Goal: Task Accomplishment & Management: Manage account settings

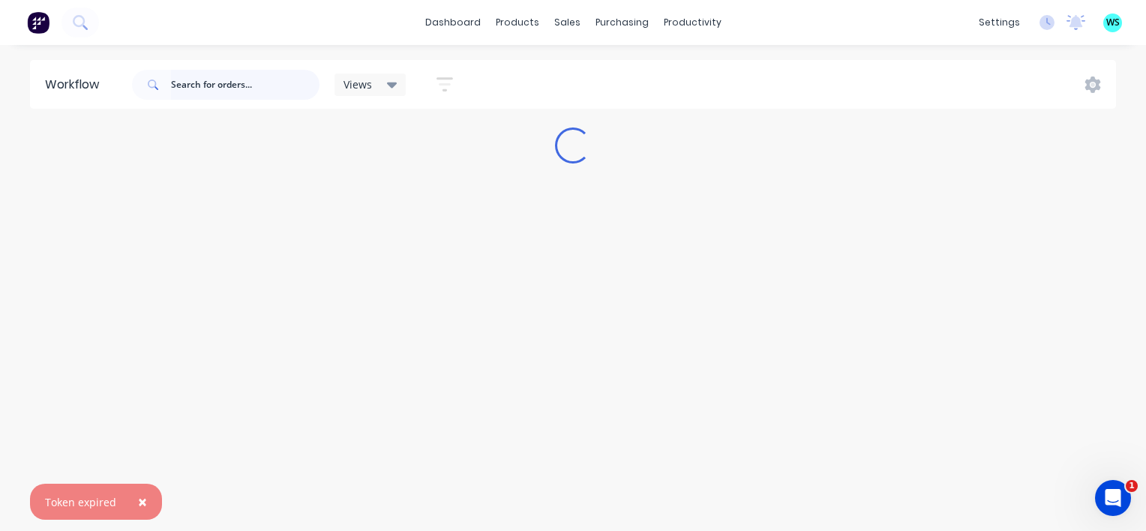
click at [201, 85] on input "text" at bounding box center [245, 85] width 148 height 30
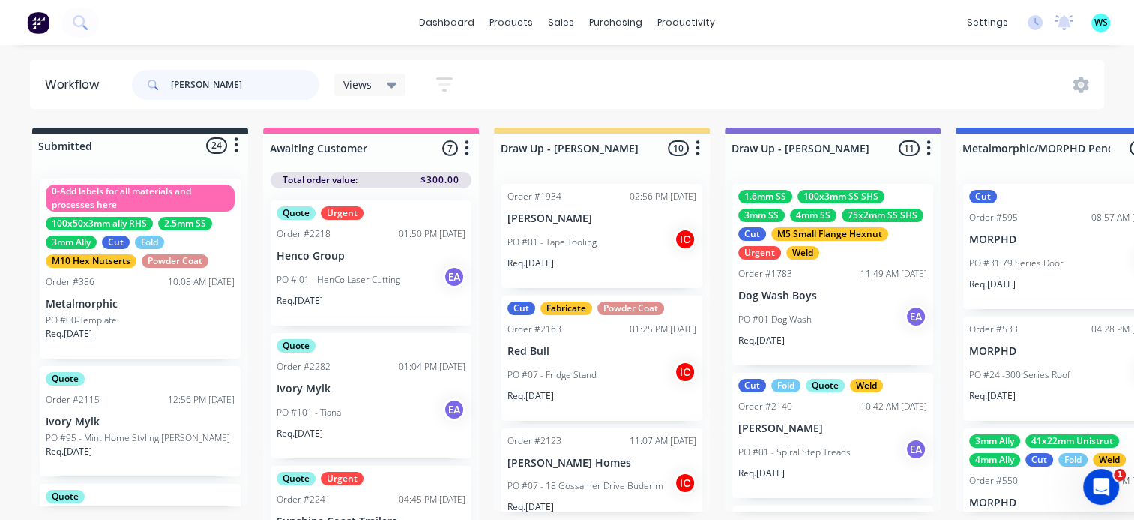
click at [223, 89] on input "joey" at bounding box center [245, 85] width 148 height 30
click at [222, 88] on input "joey" at bounding box center [245, 85] width 148 height 30
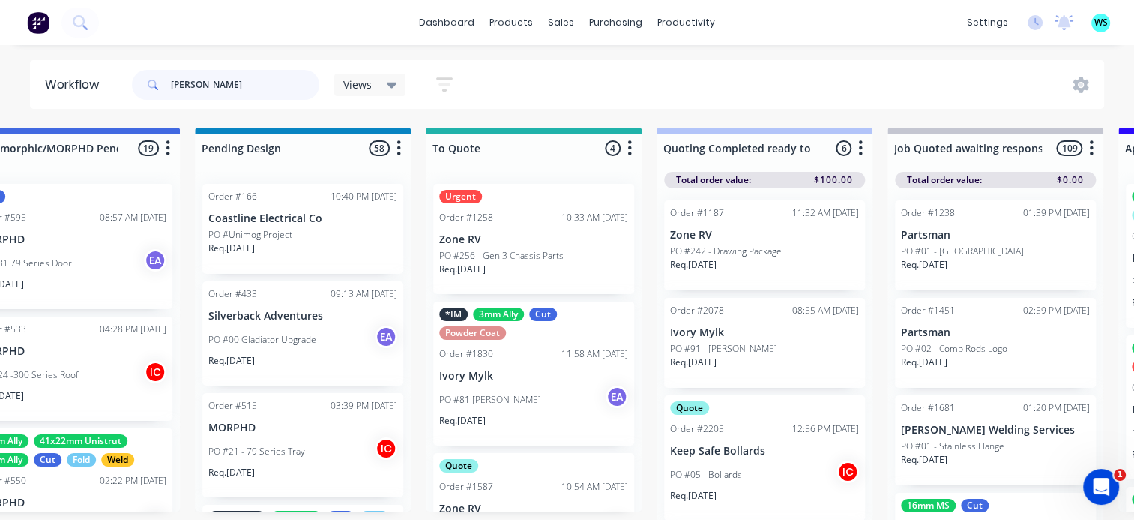
drag, startPoint x: 215, startPoint y: 87, endPoint x: 124, endPoint y: 91, distance: 90.8
click at [124, 91] on header "Workflow joey Views Save new view None (Default) edit Greg edit Greg edit Show/…" at bounding box center [567, 84] width 1075 height 49
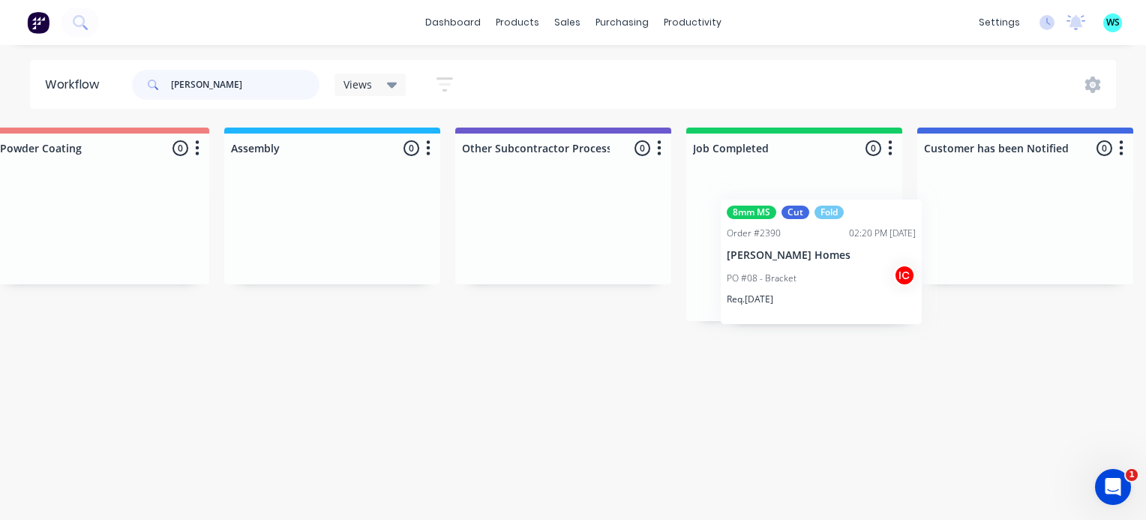
scroll to position [0, 4429]
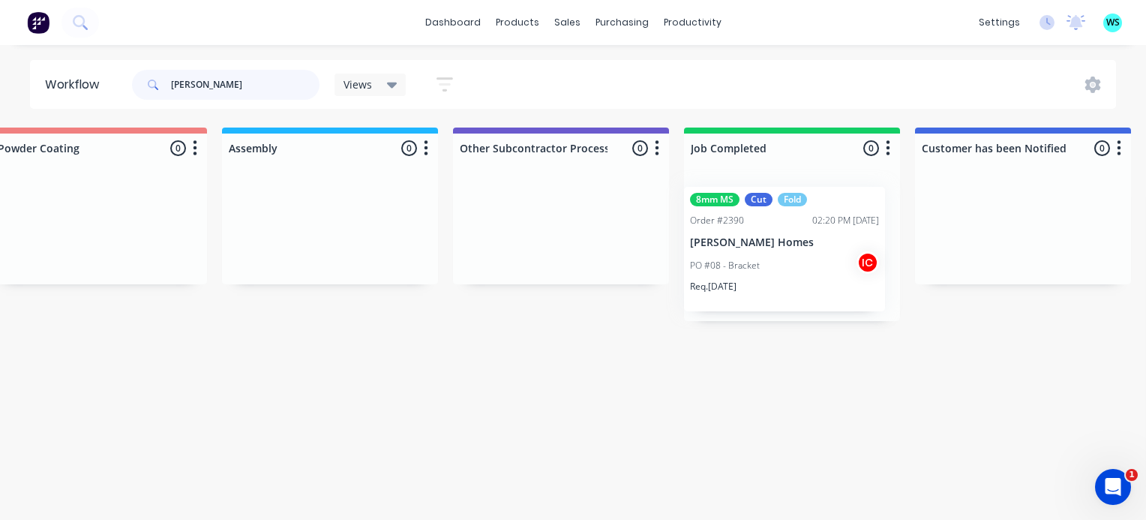
drag, startPoint x: 202, startPoint y: 273, endPoint x: 780, endPoint y: 276, distance: 578.0
click at [217, 86] on input "Joey" at bounding box center [245, 85] width 148 height 30
type input "J"
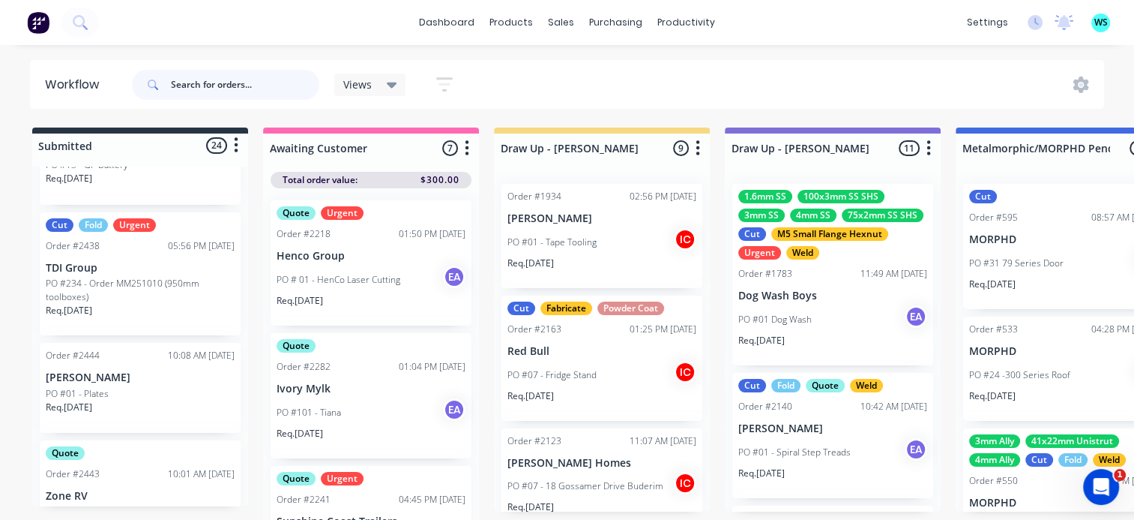
scroll to position [2022, 0]
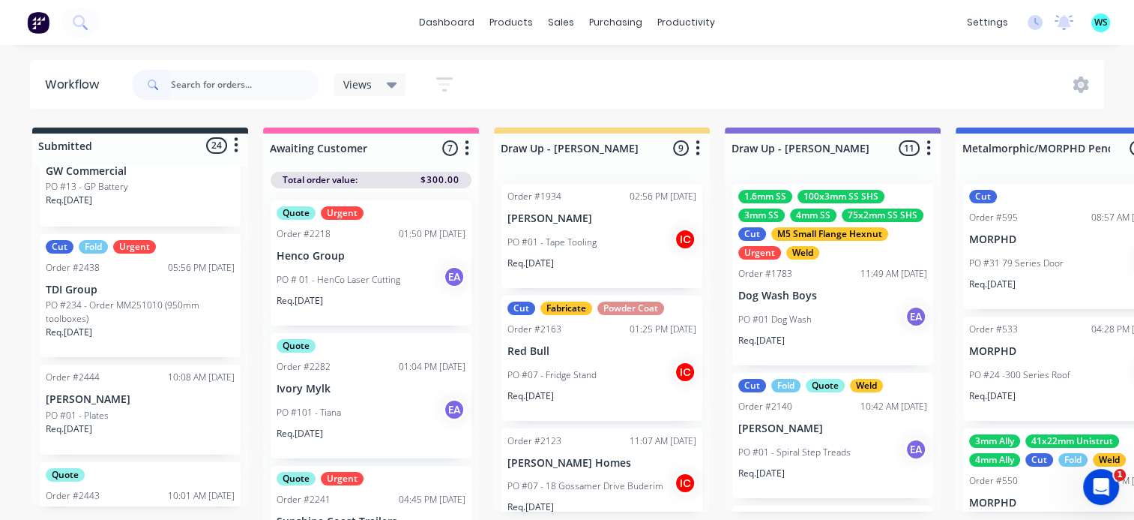
click at [130, 317] on p "PO #234 - Order MM251010 (950mm toolboxes)" at bounding box center [140, 311] width 189 height 27
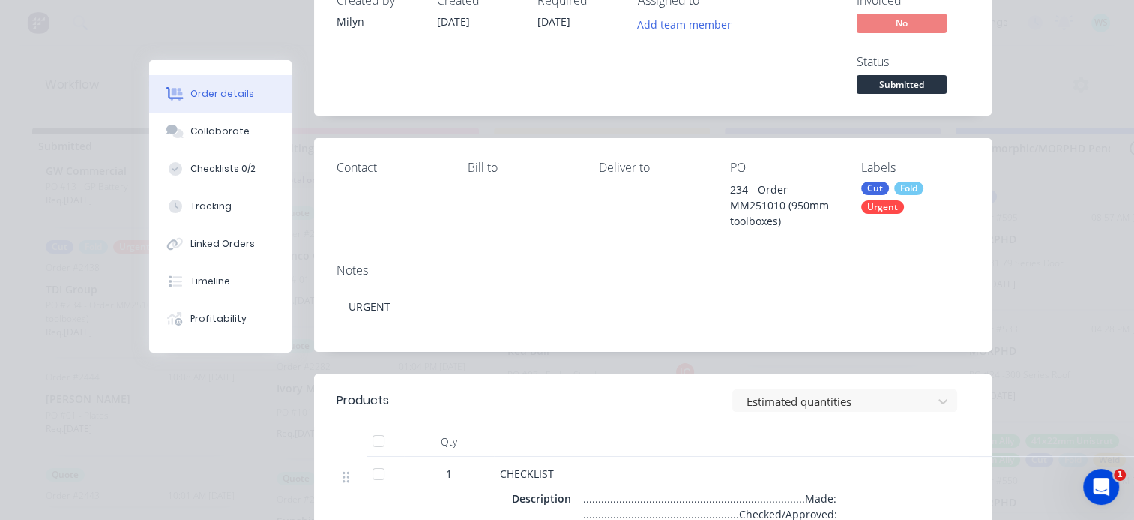
scroll to position [0, 0]
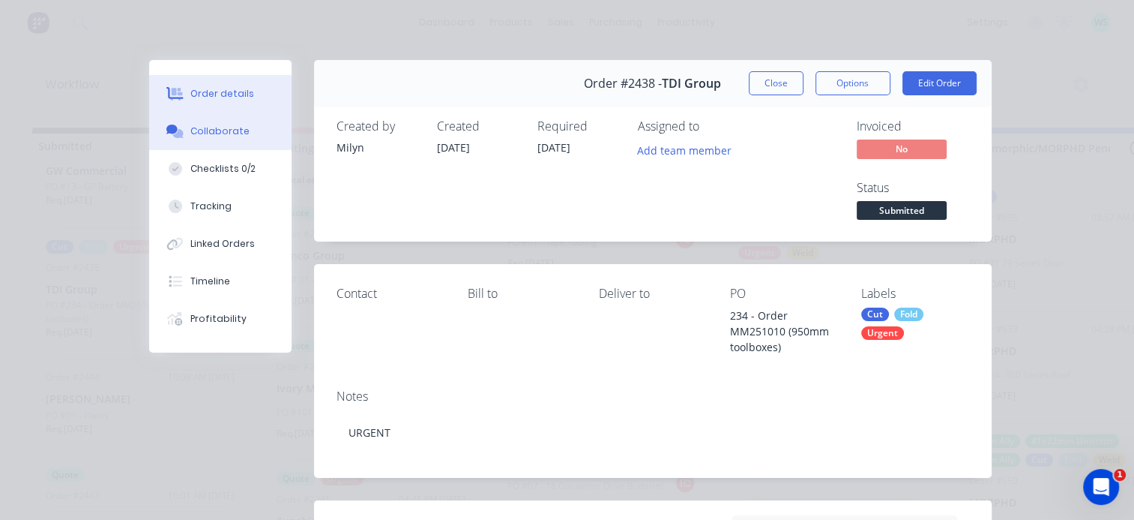
click at [208, 138] on button "Collaborate" at bounding box center [220, 130] width 142 height 37
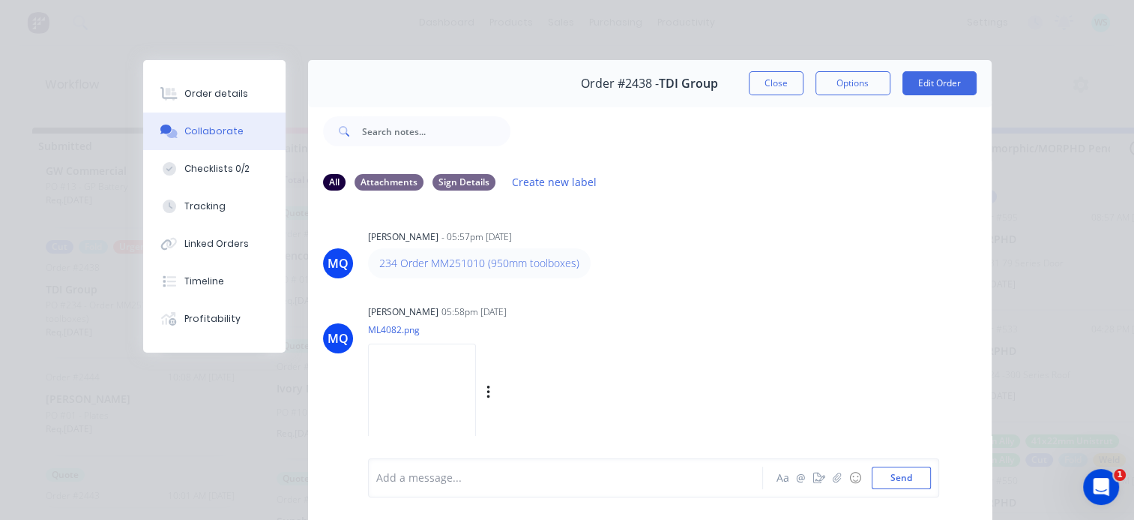
click at [423, 382] on img at bounding box center [422, 392] width 108 height 98
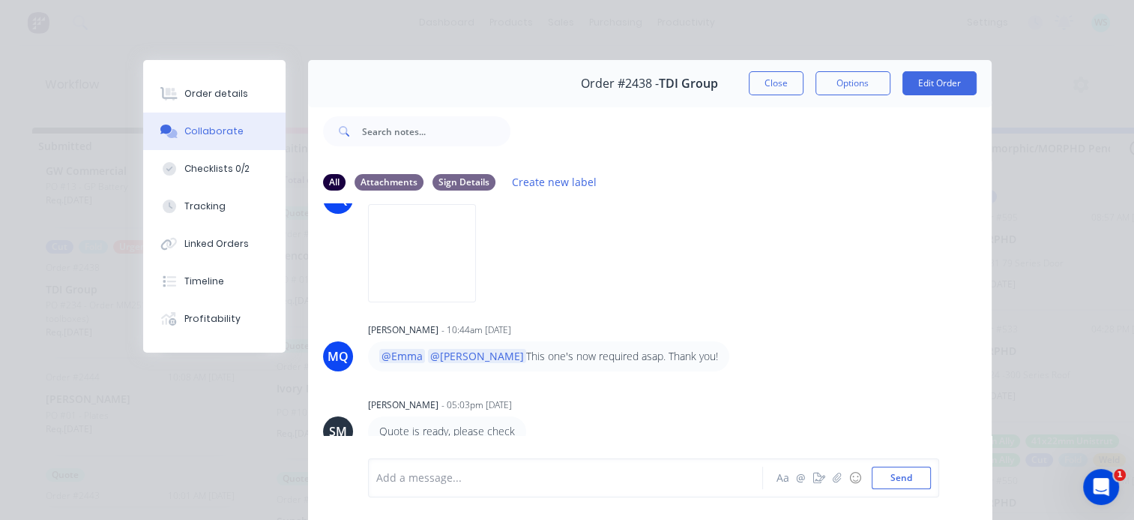
scroll to position [522, 0]
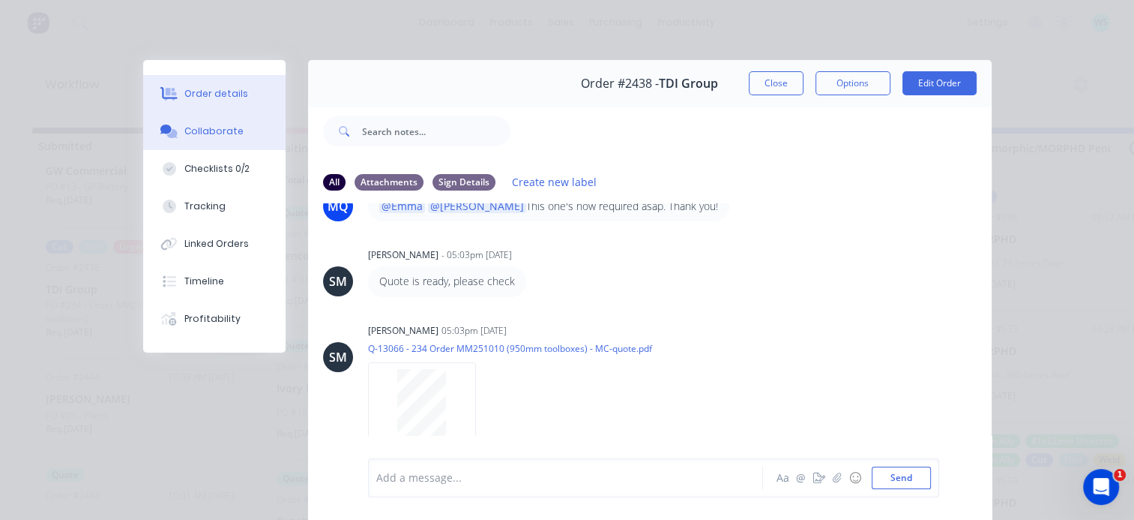
click at [214, 95] on div "Order details" at bounding box center [216, 93] width 64 height 13
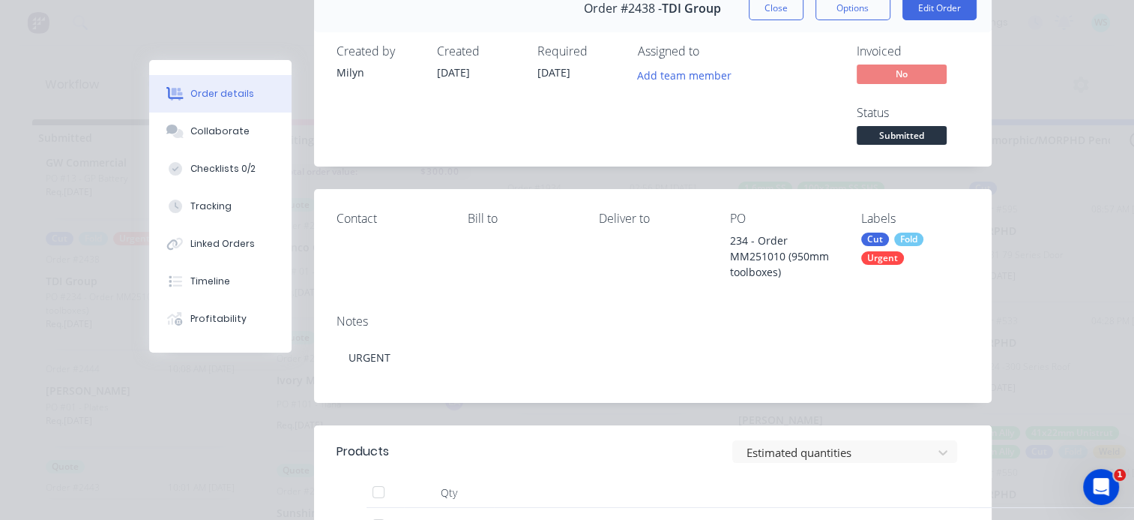
scroll to position [75, 0]
click at [208, 173] on div "Checklists 0/2" at bounding box center [222, 168] width 65 height 13
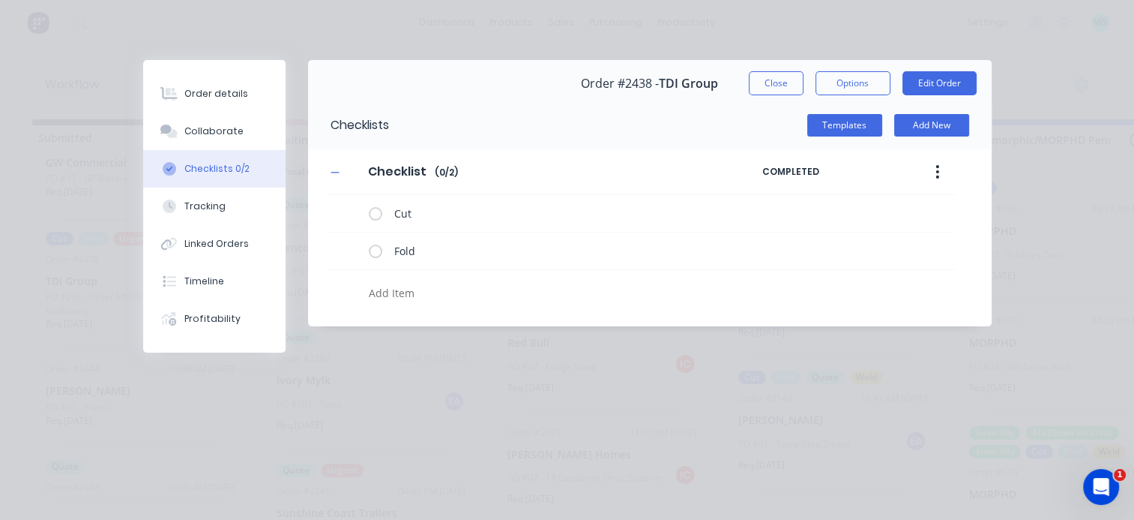
scroll to position [0, 0]
click at [353, 253] on icon at bounding box center [350, 249] width 20 height 20
click at [344, 242] on input "file" at bounding box center [344, 242] width 0 height 0
type input "C:\fakepath\TBR950-BOX1_A.pdf"
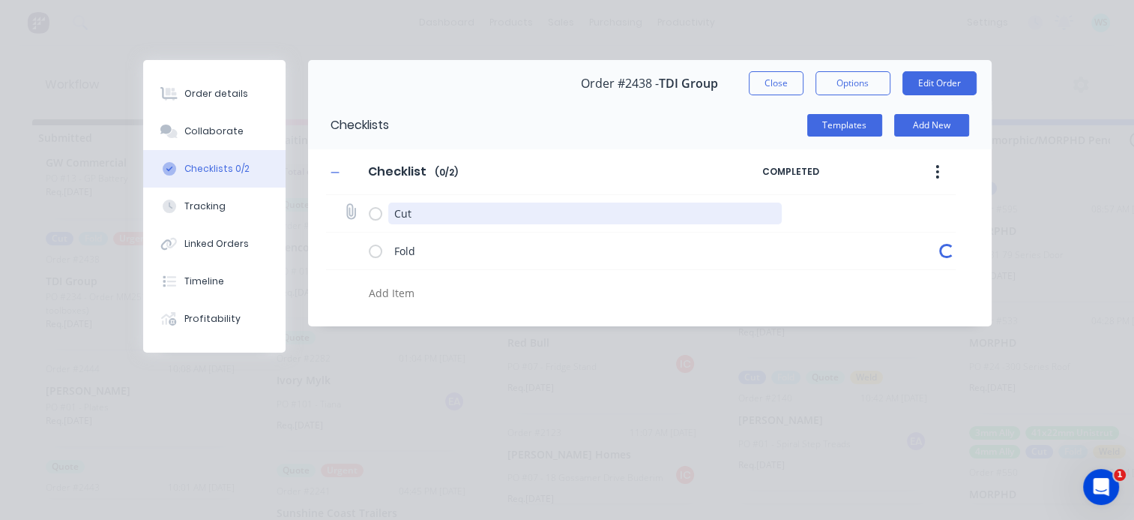
type textarea "x"
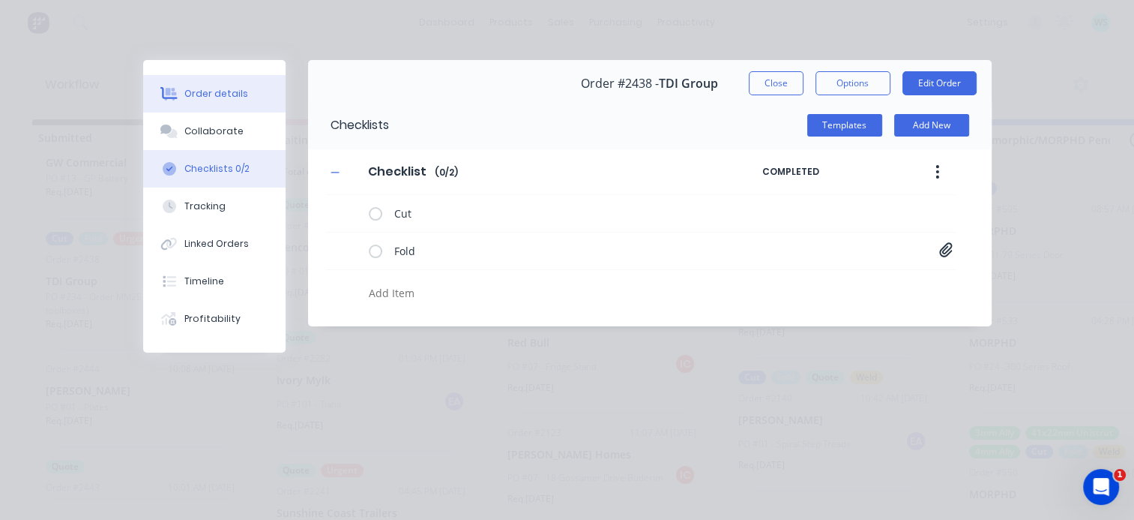
click at [213, 87] on div "Order details" at bounding box center [216, 93] width 64 height 13
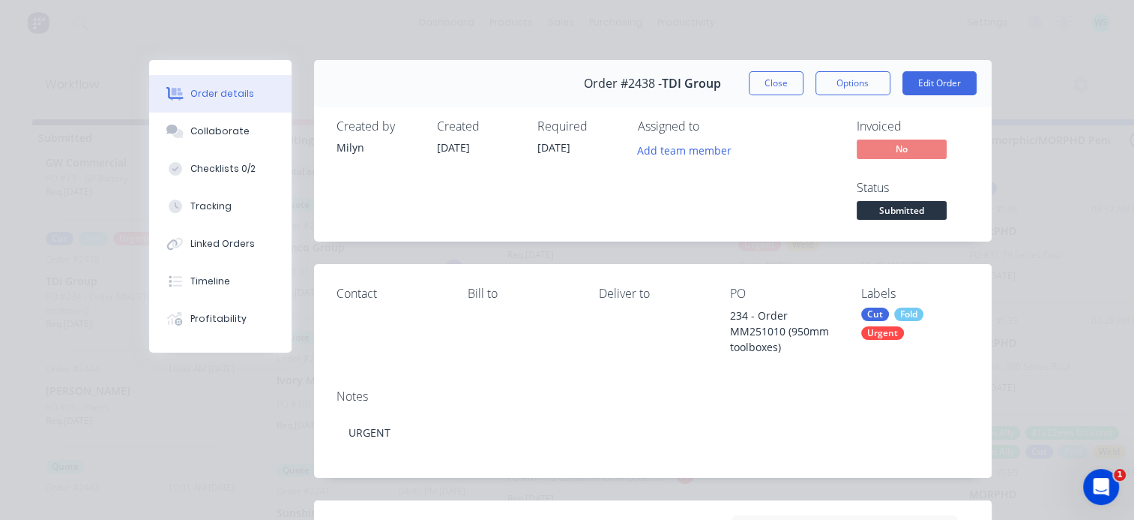
click at [878, 329] on div "Urgent" at bounding box center [882, 332] width 43 height 13
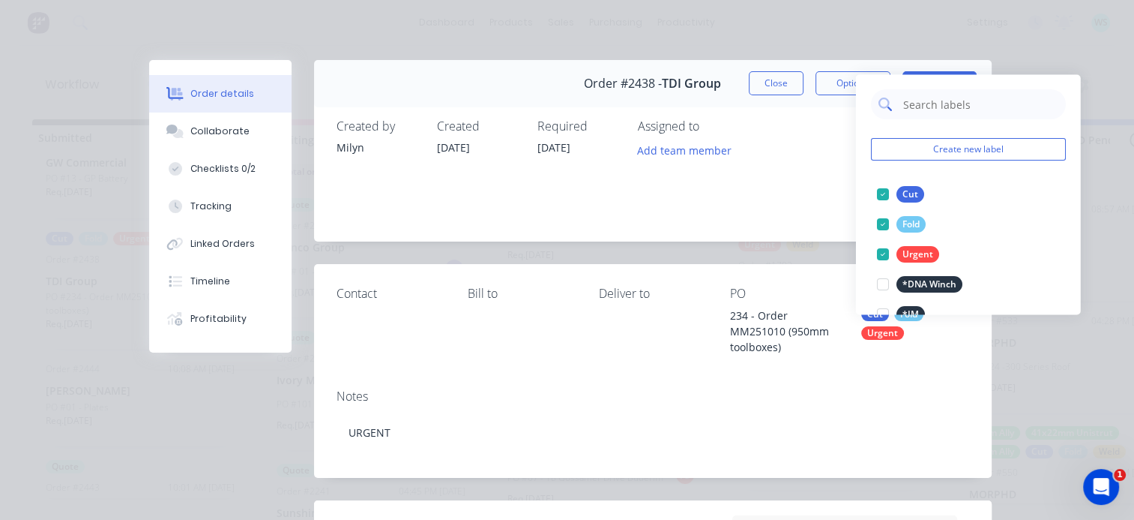
click at [911, 89] on input "text" at bounding box center [980, 104] width 157 height 30
type input "3mm ally"
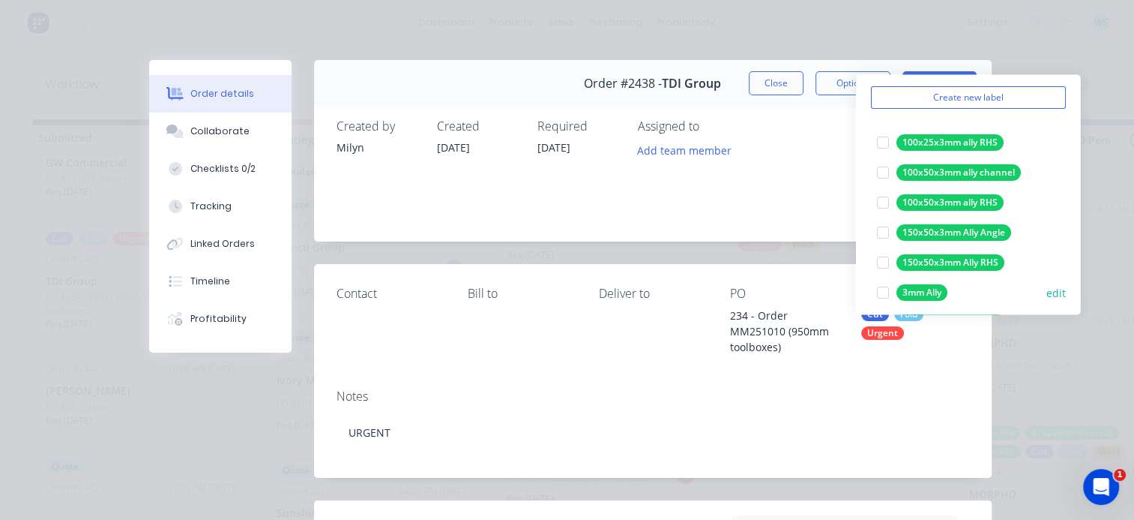
scroll to position [75, 0]
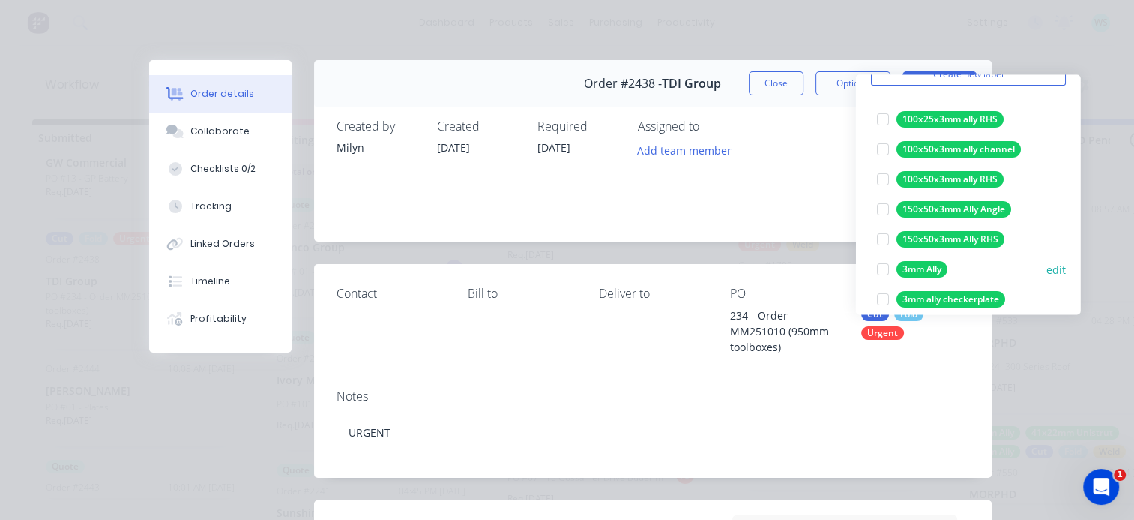
click at [886, 255] on div at bounding box center [883, 269] width 30 height 30
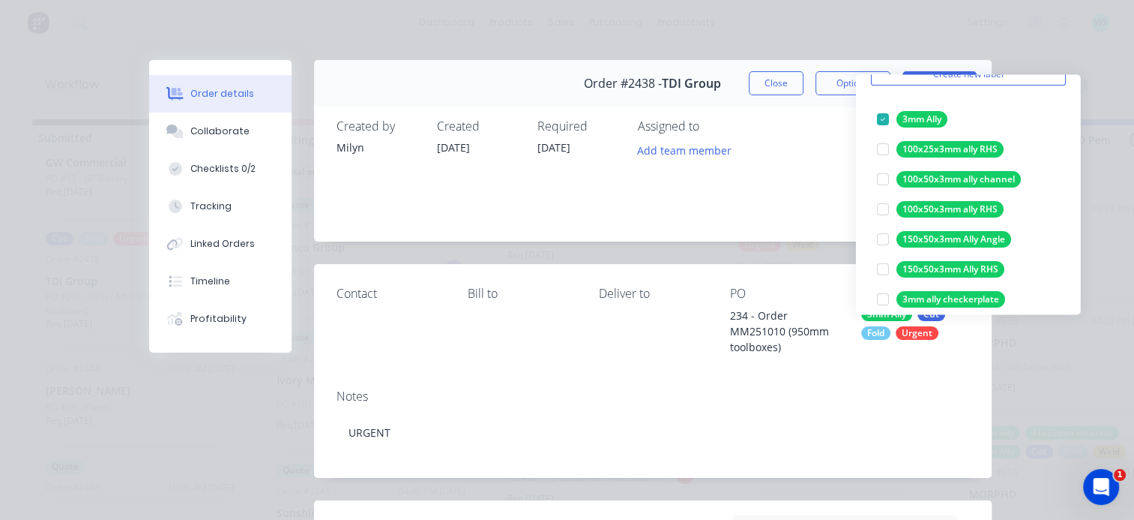
click at [693, 210] on div "Assigned to Add team member" at bounding box center [713, 171] width 150 height 104
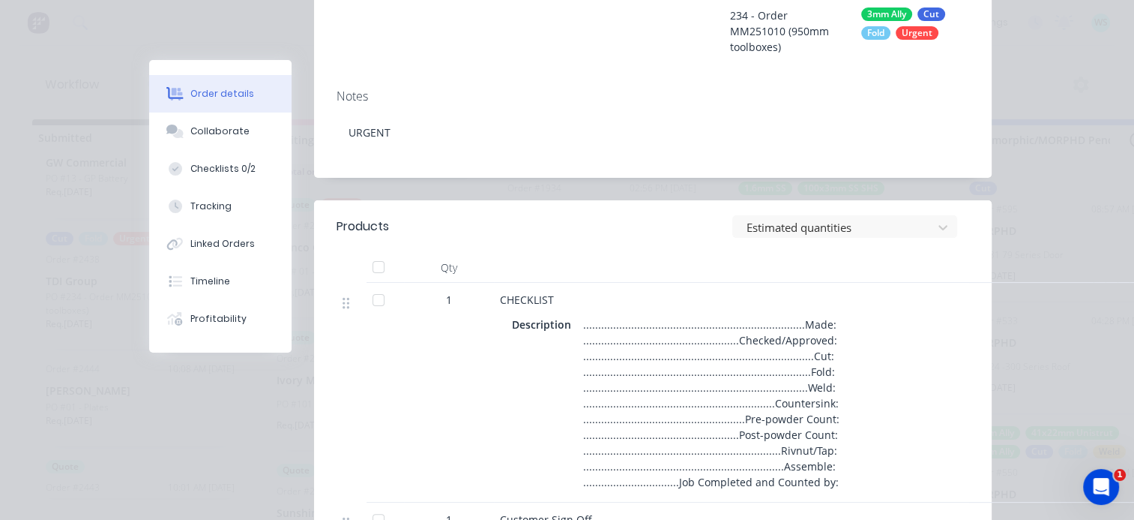
scroll to position [0, 0]
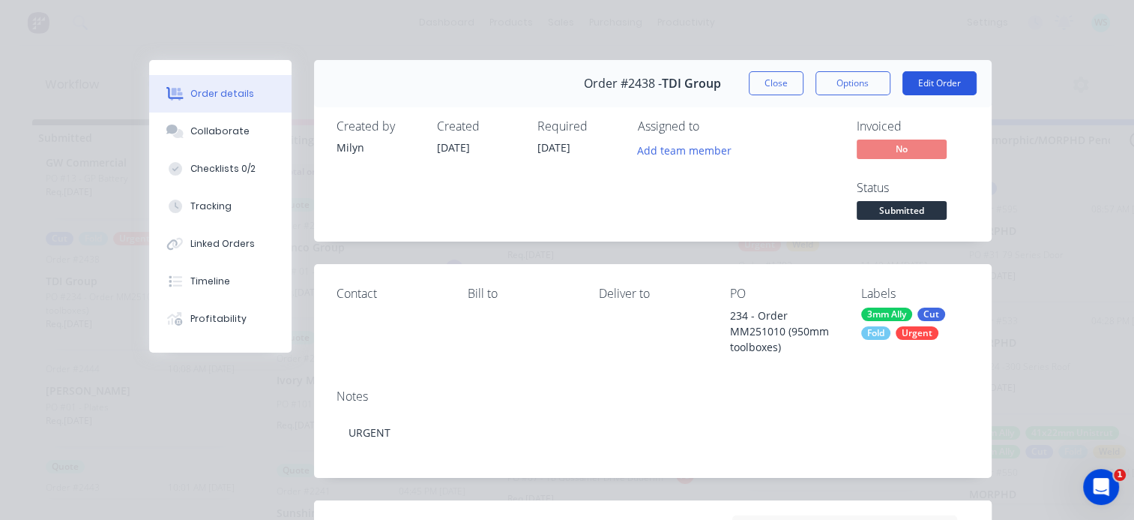
click at [921, 81] on button "Edit Order" at bounding box center [940, 83] width 74 height 24
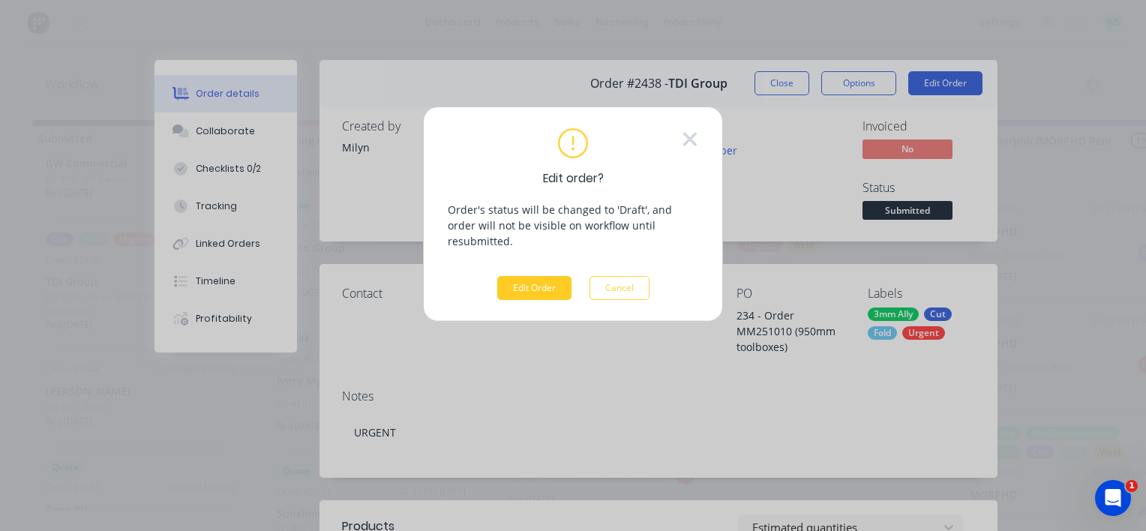
click at [525, 276] on button "Edit Order" at bounding box center [534, 288] width 74 height 24
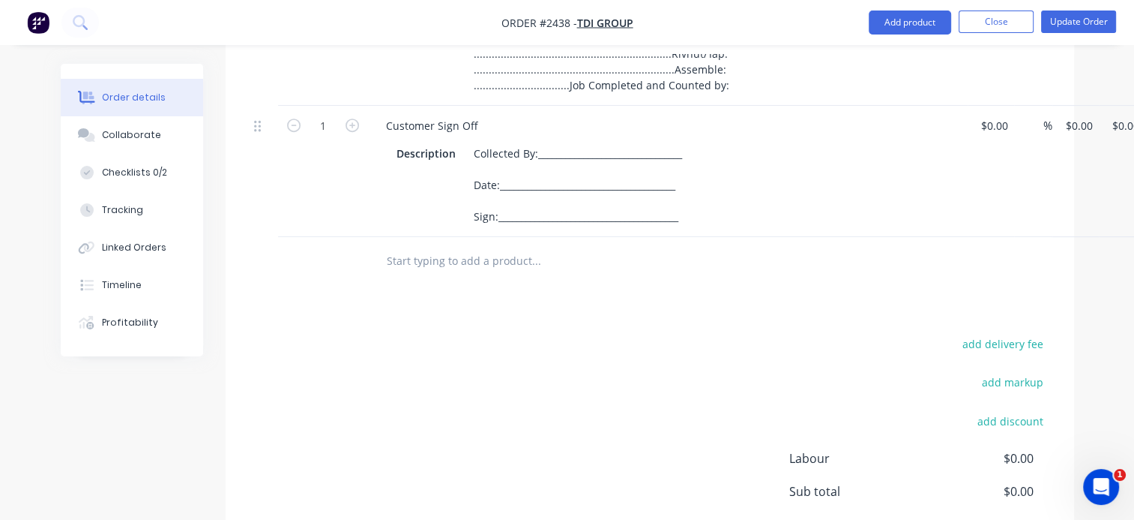
scroll to position [600, 0]
click at [471, 253] on input "text" at bounding box center [536, 258] width 300 height 30
paste input "TBR950-BOX1_A"
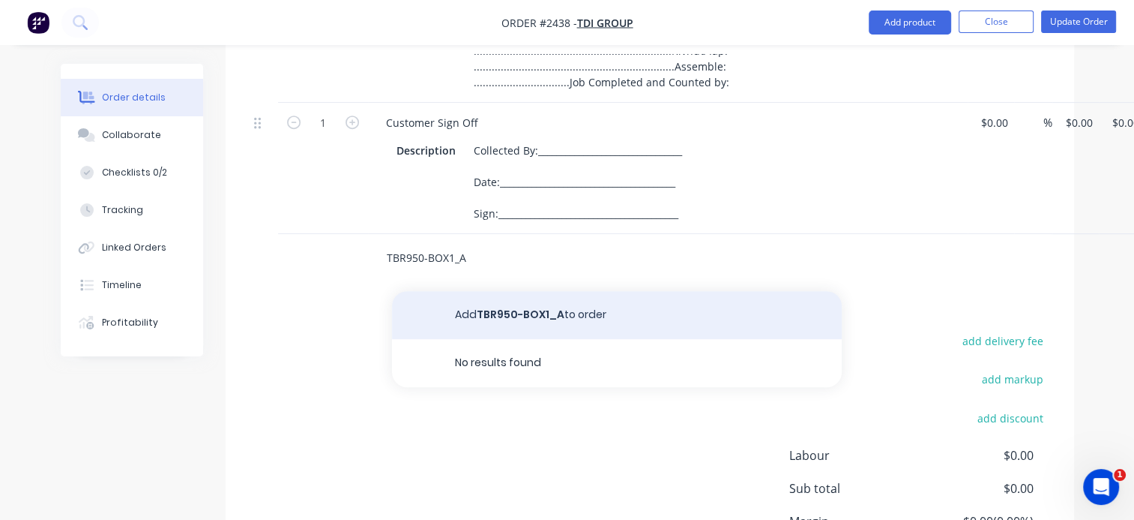
type input "TBR950-BOX1_A"
click at [517, 316] on button "Add TBR950-BOX1_A to order" at bounding box center [617, 315] width 450 height 48
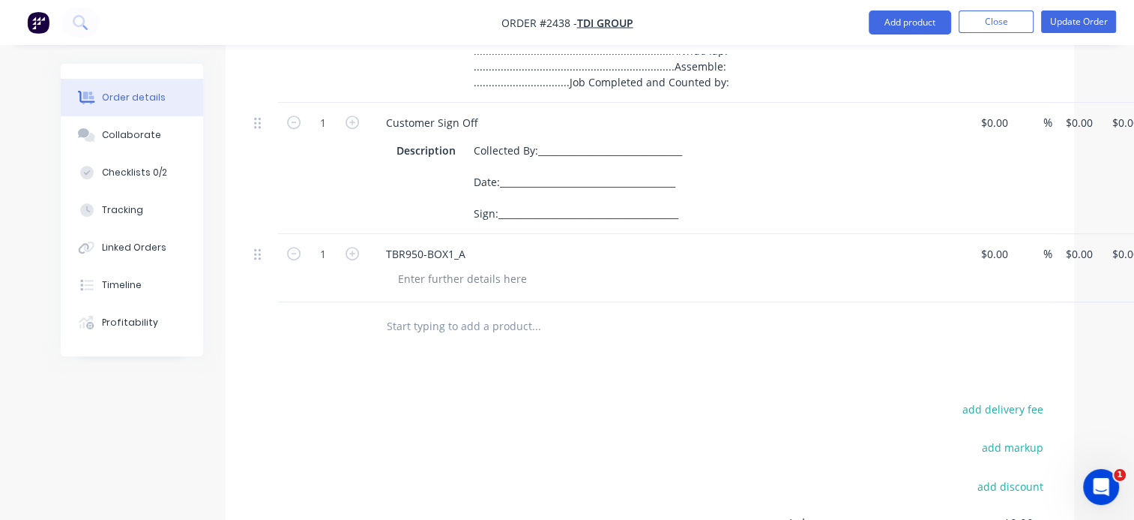
click at [439, 326] on input "text" at bounding box center [536, 326] width 300 height 30
paste input "TBR950-DS-BOX2_A"
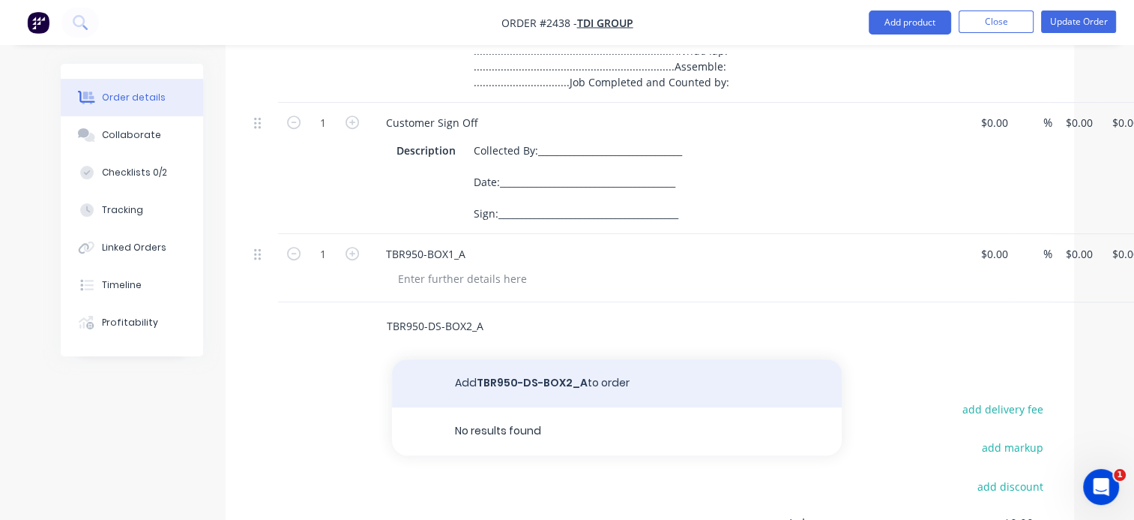
type input "TBR950-DS-BOX2_A"
click at [515, 385] on button "Add TBR950-DS-BOX2_A to order" at bounding box center [617, 383] width 450 height 48
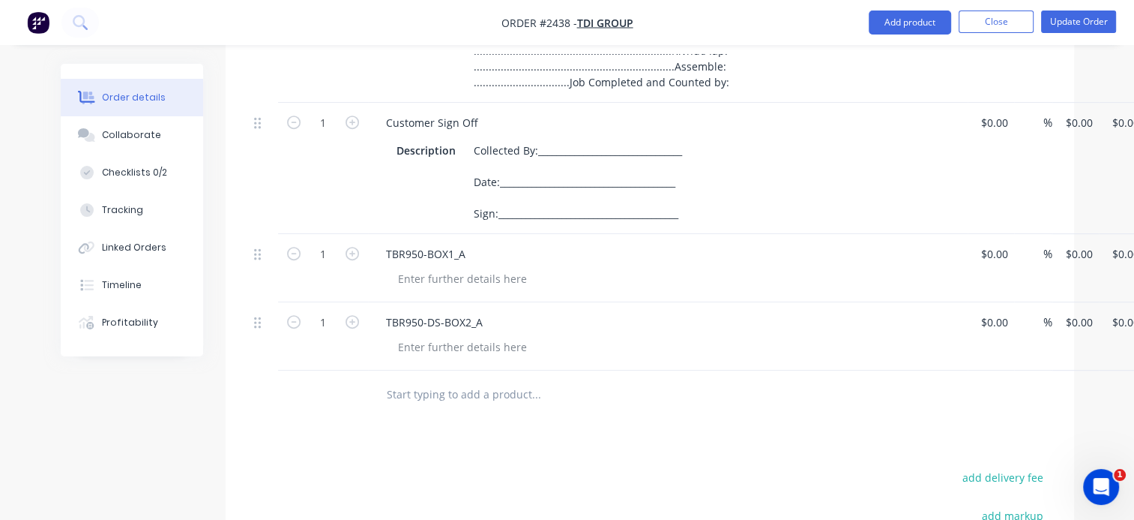
click at [422, 394] on input "text" at bounding box center [536, 394] width 300 height 30
paste input "TBR950-DS-DOOR_A"
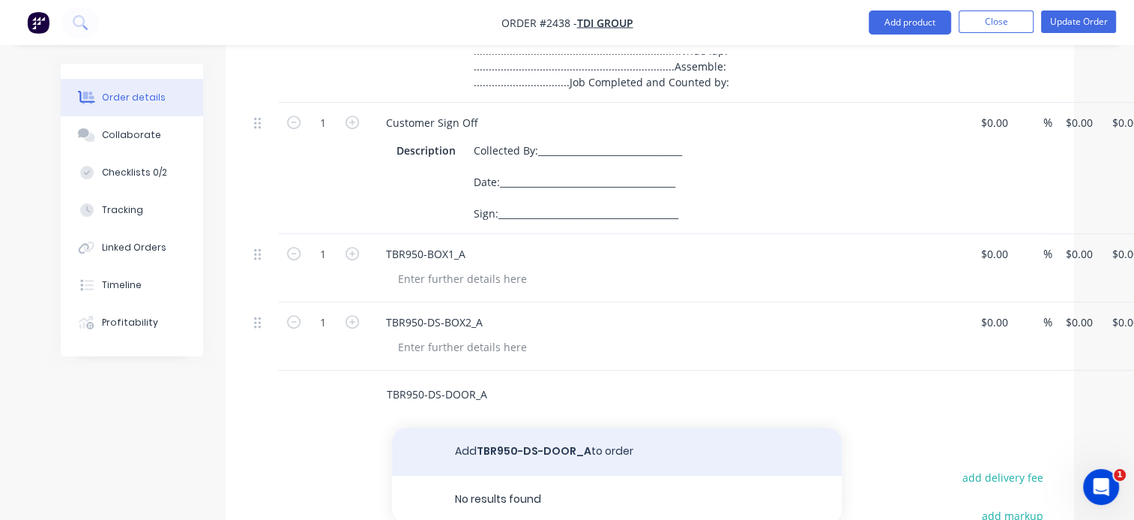
type input "TBR950-DS-DOOR_A"
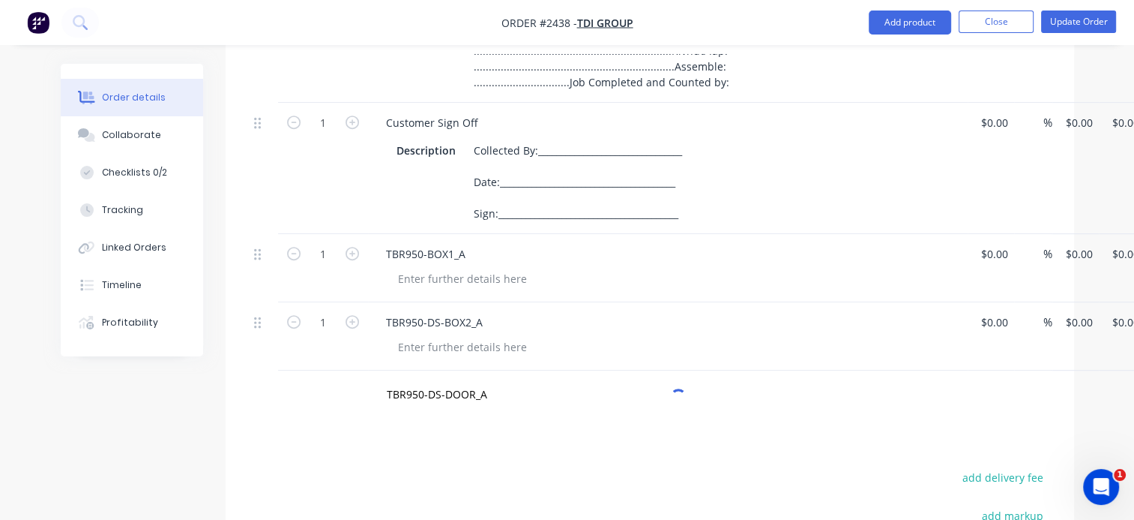
click at [486, 454] on div "Products Show / Hide columns Add product Qty Cost Markup Price Total 1 CHECKLIS…" at bounding box center [650, 286] width 849 height 986
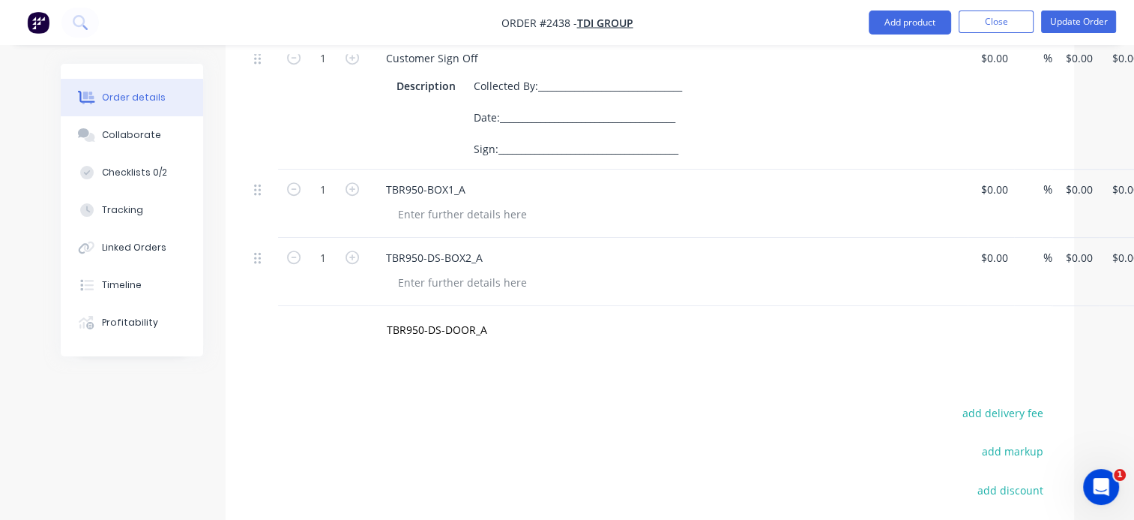
scroll to position [750, 0]
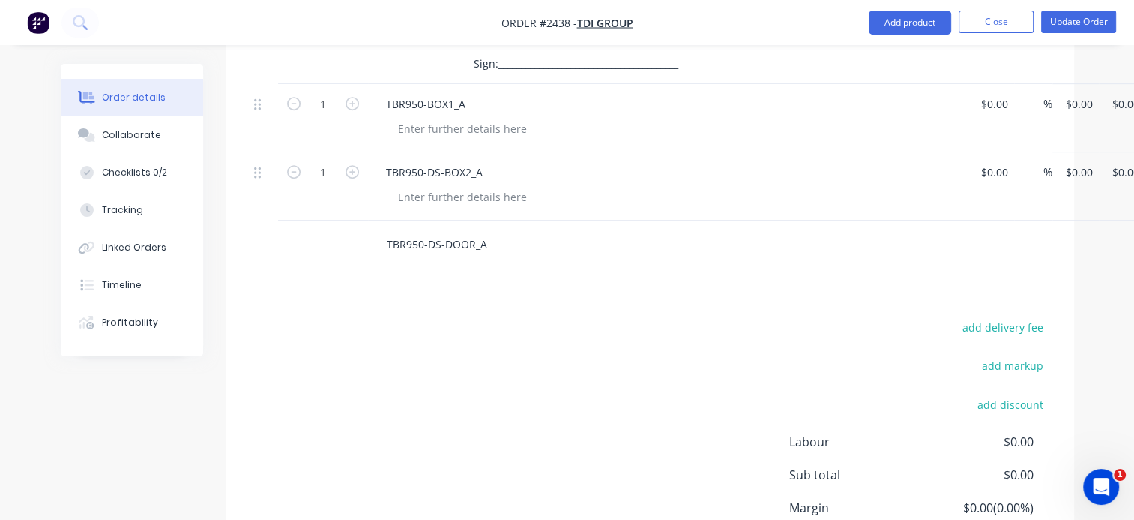
click at [498, 239] on input "TBR950-DS-DOOR_A" at bounding box center [536, 244] width 300 height 30
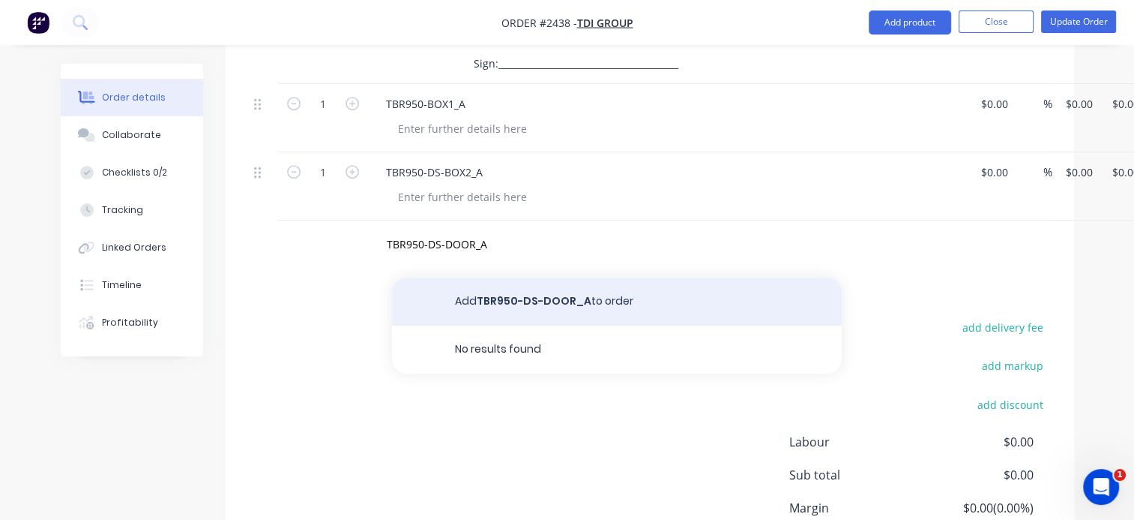
click at [504, 298] on button "Add TBR950-DS-DOOR_A to order" at bounding box center [617, 301] width 450 height 48
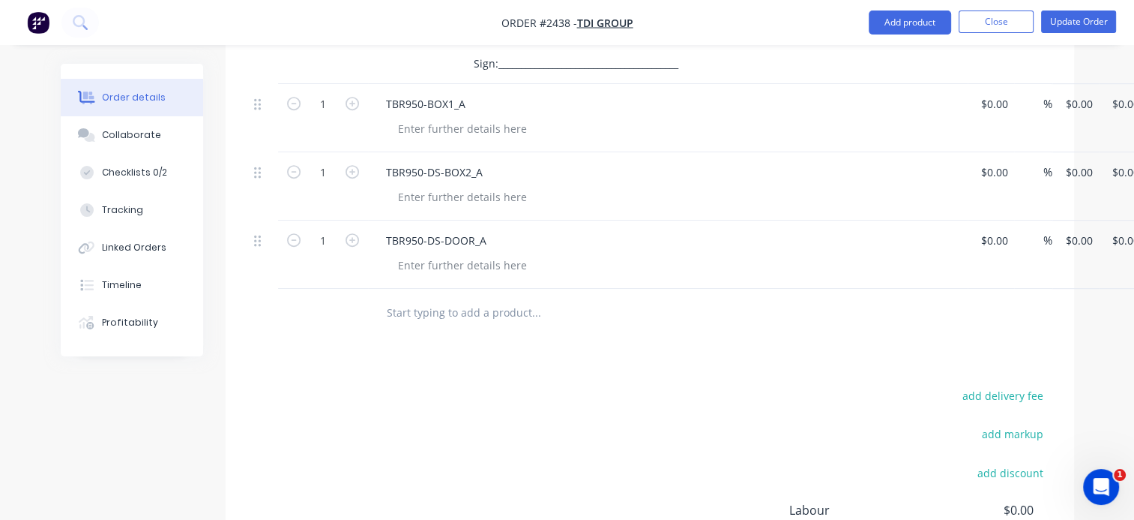
click at [448, 310] on input "text" at bounding box center [536, 313] width 300 height 30
paste input "TBR950-PS-BOX2_A"
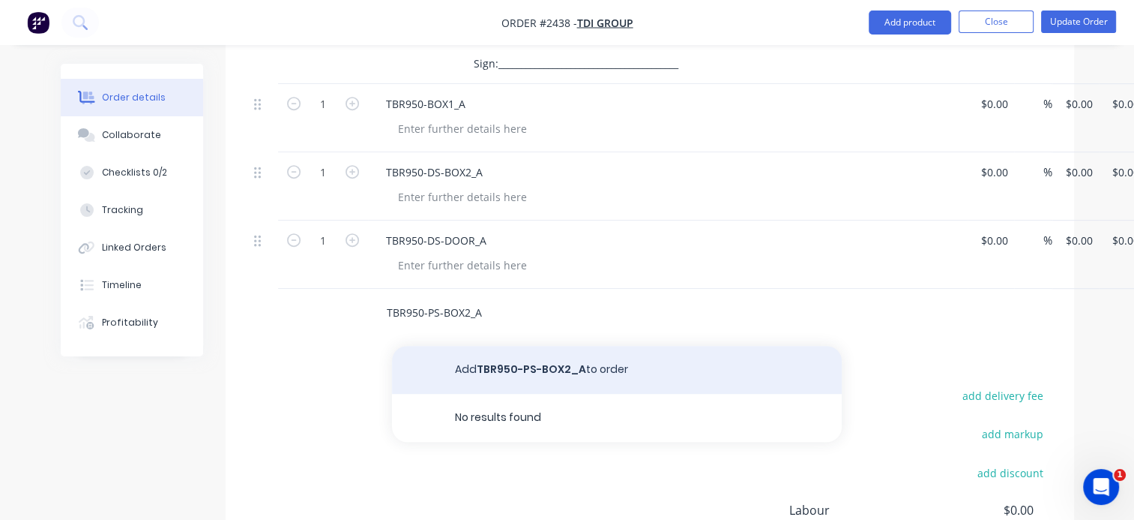
type input "TBR950-PS-BOX2_A"
click at [501, 381] on button "Add TBR950-PS-BOX2_A to order" at bounding box center [617, 370] width 450 height 48
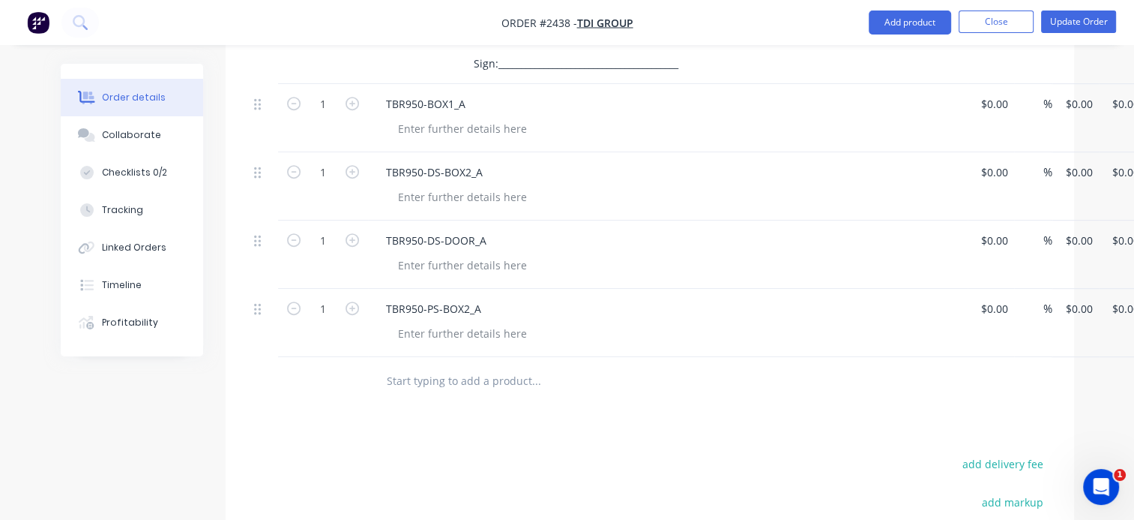
click at [435, 391] on input "text" at bounding box center [536, 381] width 300 height 30
paste input "TBR950-PS-DOOR_A"
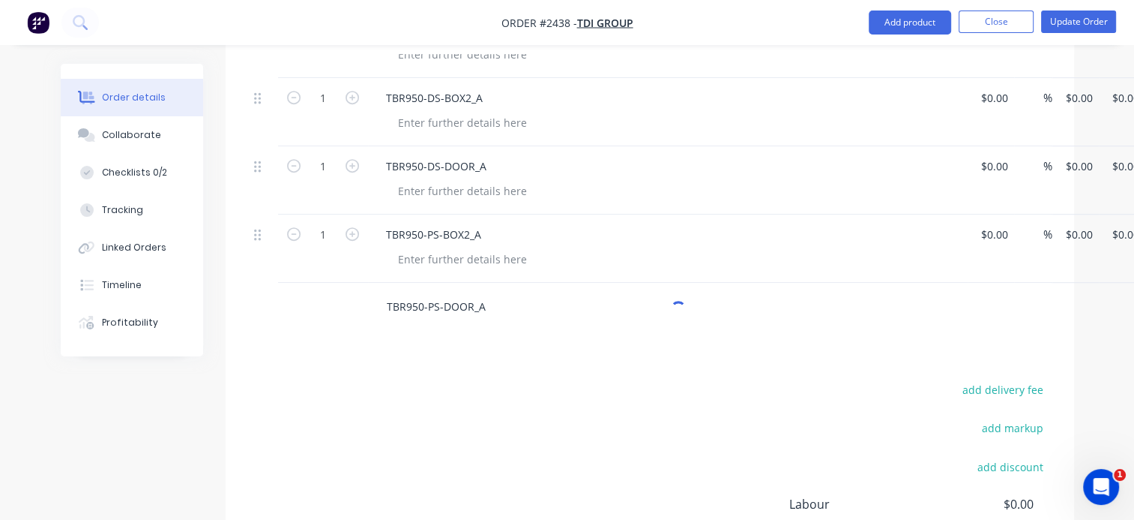
scroll to position [825, 0]
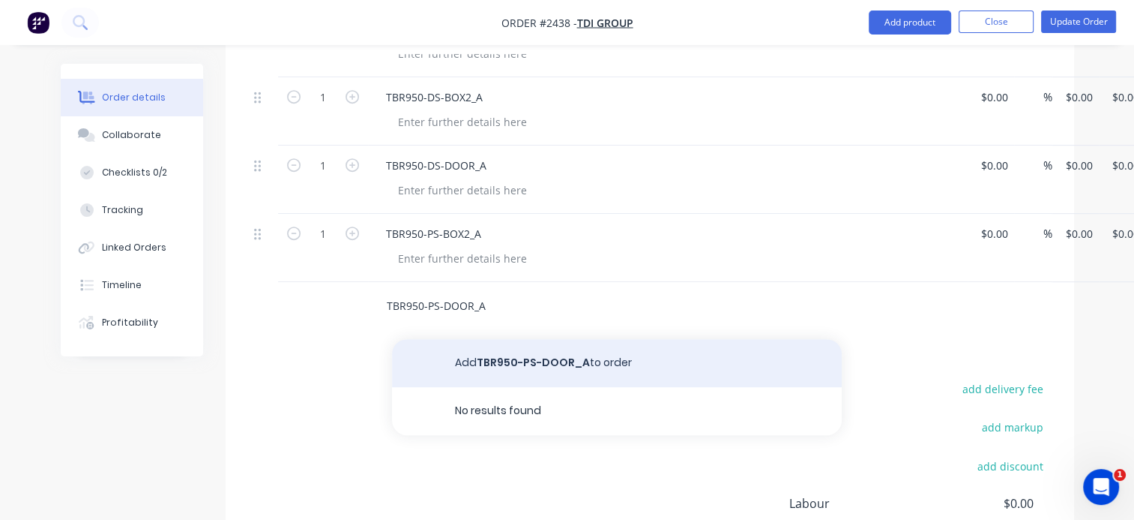
type input "TBR950-PS-DOOR_A"
click at [533, 361] on button "Add TBR950-PS-DOOR_A to order" at bounding box center [617, 363] width 450 height 48
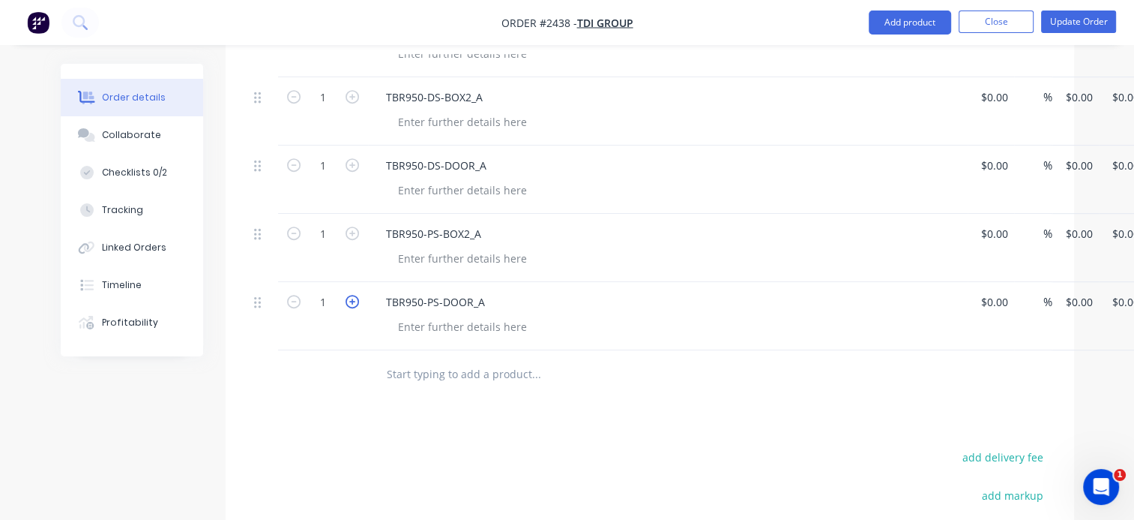
click at [352, 310] on div "1" at bounding box center [323, 316] width 90 height 68
drag, startPoint x: 354, startPoint y: 300, endPoint x: 348, endPoint y: 251, distance: 49.1
click at [354, 299] on icon "button" at bounding box center [352, 301] width 13 height 13
type input "2"
click at [352, 229] on icon "button" at bounding box center [352, 232] width 13 height 13
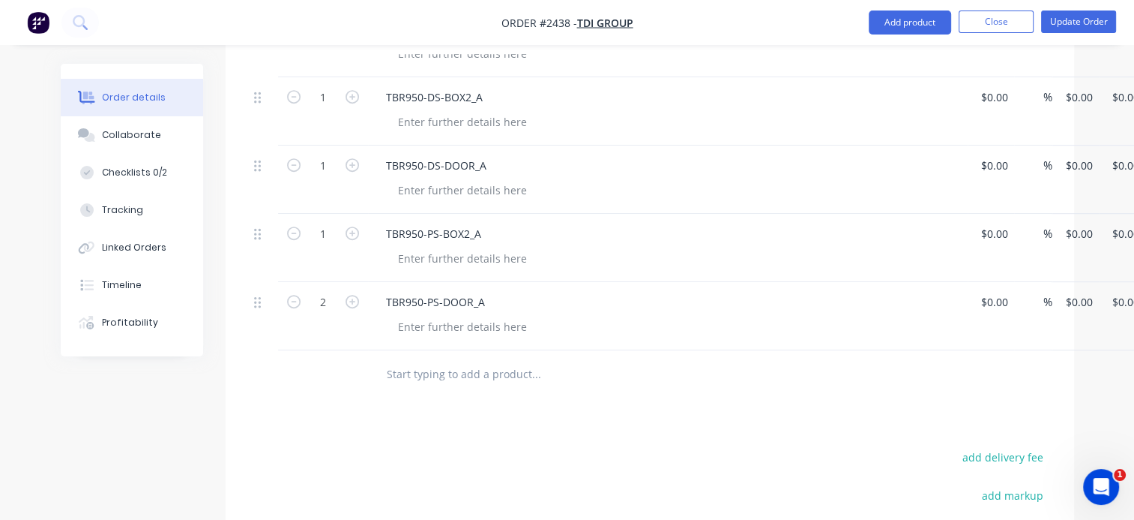
type input "2"
click at [349, 168] on icon "button" at bounding box center [352, 164] width 13 height 13
type input "2"
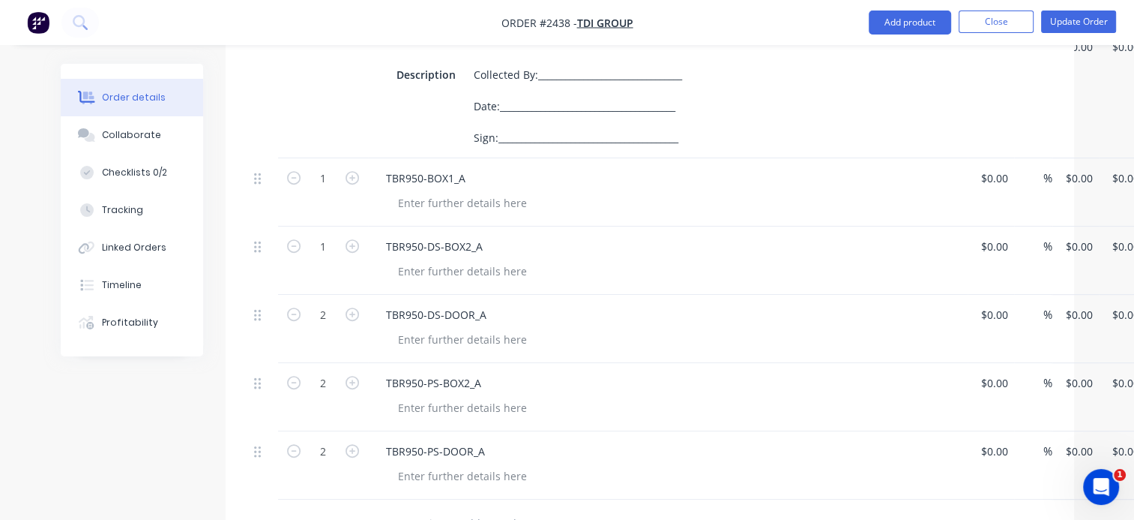
scroll to position [675, 0]
click at [352, 248] on icon "button" at bounding box center [352, 246] width 13 height 13
type input "2"
click at [354, 177] on icon "button" at bounding box center [352, 178] width 13 height 13
type input "2"
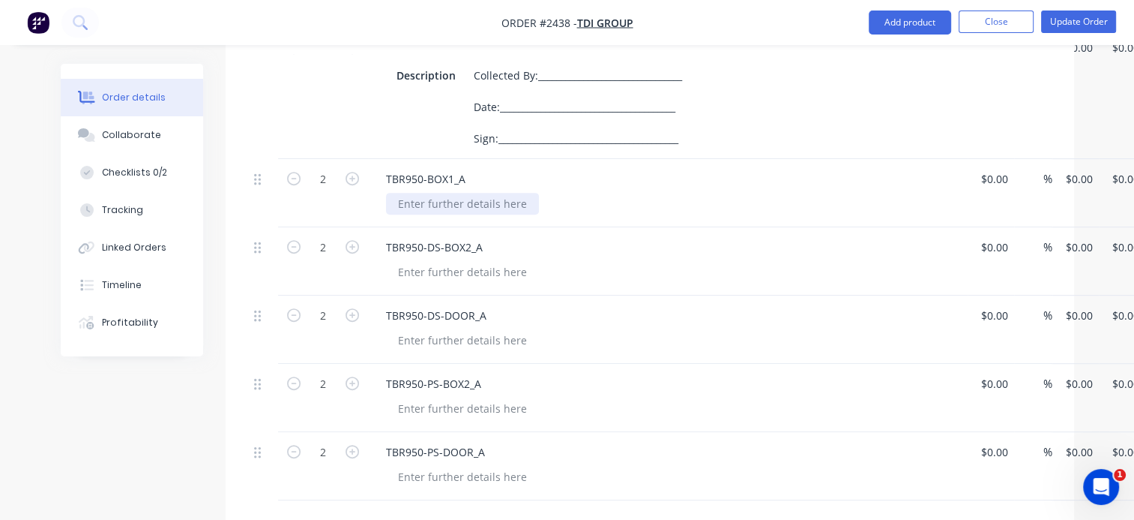
click at [424, 204] on div at bounding box center [462, 204] width 153 height 22
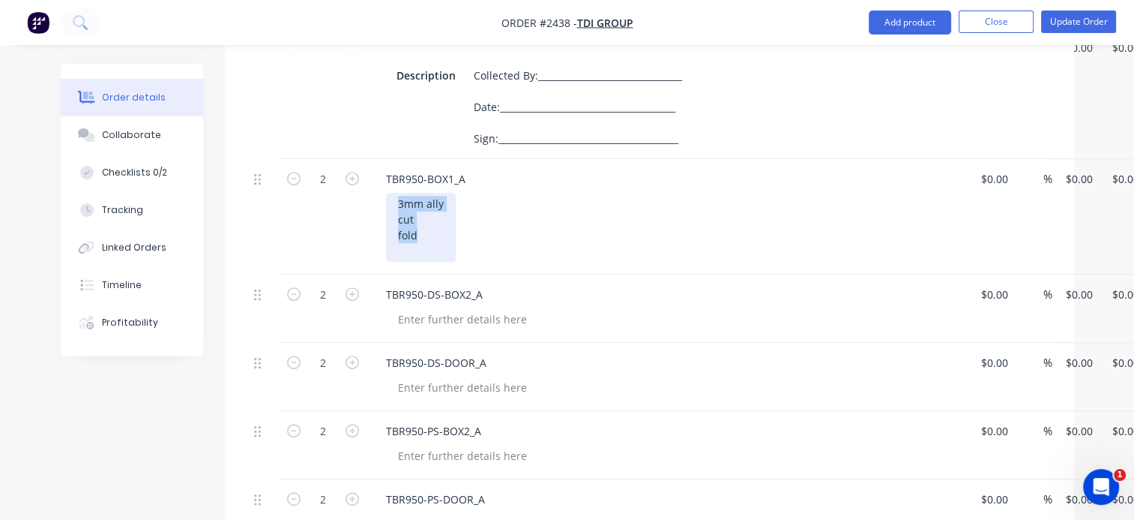
drag, startPoint x: 434, startPoint y: 240, endPoint x: 376, endPoint y: 195, distance: 73.2
click at [376, 195] on div "TBR950-BOX1_A 3mm ally cut fold" at bounding box center [668, 216] width 600 height 115
copy div "3mm ally cut fold"
click at [439, 319] on div "TBR950-DS-BOX2_A" at bounding box center [668, 308] width 600 height 68
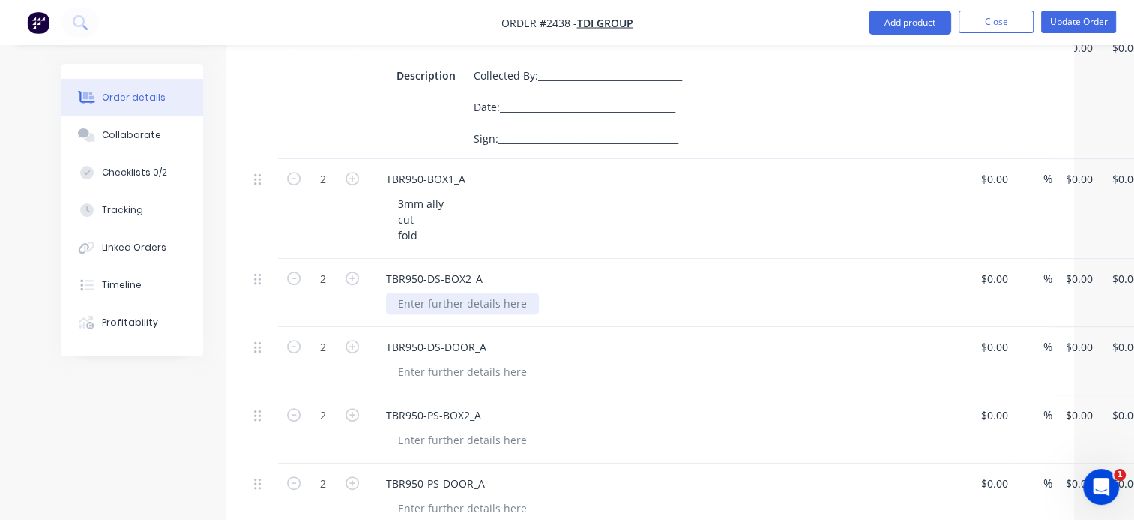
paste div
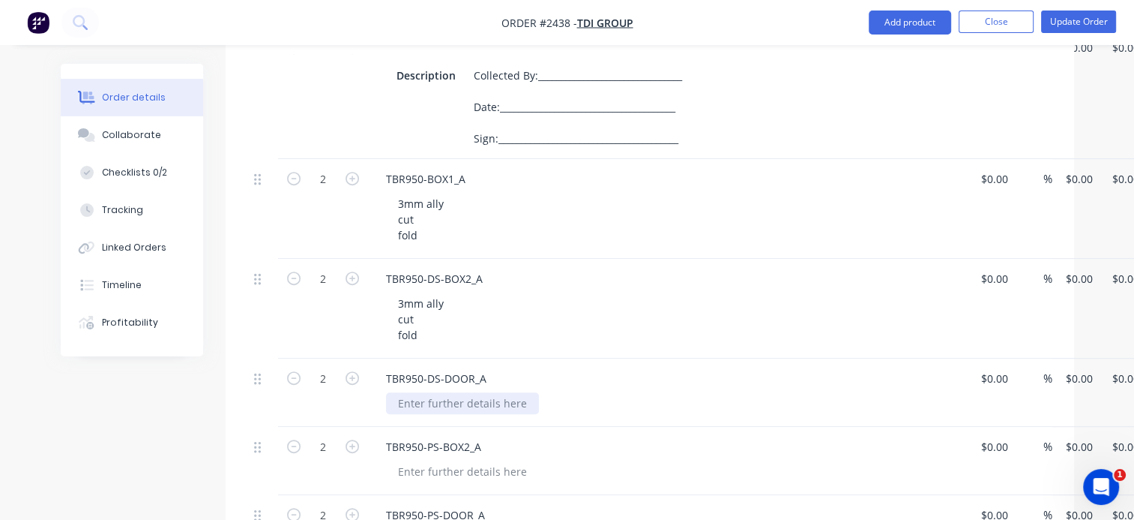
click at [427, 406] on div at bounding box center [462, 403] width 153 height 22
paste div
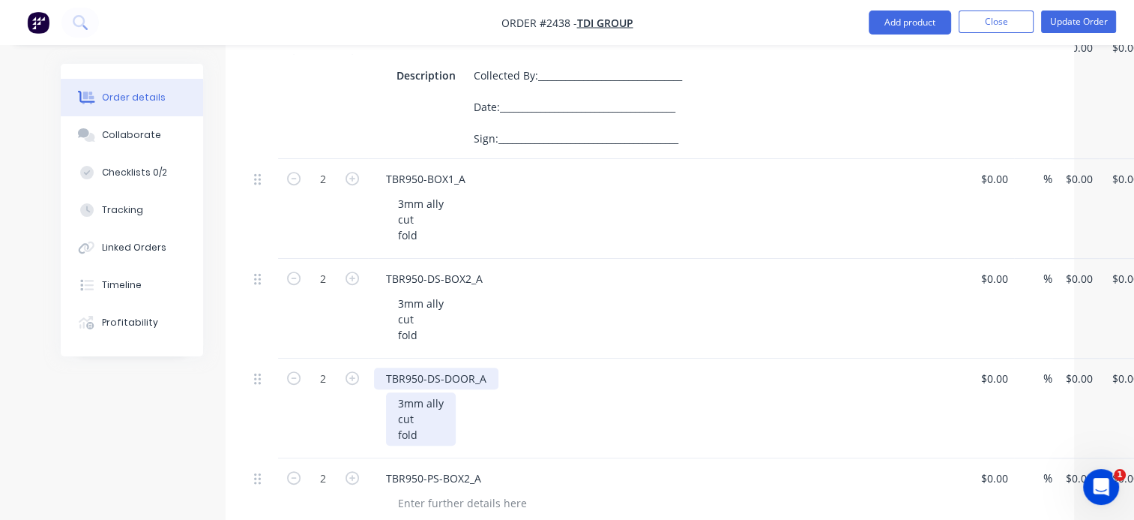
scroll to position [825, 0]
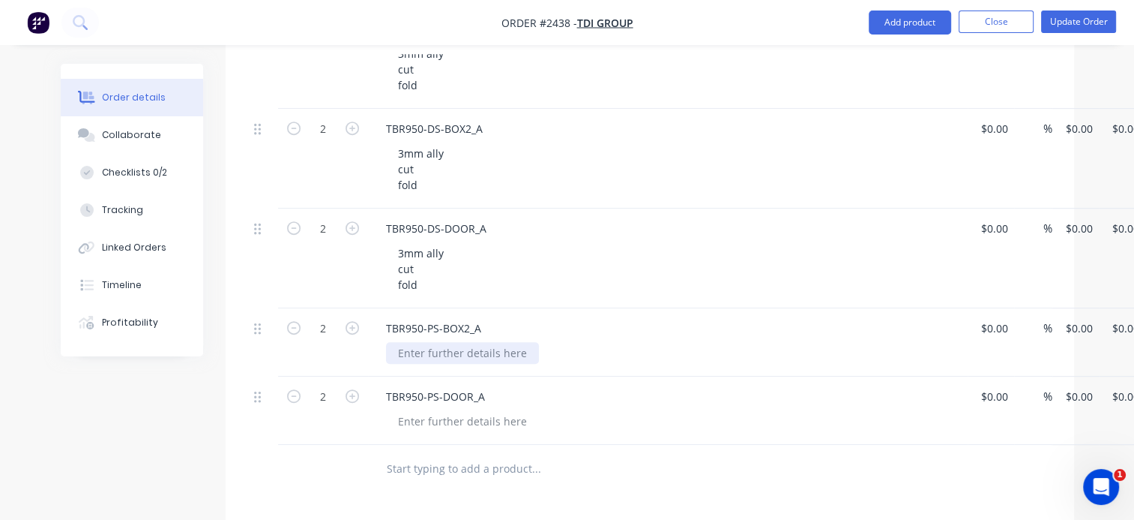
click at [437, 350] on div at bounding box center [462, 353] width 153 height 22
paste div
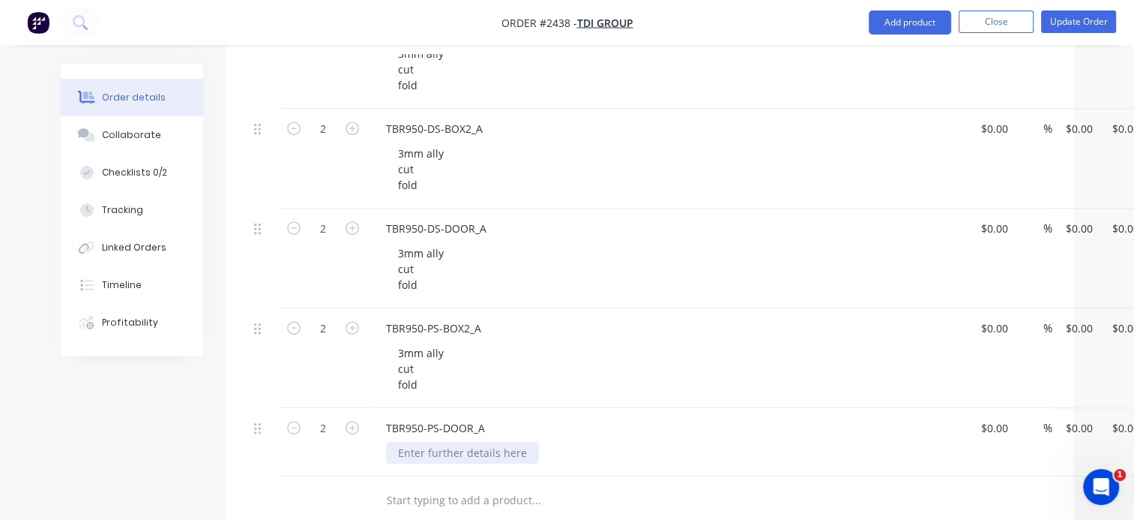
click at [425, 454] on div at bounding box center [462, 453] width 153 height 22
paste div
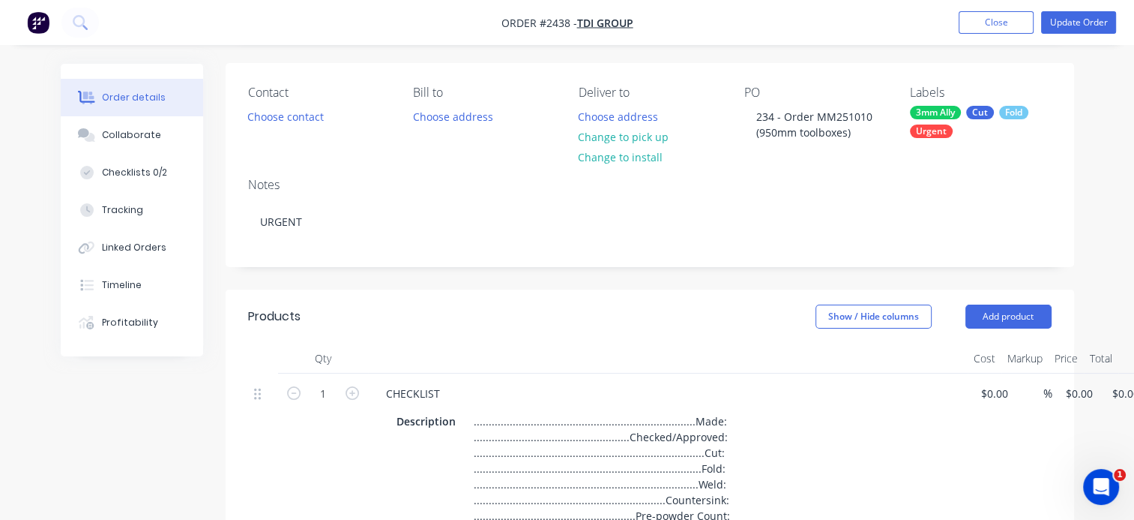
scroll to position [75, 0]
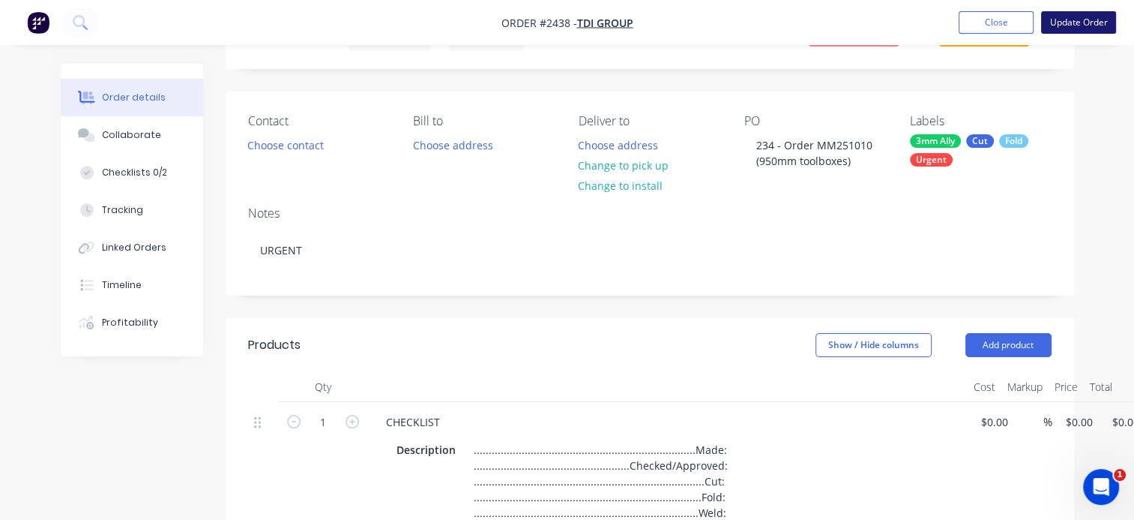
click at [1077, 18] on button "Update Order" at bounding box center [1078, 22] width 75 height 22
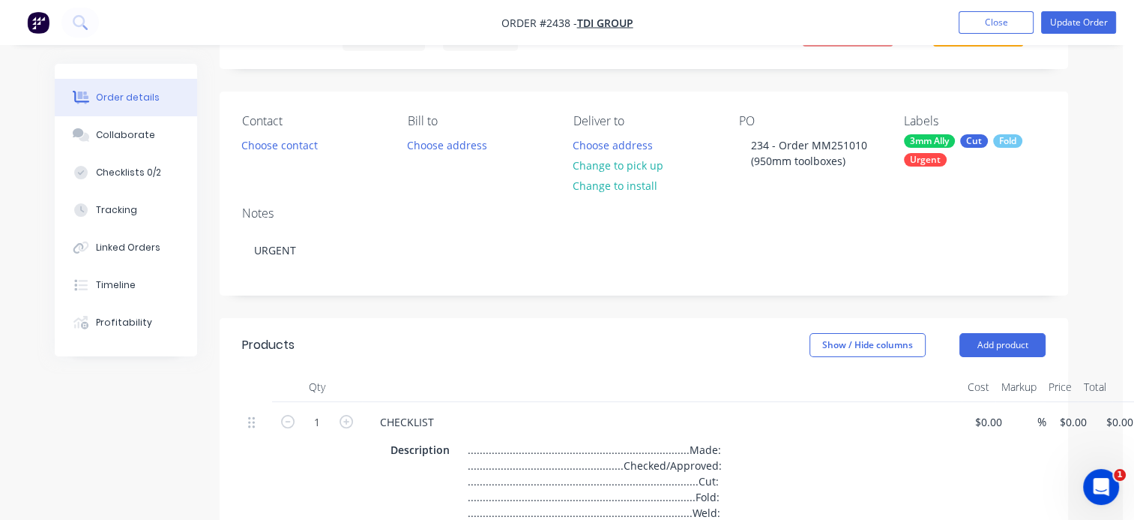
scroll to position [0, 0]
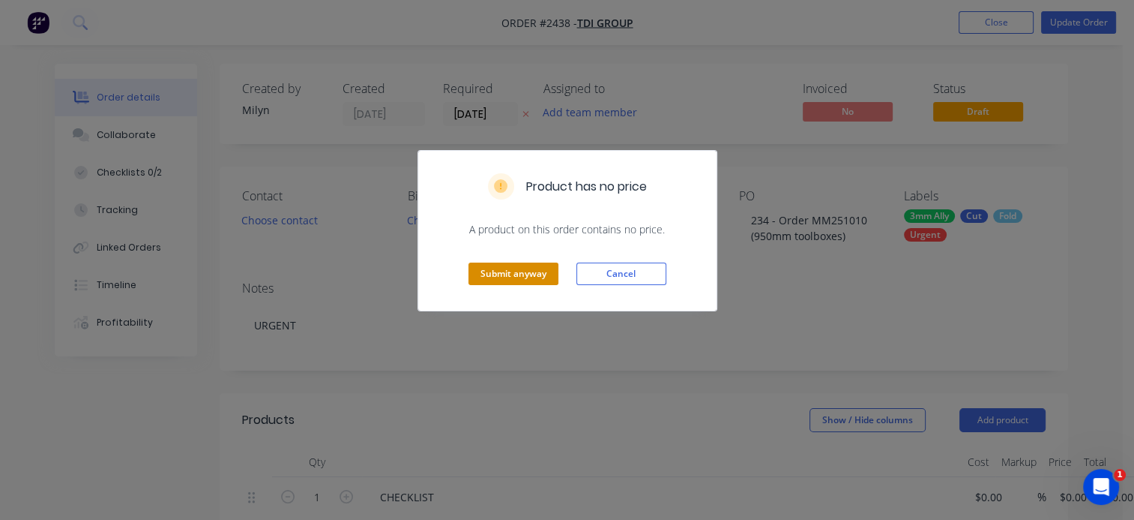
click at [507, 274] on button "Submit anyway" at bounding box center [514, 273] width 90 height 22
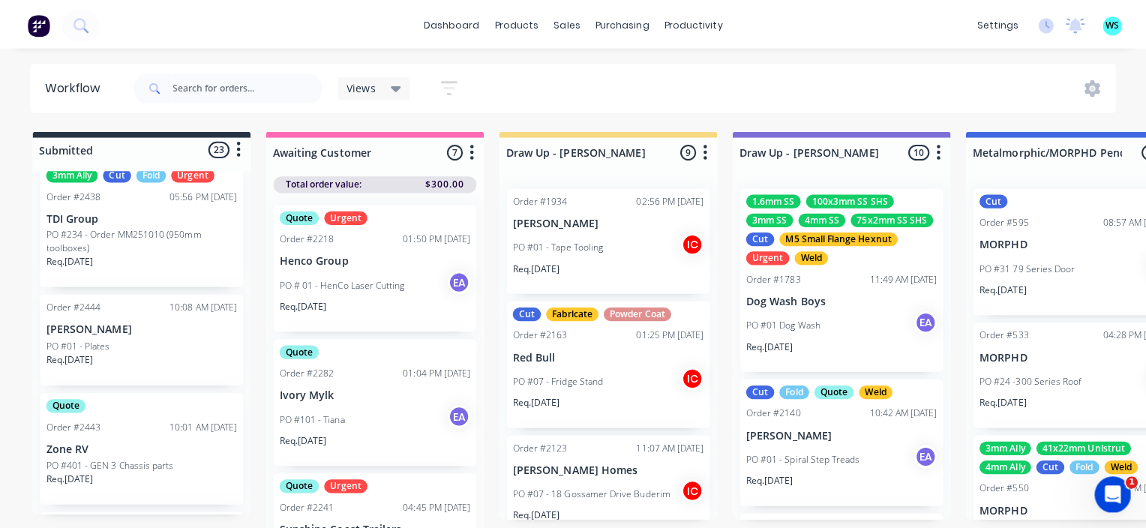
scroll to position [1850, 0]
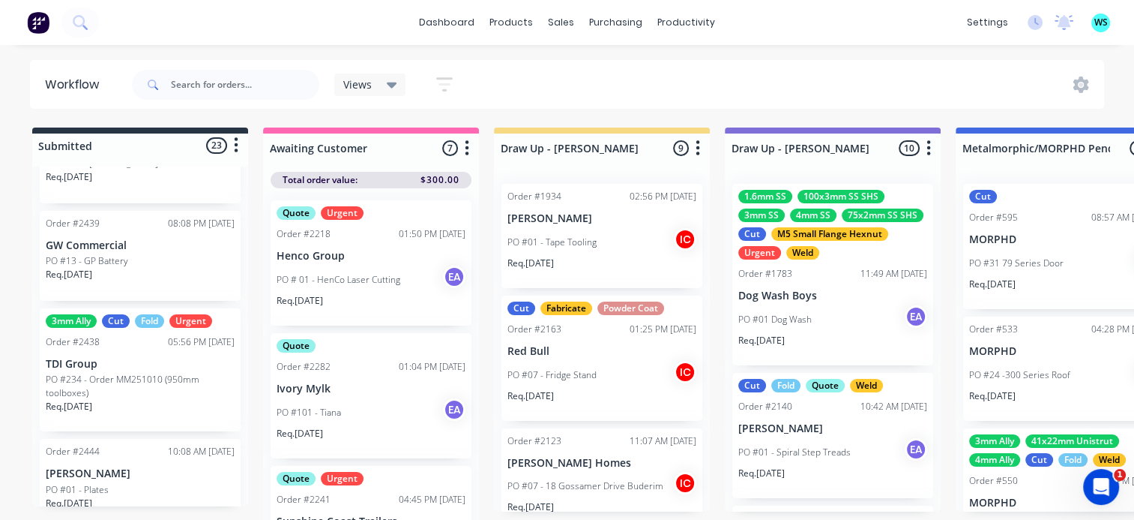
click at [142, 402] on div "Req. [DATE]" at bounding box center [140, 412] width 189 height 25
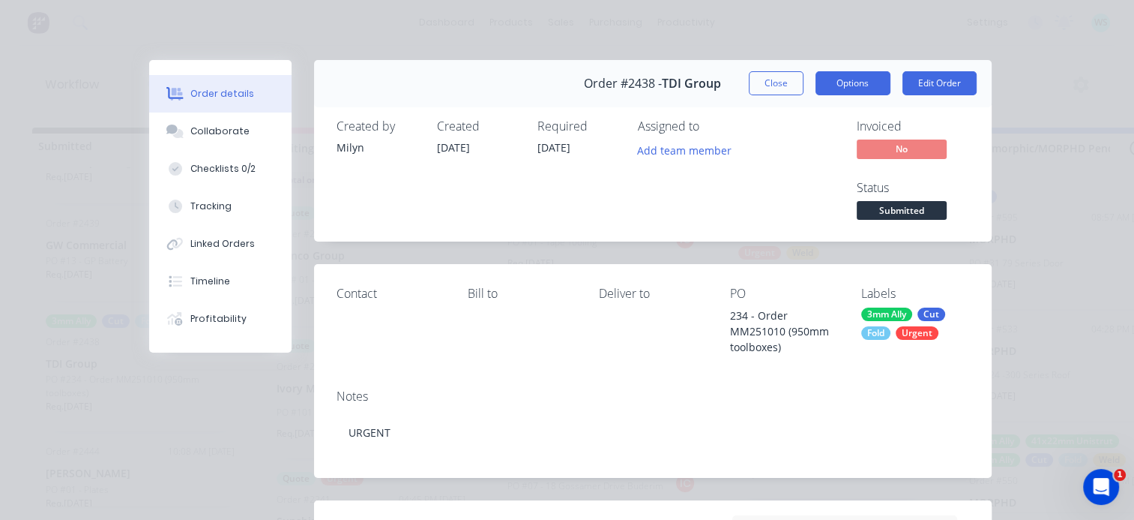
click at [849, 90] on button "Options" at bounding box center [853, 83] width 75 height 24
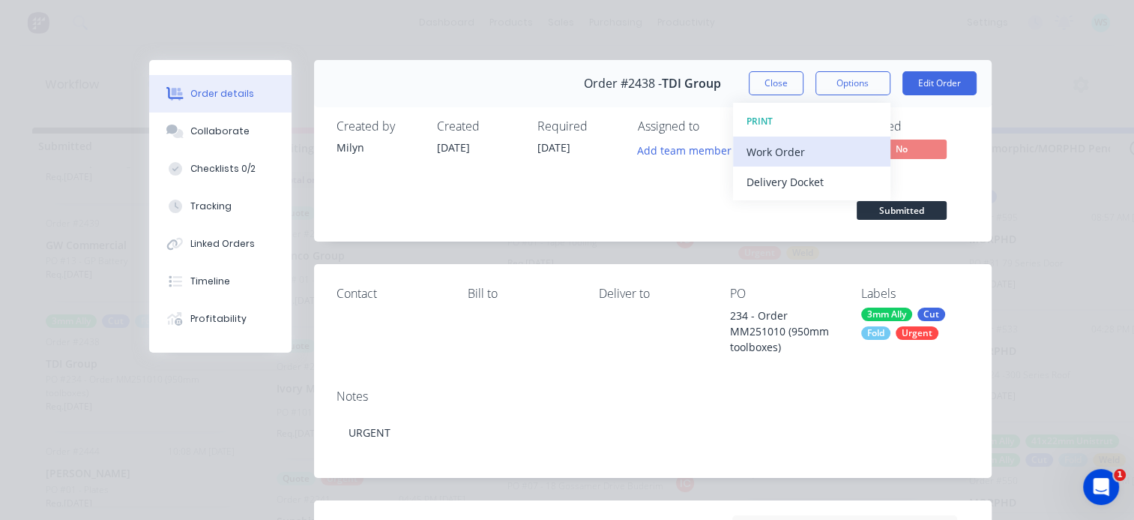
click at [798, 151] on div "Work Order" at bounding box center [812, 152] width 130 height 22
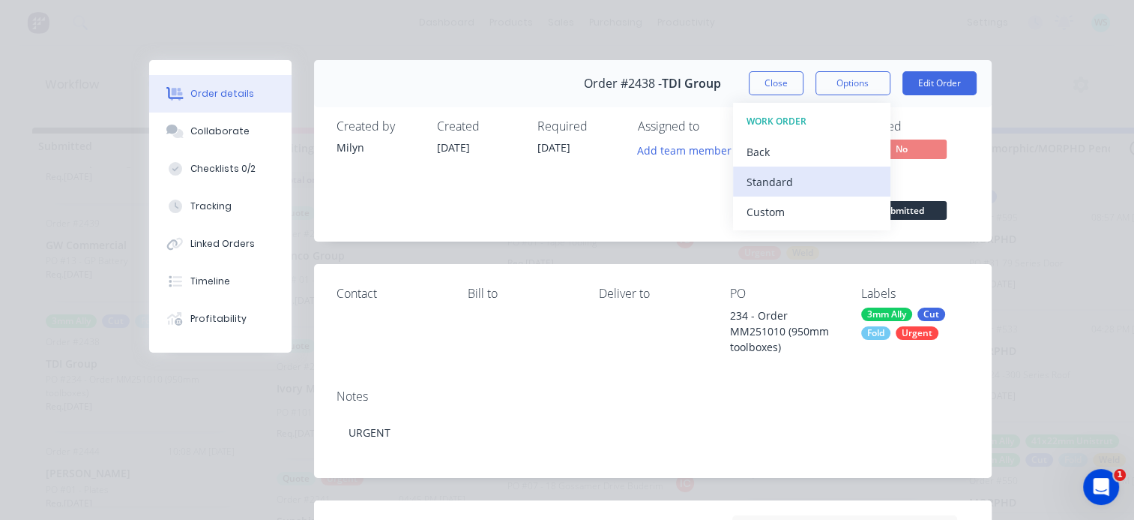
click at [783, 181] on div "Standard" at bounding box center [812, 182] width 130 height 22
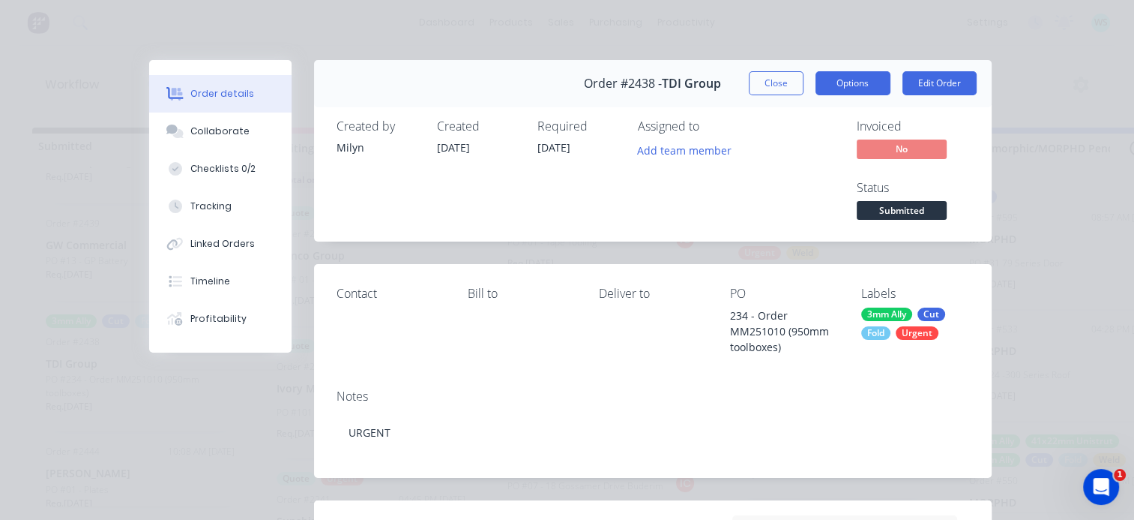
click at [864, 87] on button "Options" at bounding box center [853, 83] width 75 height 24
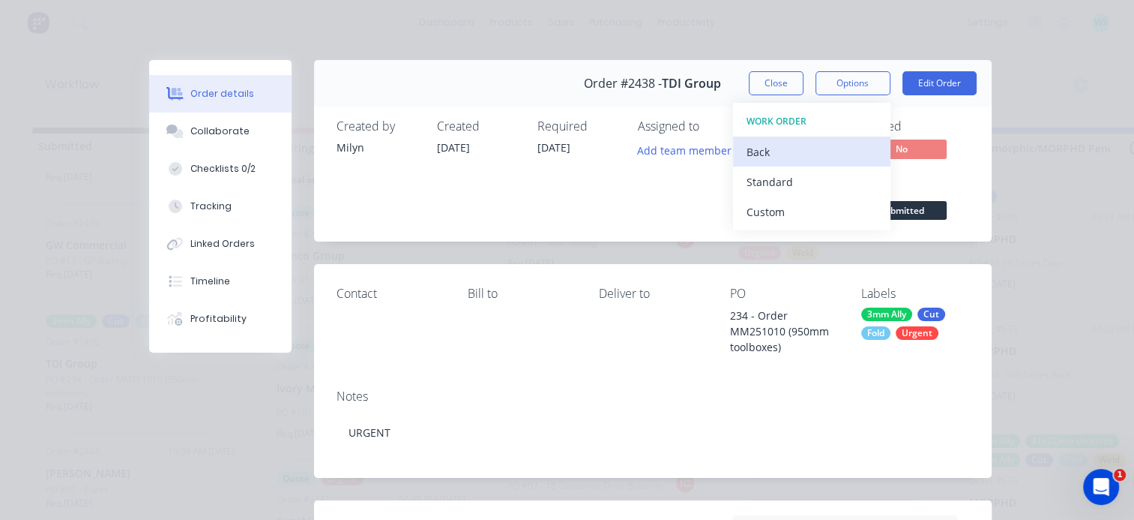
click at [785, 142] on div "Back" at bounding box center [812, 152] width 130 height 22
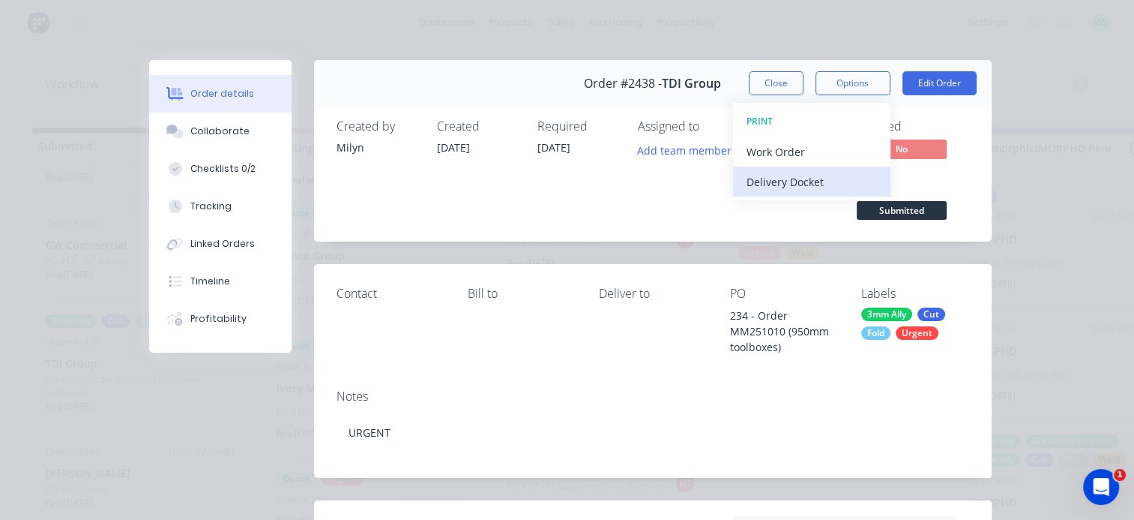
click at [777, 191] on div "Delivery Docket" at bounding box center [812, 182] width 130 height 22
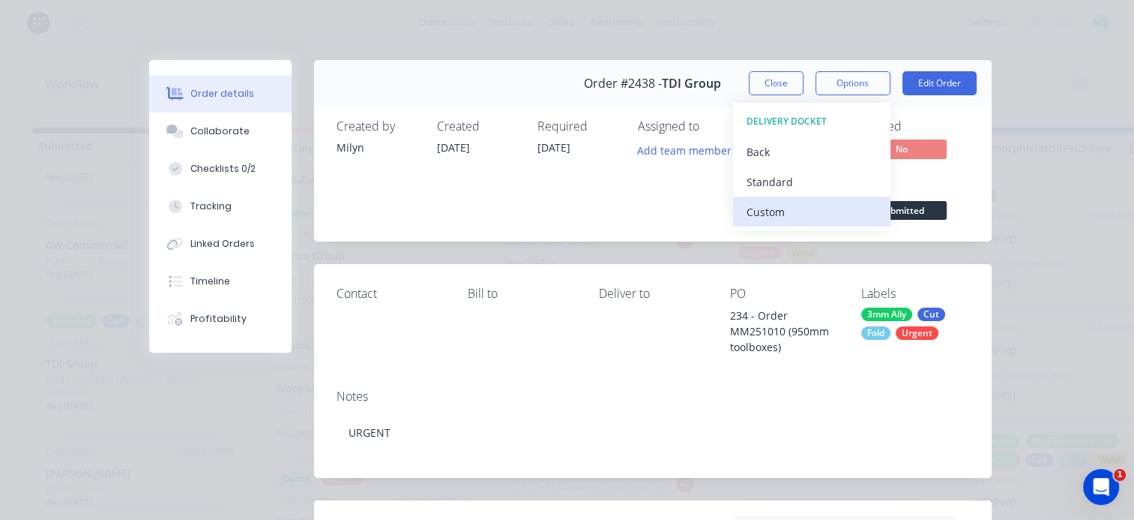
click at [771, 210] on div "Custom" at bounding box center [812, 212] width 130 height 22
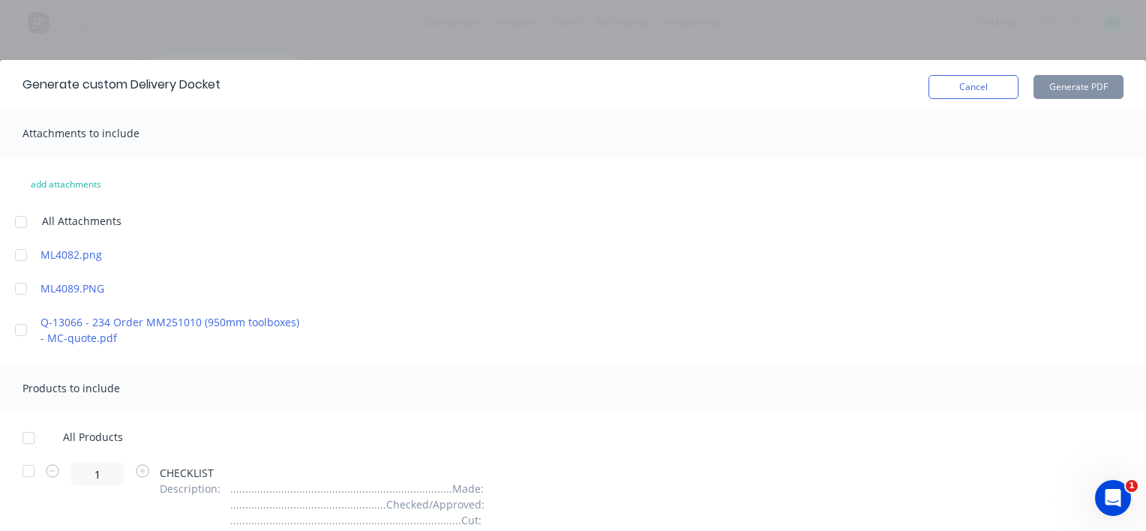
click at [30, 436] on div at bounding box center [28, 438] width 30 height 30
click at [28, 468] on div at bounding box center [28, 471] width 30 height 30
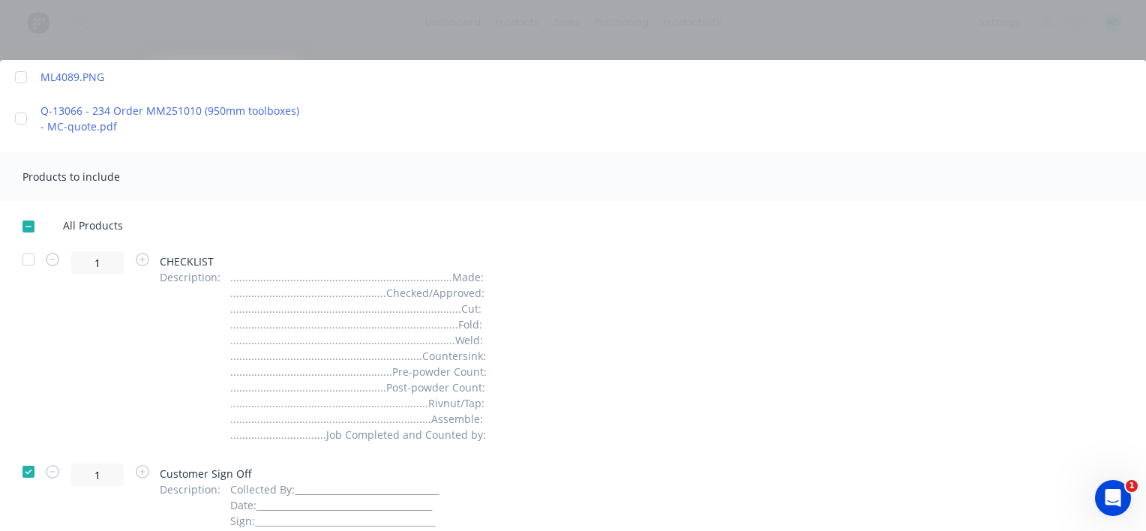
scroll to position [225, 0]
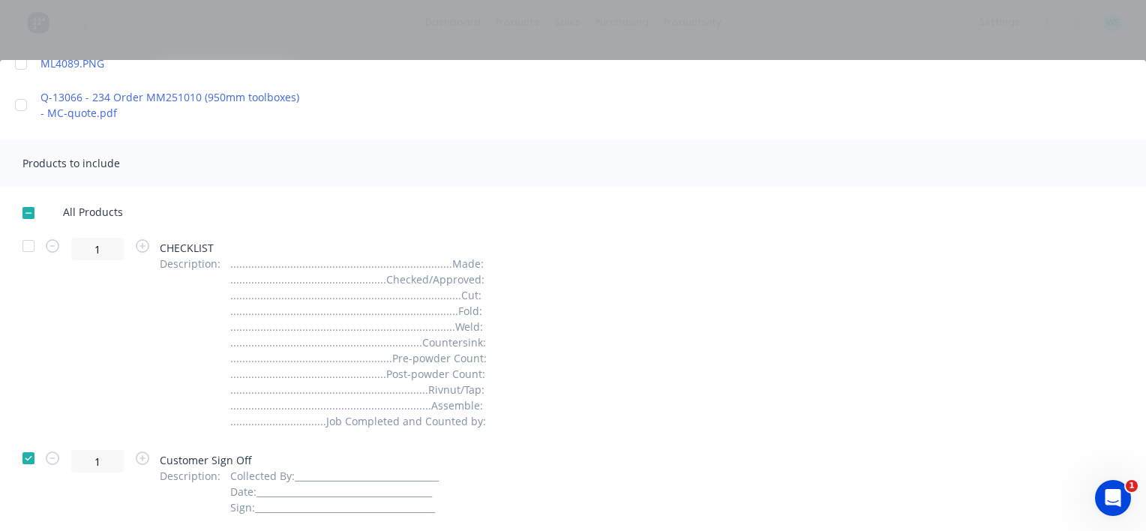
click at [22, 462] on div at bounding box center [28, 458] width 30 height 30
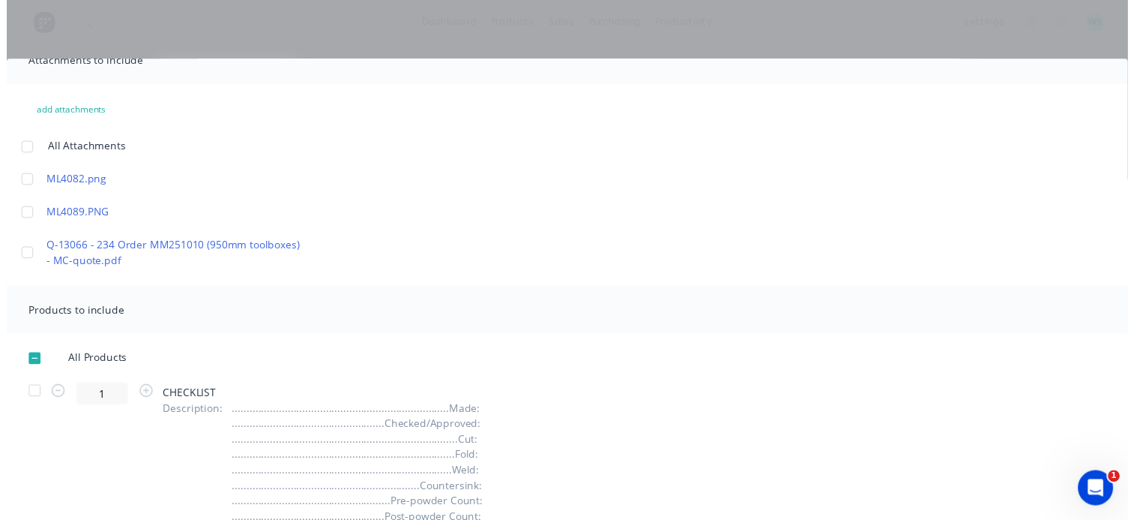
scroll to position [0, 0]
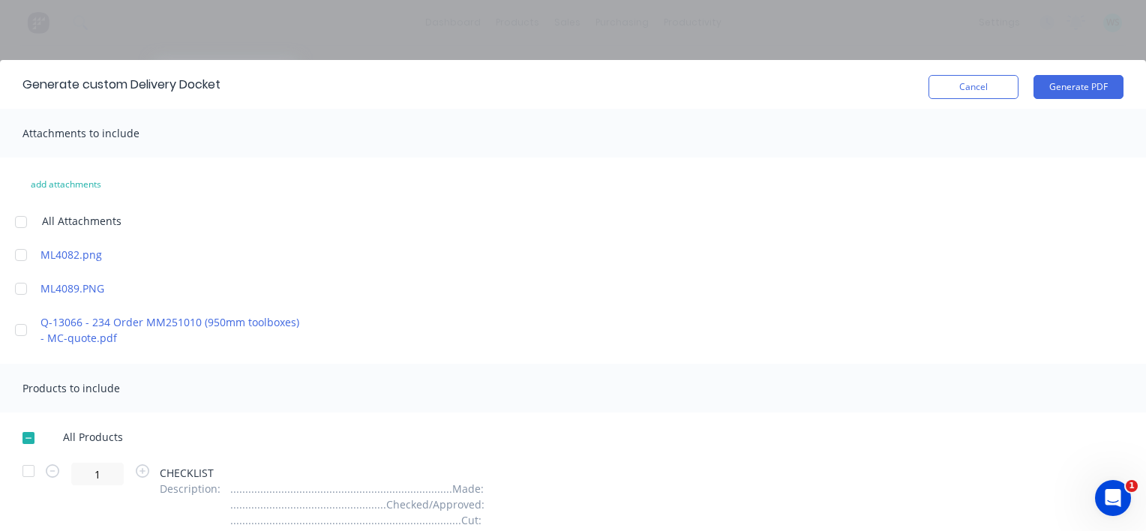
click at [1053, 102] on div "Generate custom Delivery Docket Cancel Generate PDF" at bounding box center [573, 84] width 1146 height 49
click at [1062, 82] on button "Generate PDF" at bounding box center [1078, 87] width 90 height 24
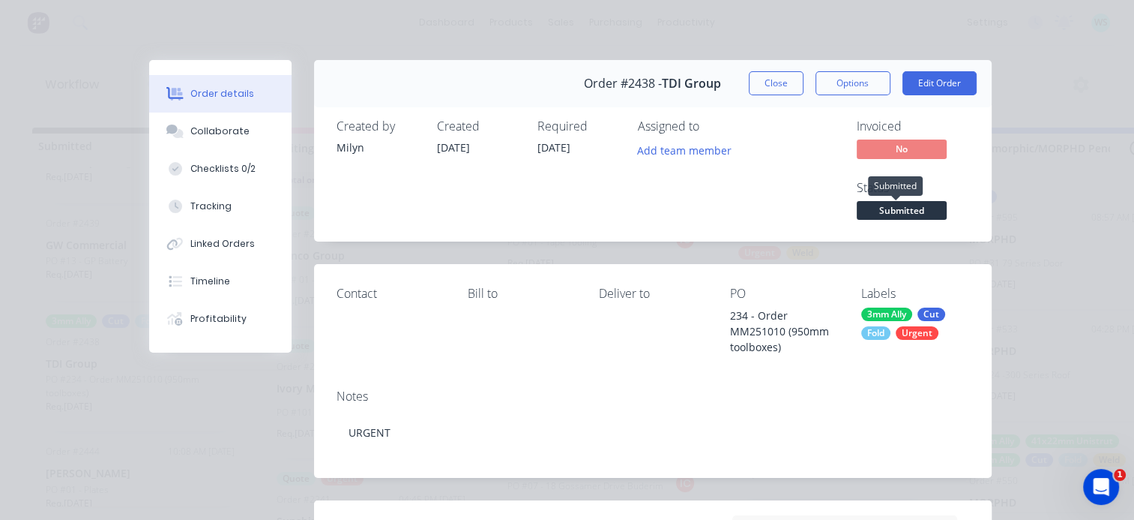
click at [902, 211] on span "Submitted" at bounding box center [902, 210] width 90 height 19
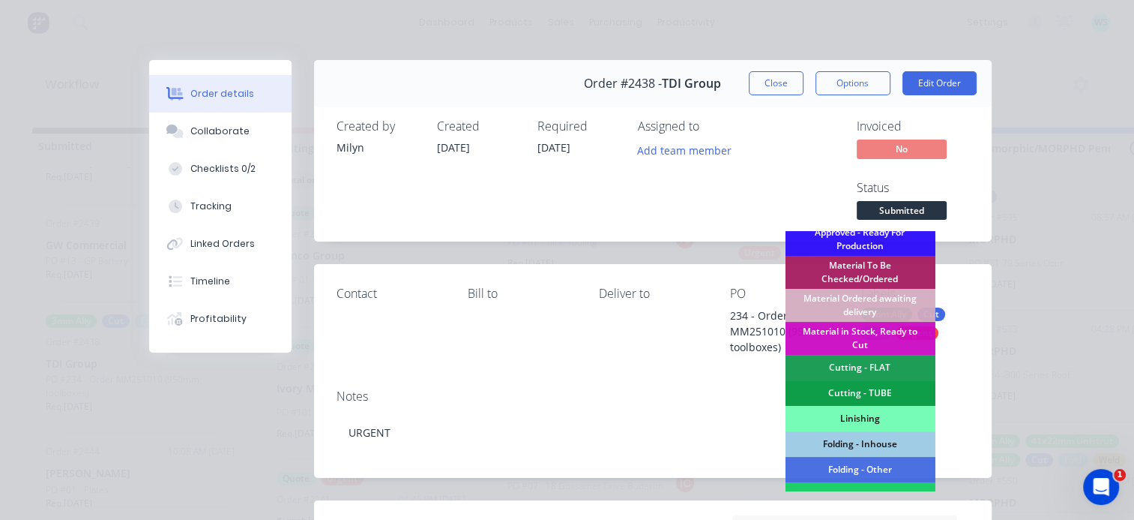
scroll to position [300, 0]
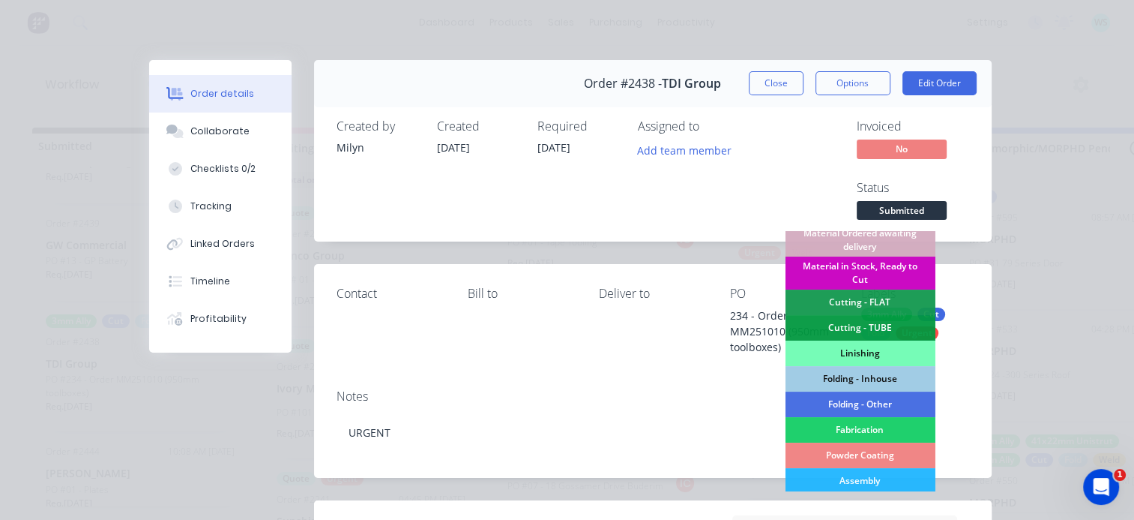
click at [852, 270] on div "Material in Stock, Ready to Cut" at bounding box center [860, 272] width 150 height 33
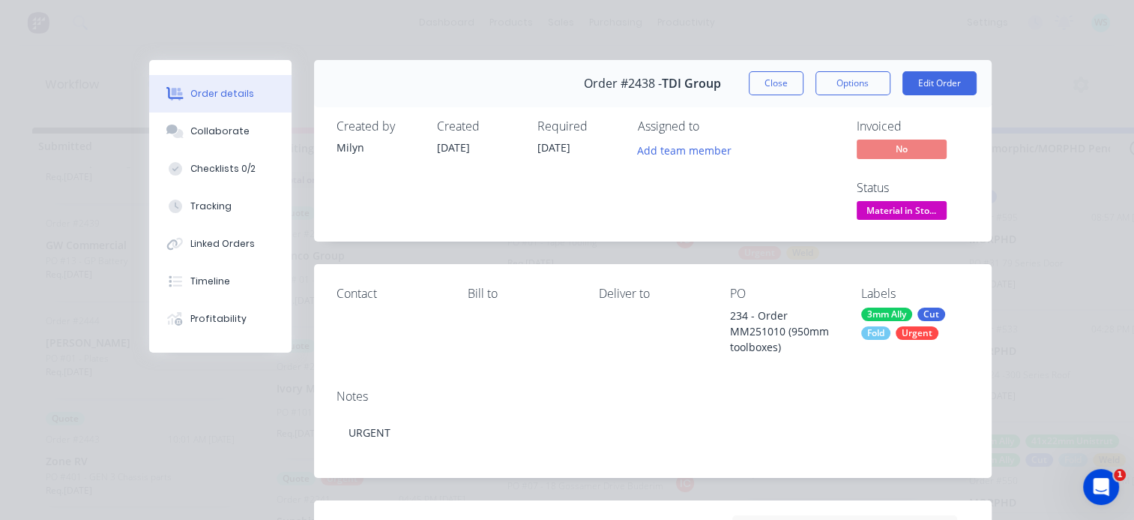
drag, startPoint x: 759, startPoint y: 83, endPoint x: 667, endPoint y: 178, distance: 133.1
click at [759, 83] on button "Close" at bounding box center [776, 83] width 55 height 24
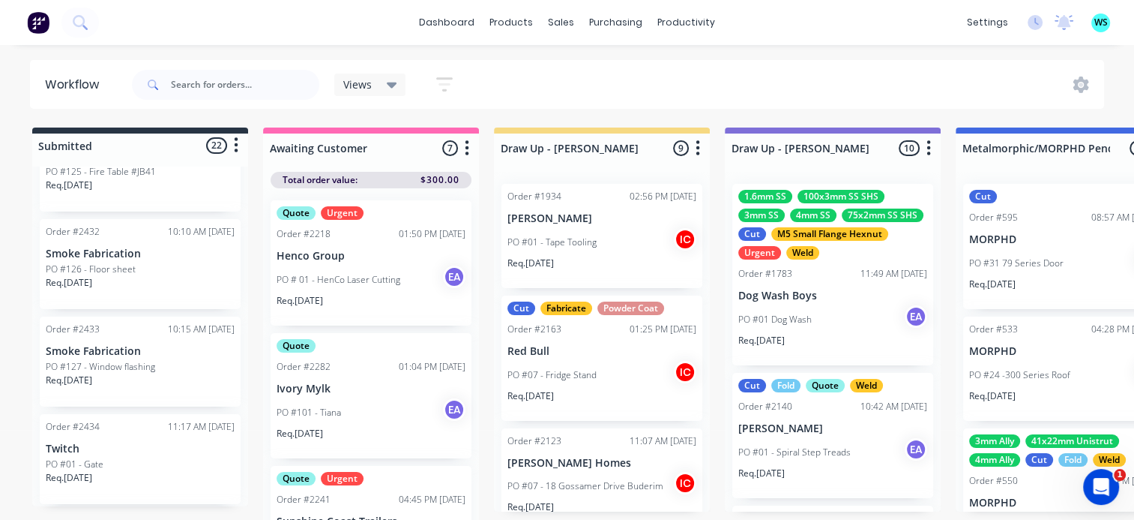
scroll to position [1418, 0]
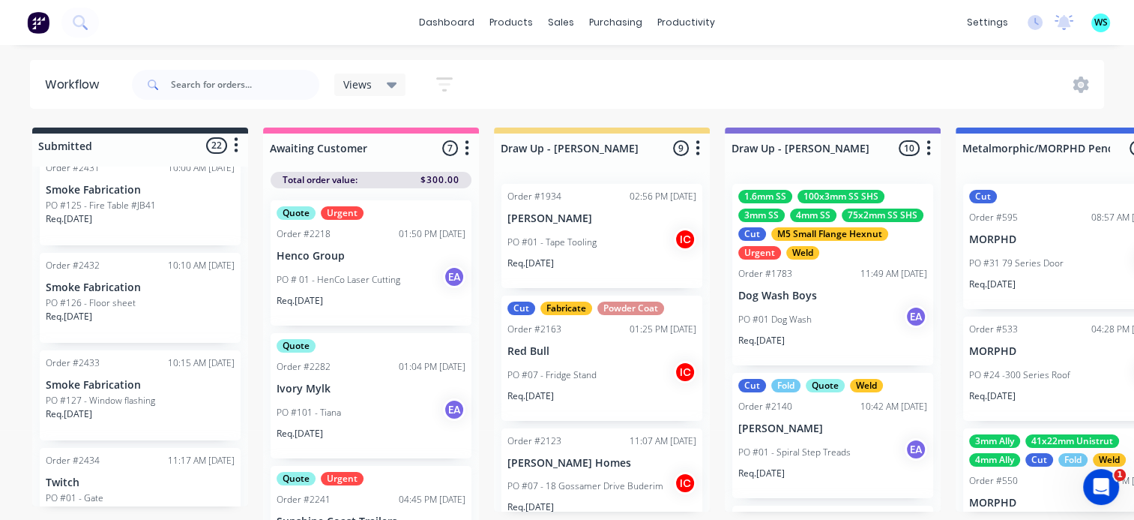
click at [142, 307] on div "PO #126 - Floor sheet" at bounding box center [140, 302] width 189 height 13
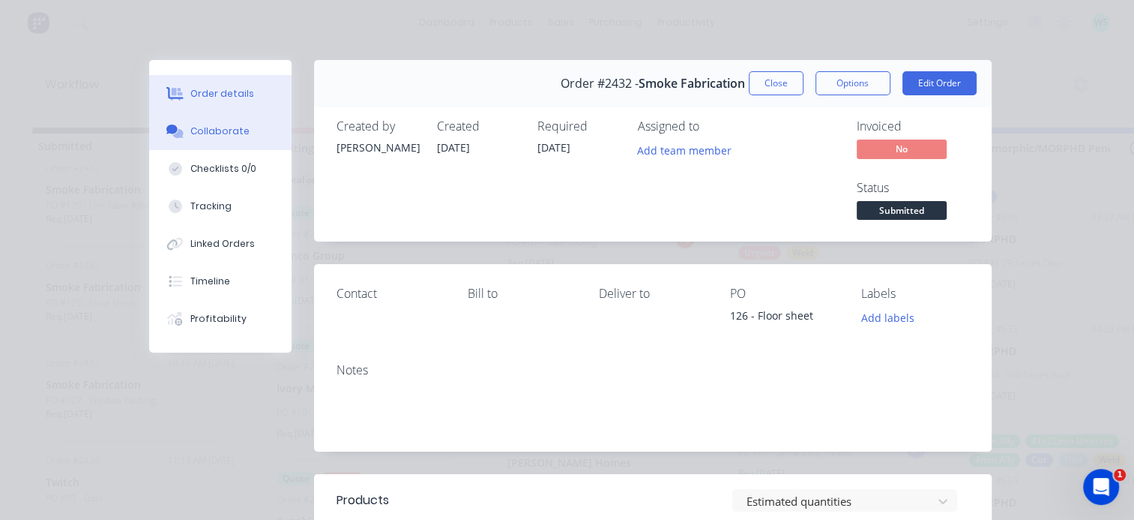
click at [216, 124] on div "Collaborate" at bounding box center [219, 130] width 59 height 13
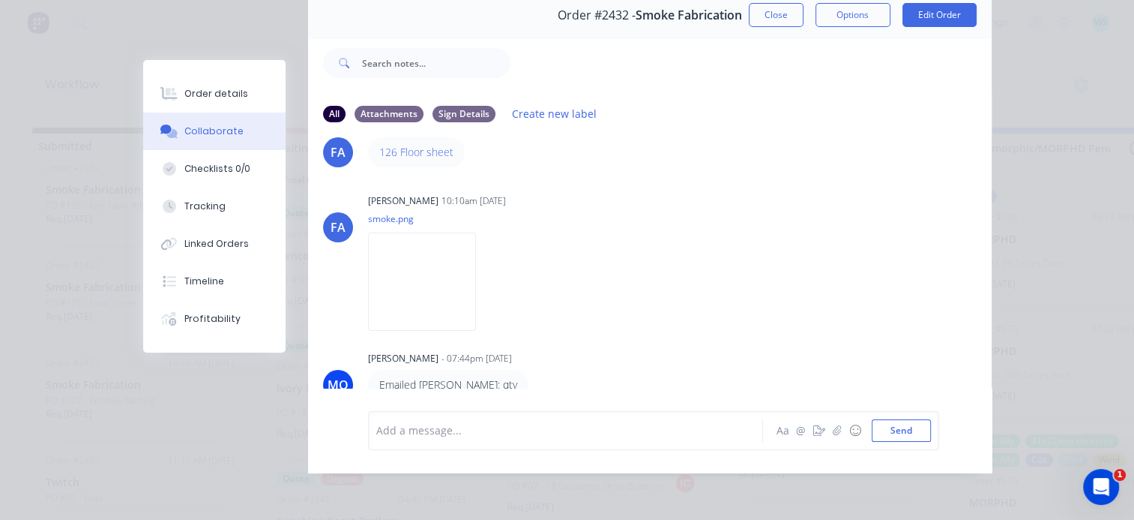
scroll to position [78, 0]
click at [447, 258] on img at bounding box center [422, 281] width 108 height 98
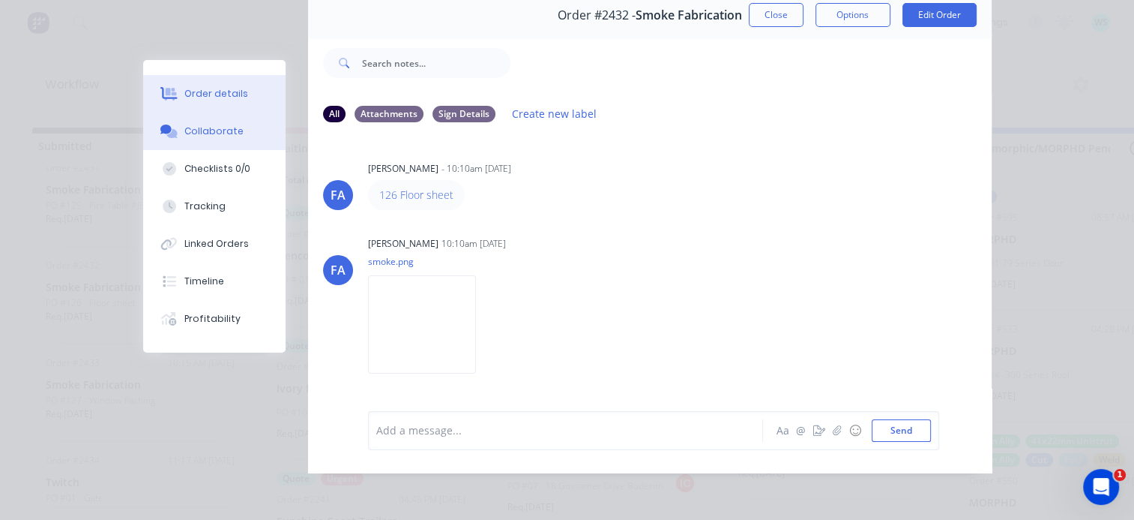
click at [207, 88] on div "Order details" at bounding box center [216, 93] width 64 height 13
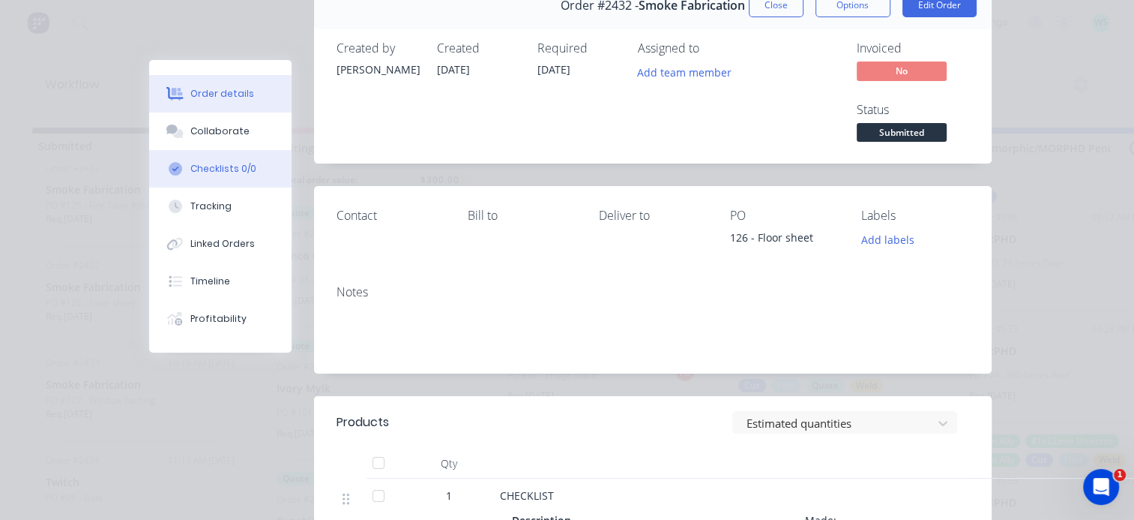
click at [238, 174] on div "Checklists 0/0" at bounding box center [223, 168] width 66 height 13
type textarea "x"
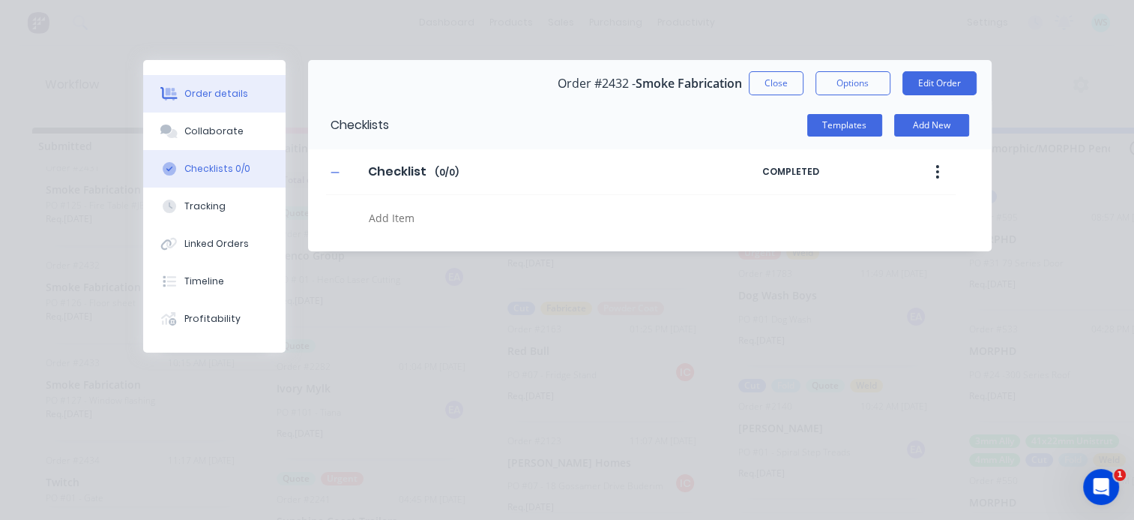
click at [201, 93] on div "Order details" at bounding box center [216, 93] width 64 height 13
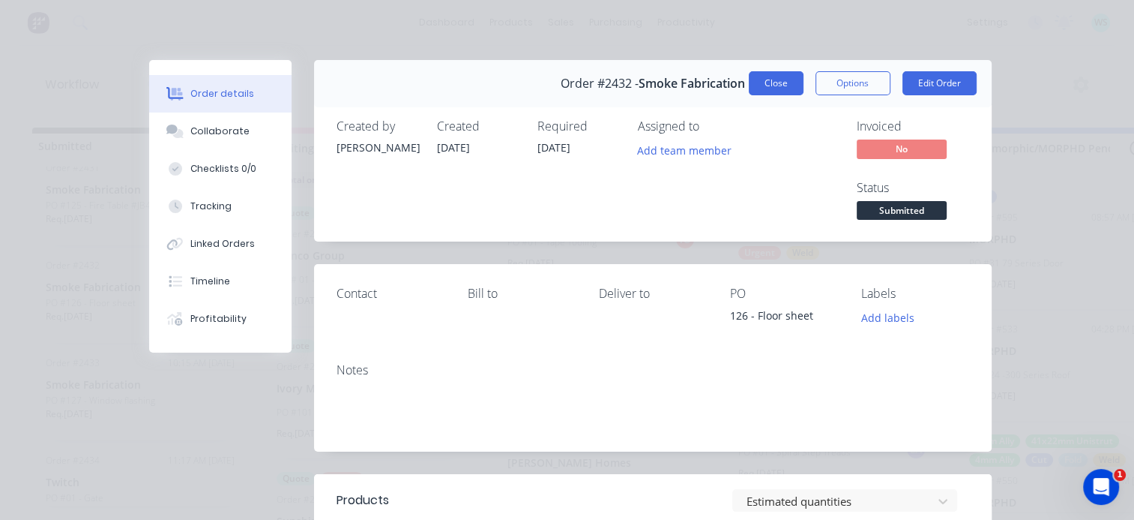
click at [766, 76] on button "Close" at bounding box center [776, 83] width 55 height 24
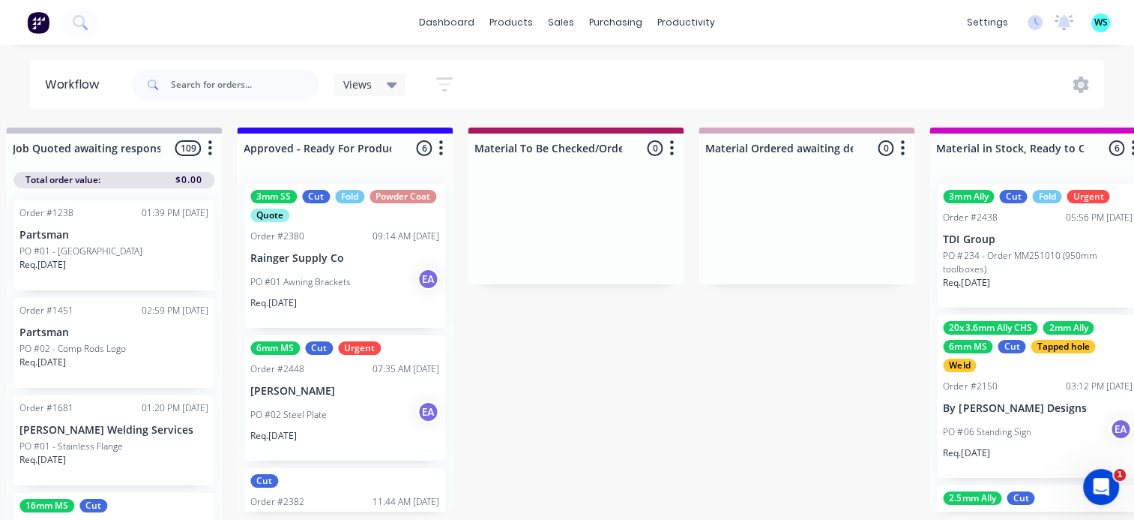
scroll to position [0, 1874]
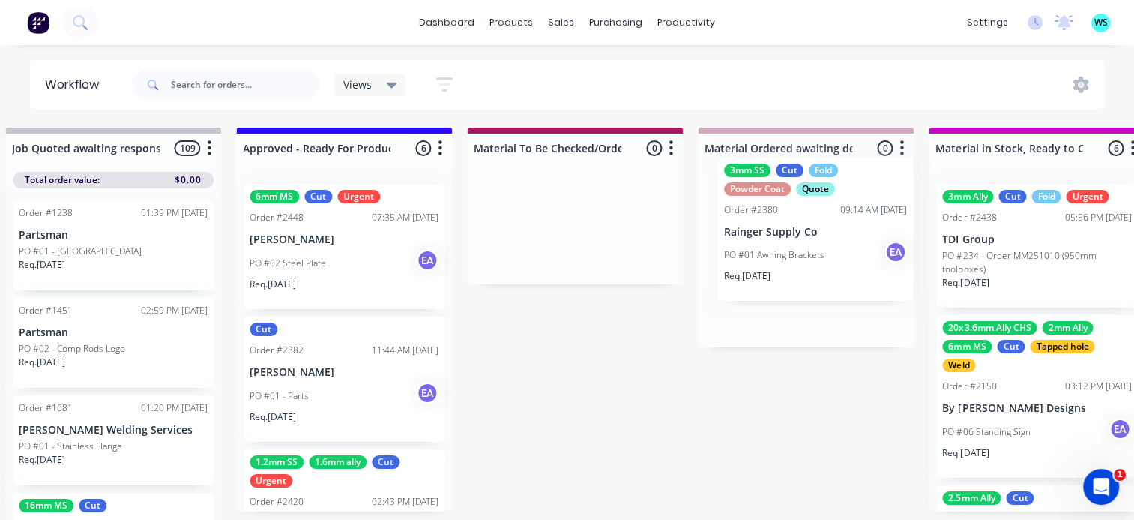
drag, startPoint x: 562, startPoint y: 288, endPoint x: 789, endPoint y: 258, distance: 229.1
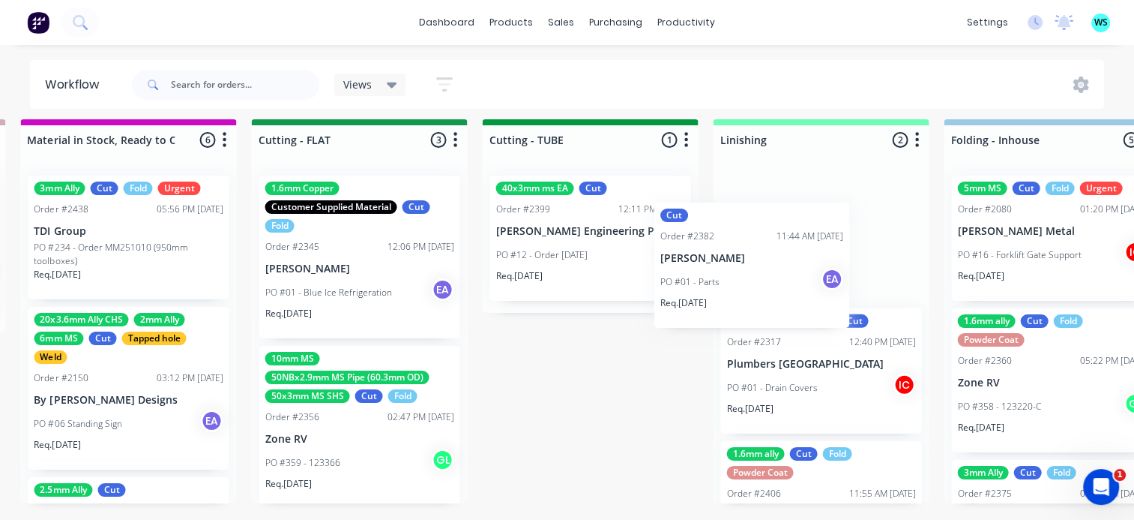
scroll to position [19, 2784]
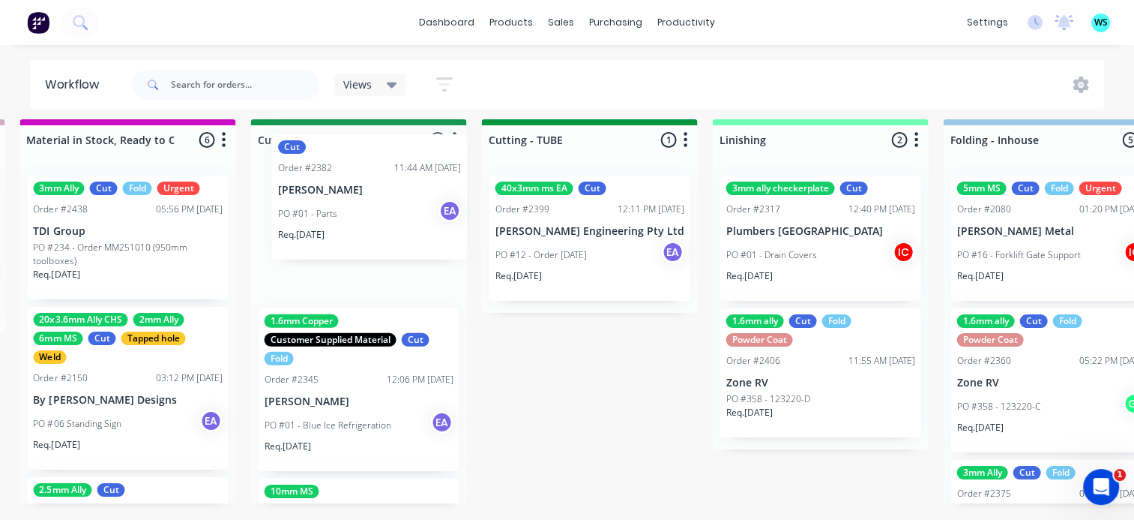
drag, startPoint x: 293, startPoint y: 369, endPoint x: 340, endPoint y: 216, distance: 159.9
click at [321, 216] on div "Submitted 22 Status colour #273444 hex #273444 Save Cancel Summaries Total orde…" at bounding box center [303, 319] width 6196 height 400
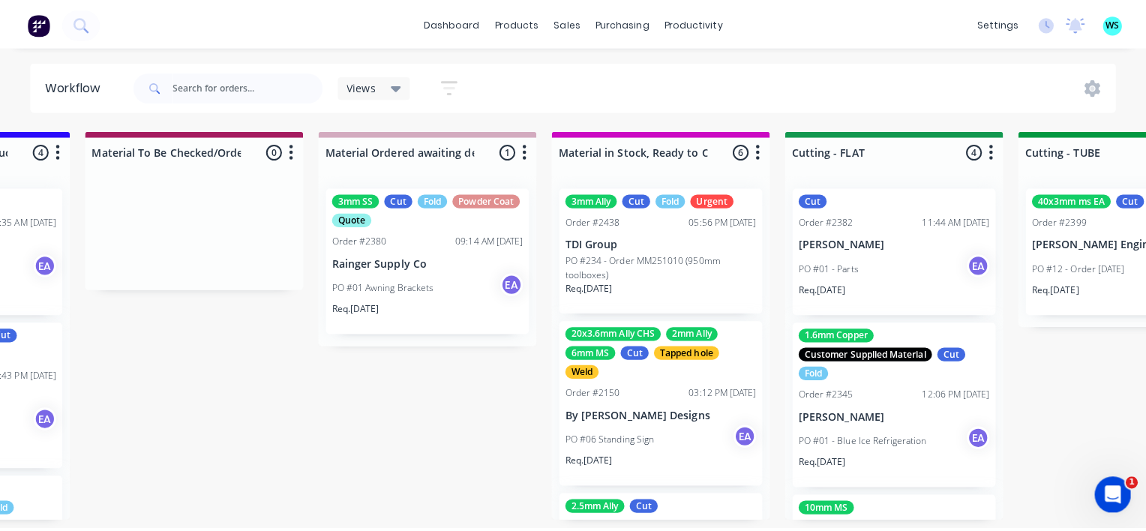
scroll to position [0, 2474]
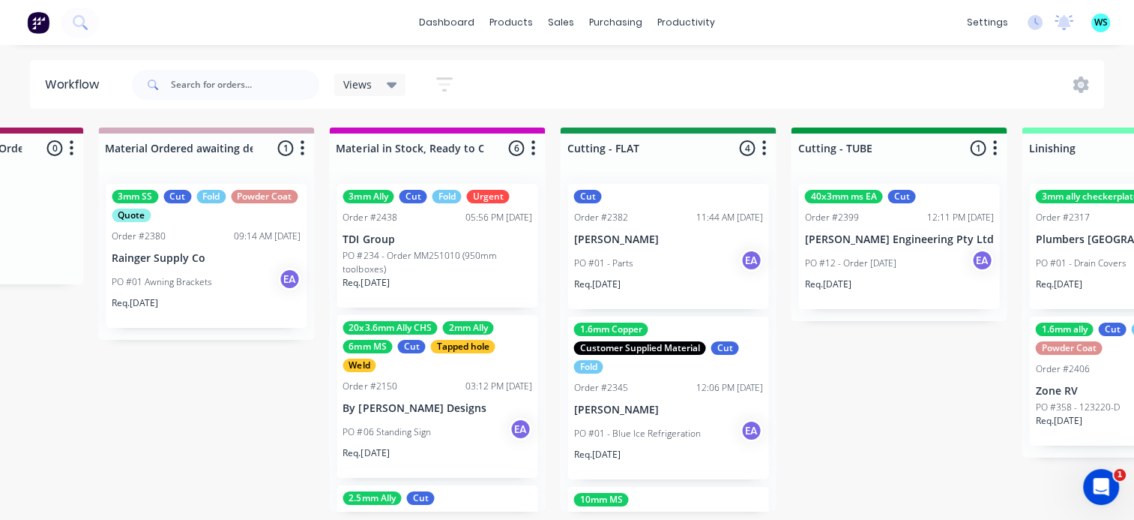
click at [421, 260] on p "PO #234 - Order MM251010 (950mm toolboxes)" at bounding box center [437, 262] width 189 height 27
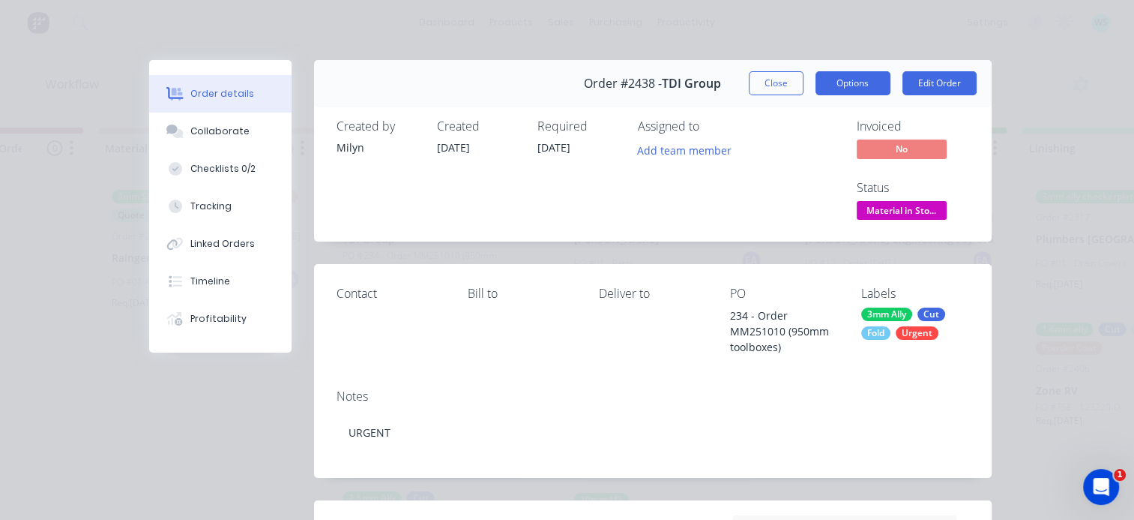
click at [855, 79] on button "Options" at bounding box center [853, 83] width 75 height 24
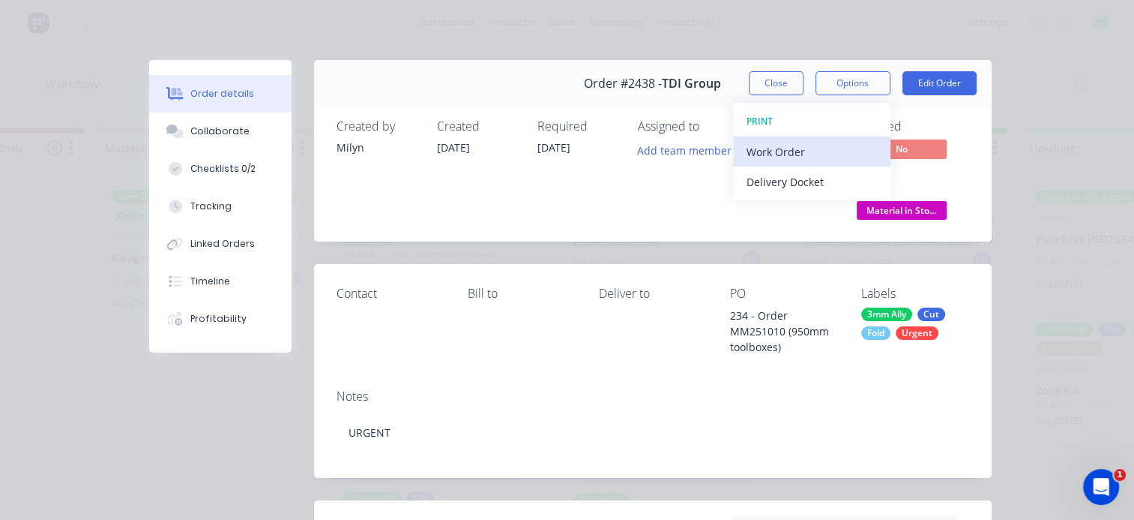
click at [796, 142] on div "Work Order" at bounding box center [812, 152] width 130 height 22
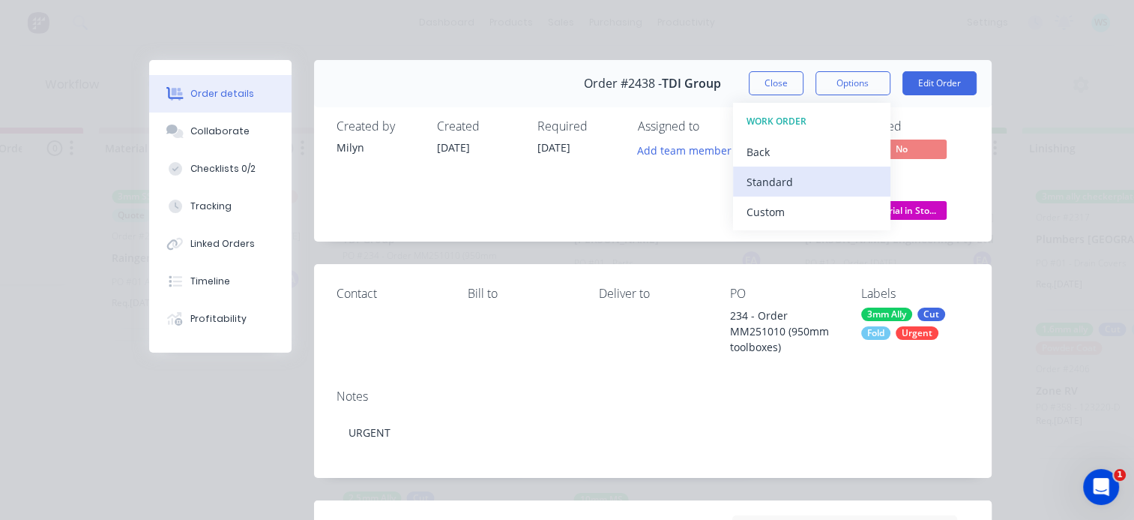
click at [780, 176] on div "Standard" at bounding box center [812, 182] width 130 height 22
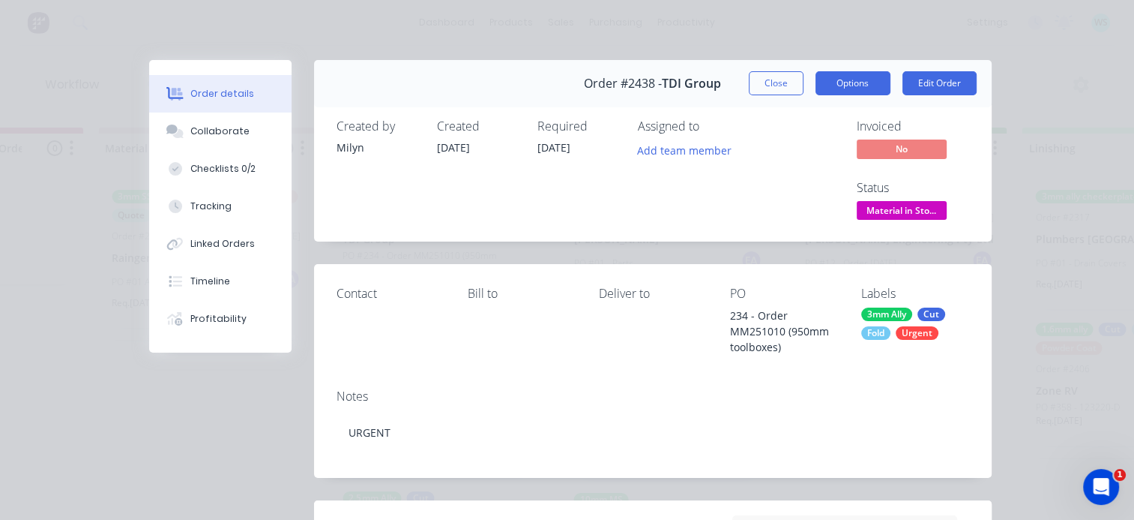
click at [857, 90] on button "Options" at bounding box center [853, 83] width 75 height 24
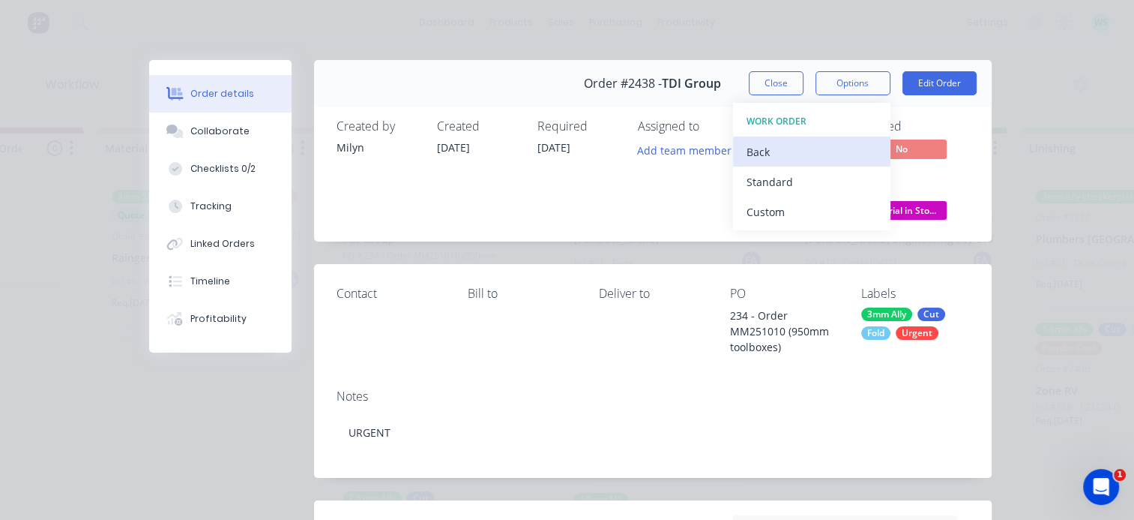
click at [762, 155] on div "Back" at bounding box center [812, 152] width 130 height 22
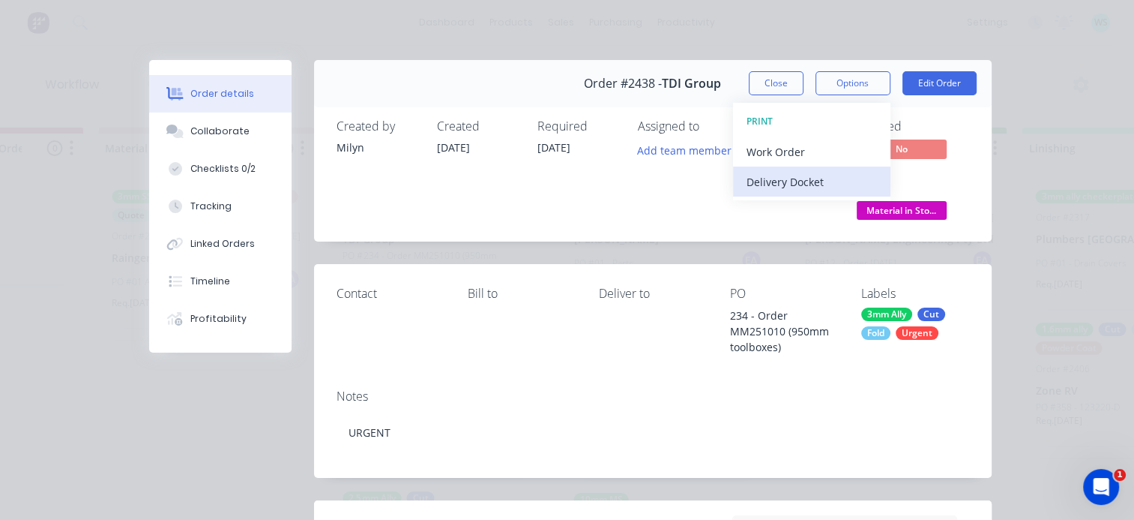
click at [771, 182] on div "Delivery Docket" at bounding box center [812, 182] width 130 height 22
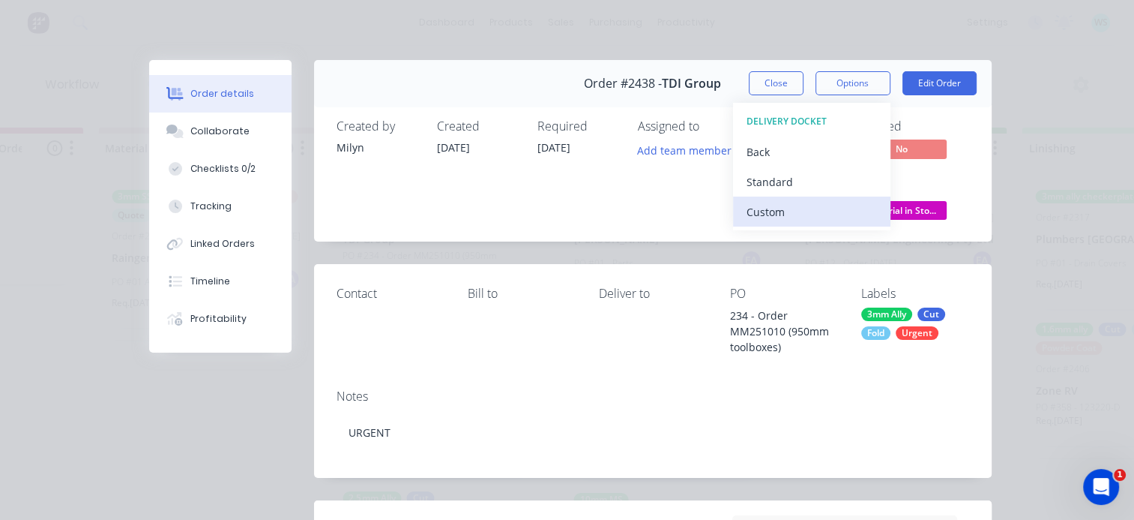
click at [765, 204] on div "Custom" at bounding box center [812, 212] width 130 height 22
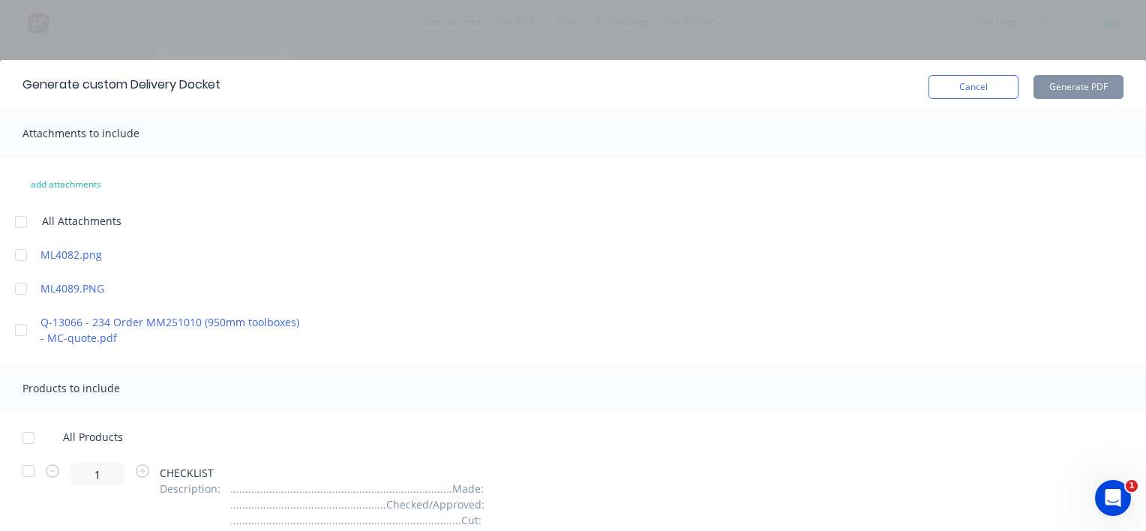
click at [28, 435] on div at bounding box center [28, 438] width 30 height 30
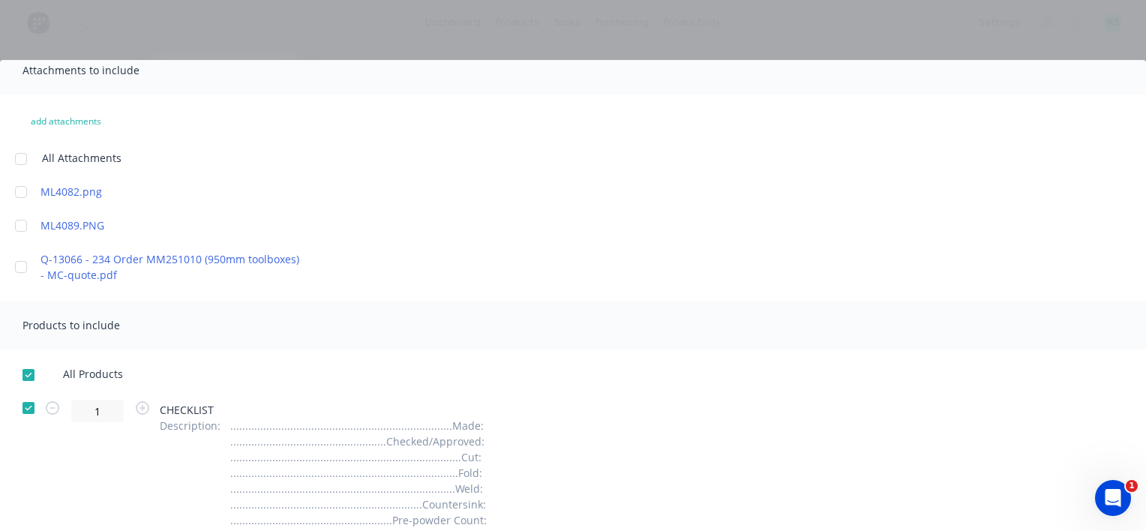
scroll to position [150, 0]
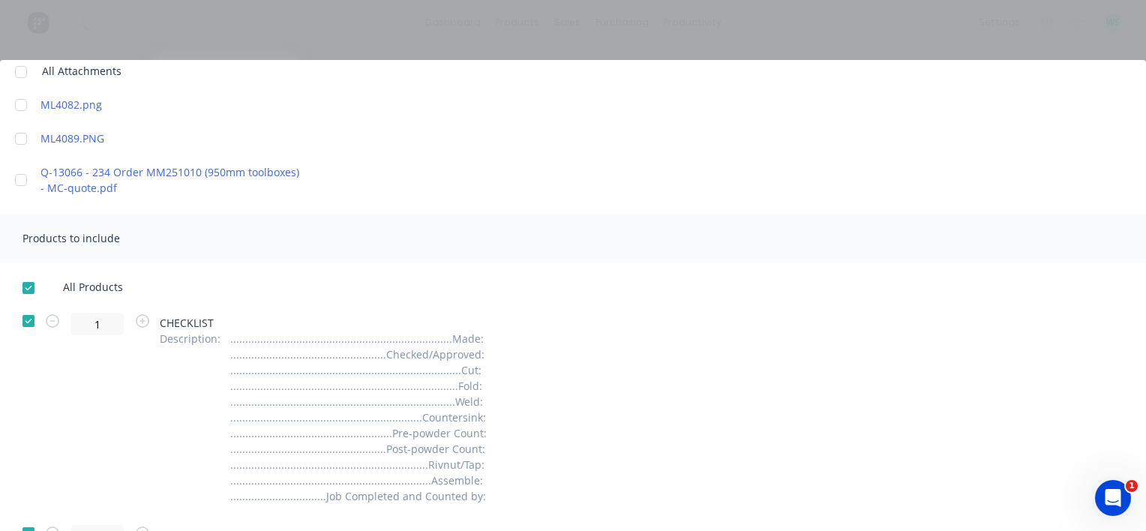
click at [30, 322] on div at bounding box center [28, 321] width 30 height 30
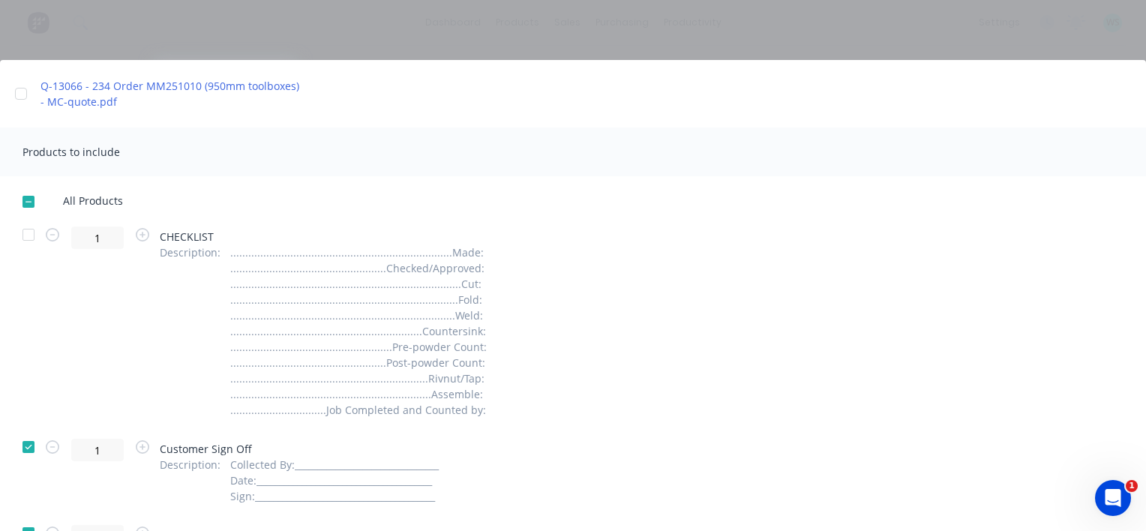
scroll to position [300, 0]
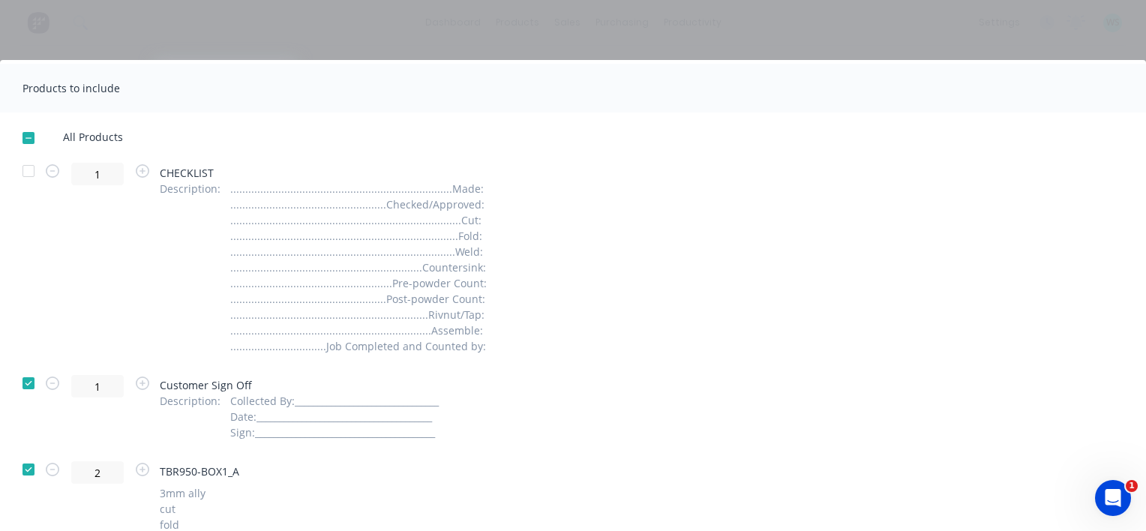
click at [28, 379] on div at bounding box center [28, 383] width 30 height 30
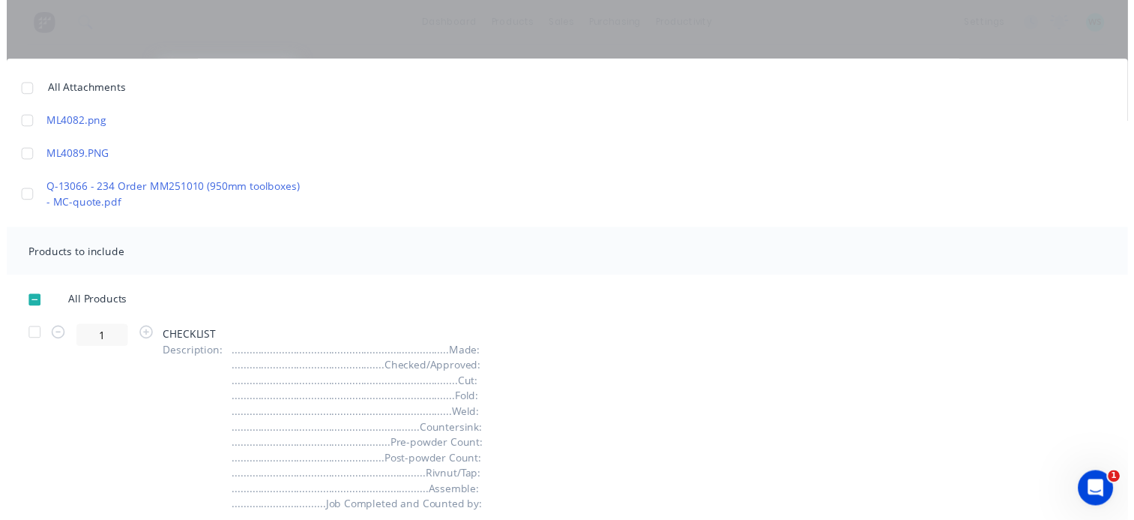
scroll to position [0, 0]
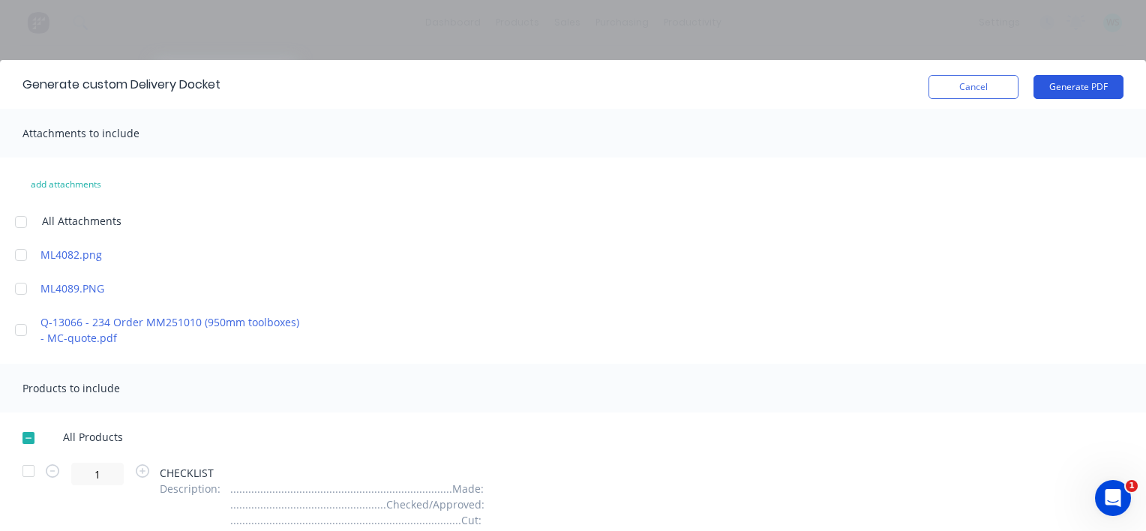
click at [1050, 88] on button "Generate PDF" at bounding box center [1078, 87] width 90 height 24
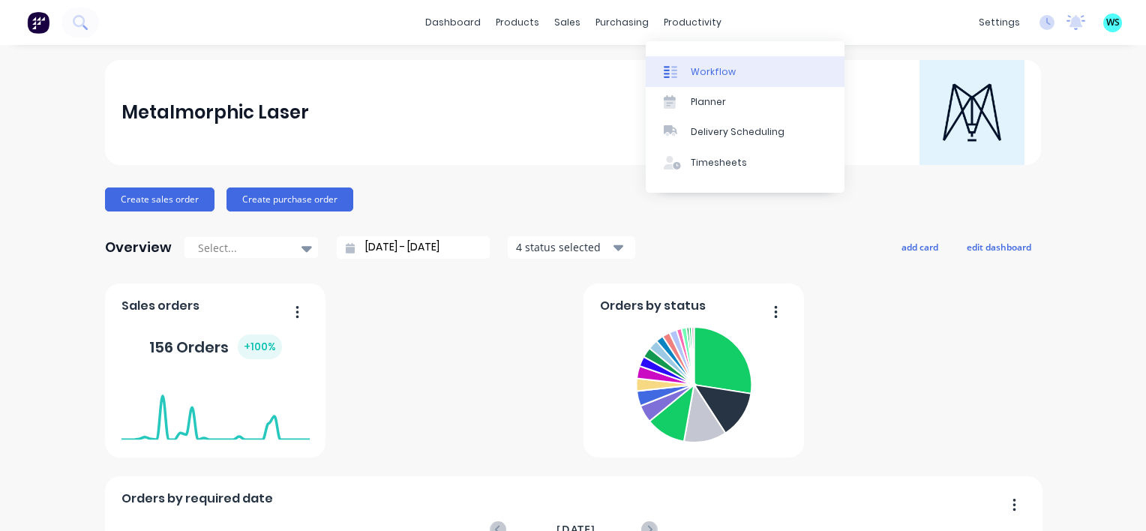
click at [722, 64] on link "Workflow" at bounding box center [745, 71] width 199 height 30
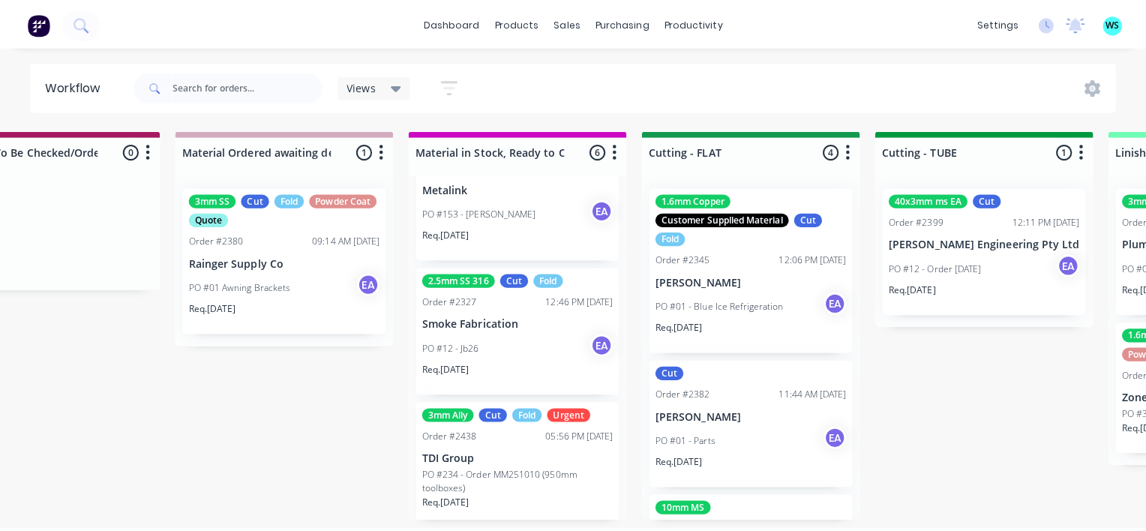
scroll to position [496, 0]
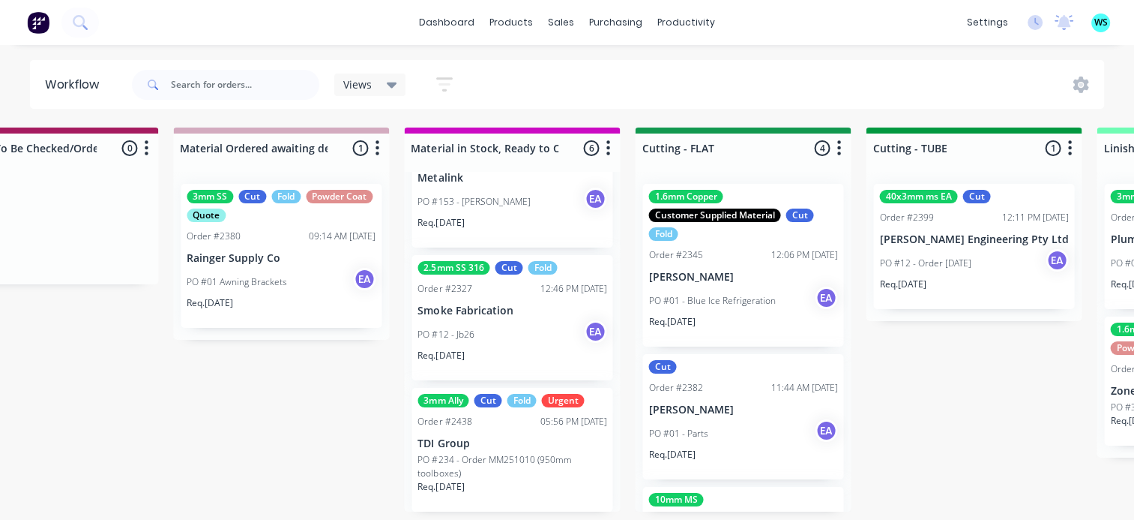
click at [537, 485] on div "Req. [DATE]" at bounding box center [512, 492] width 189 height 25
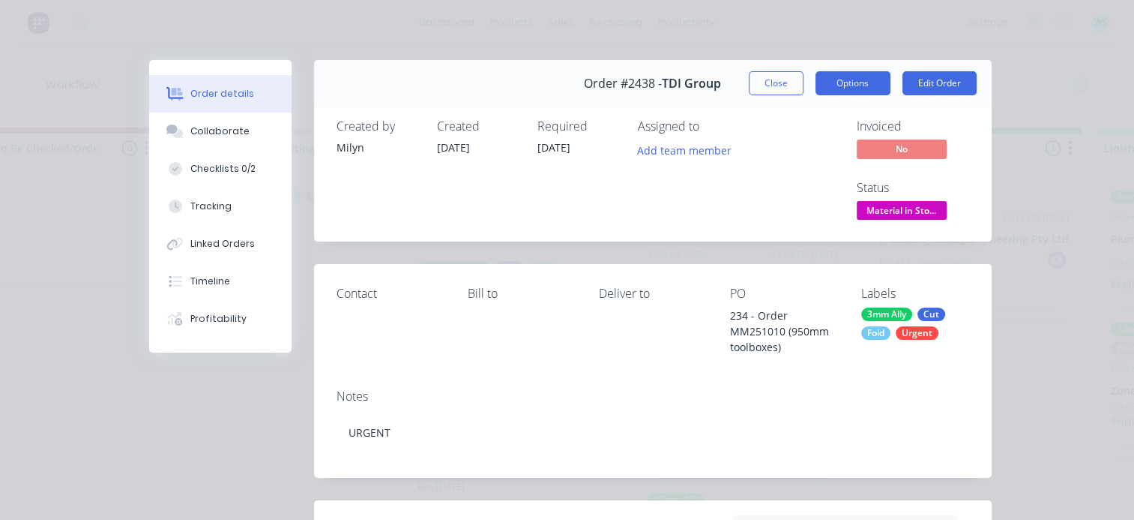
click at [849, 89] on button "Options" at bounding box center [853, 83] width 75 height 24
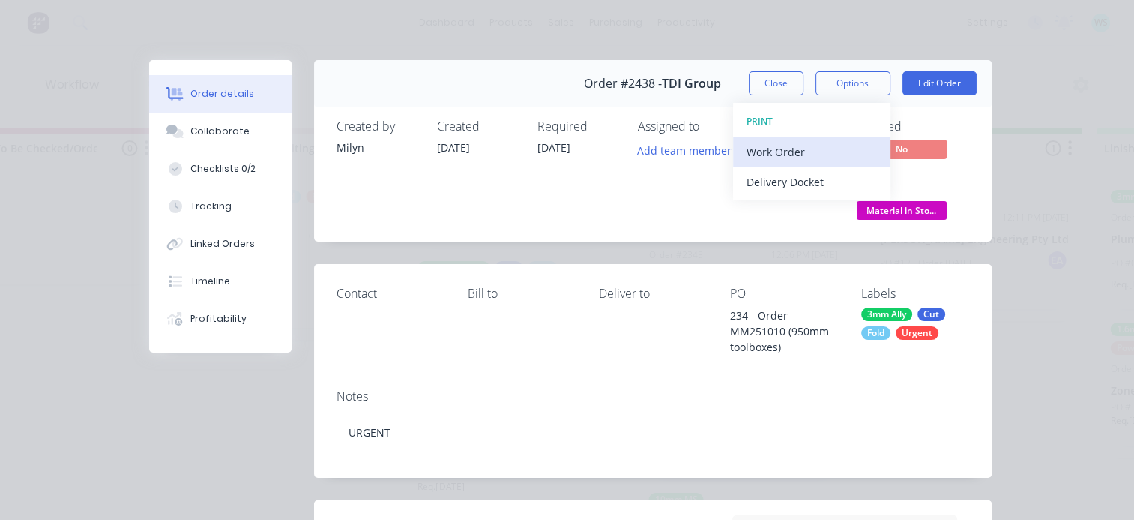
click at [800, 136] on button "Work Order" at bounding box center [811, 151] width 157 height 30
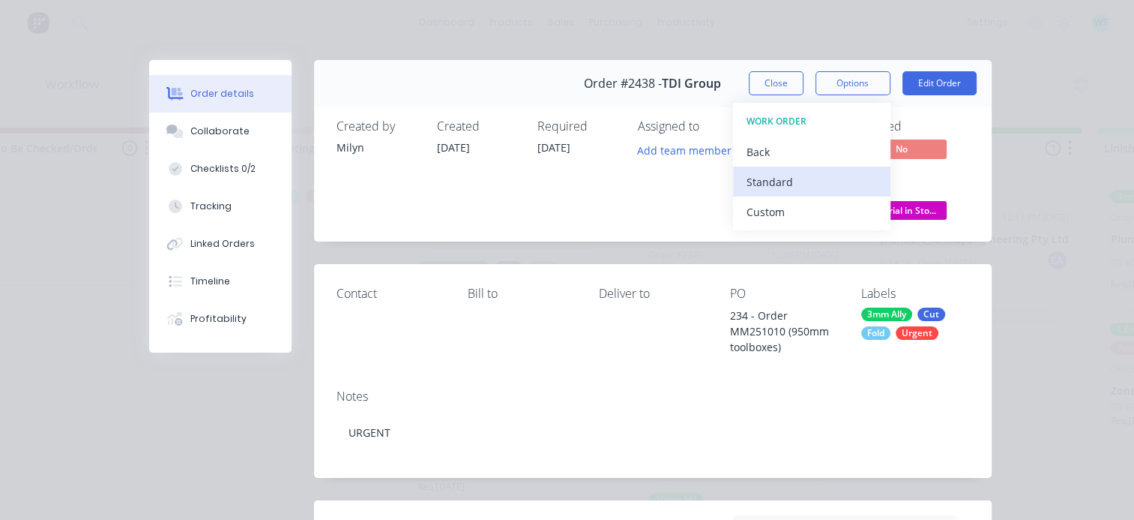
click at [774, 171] on div "Standard" at bounding box center [812, 182] width 130 height 22
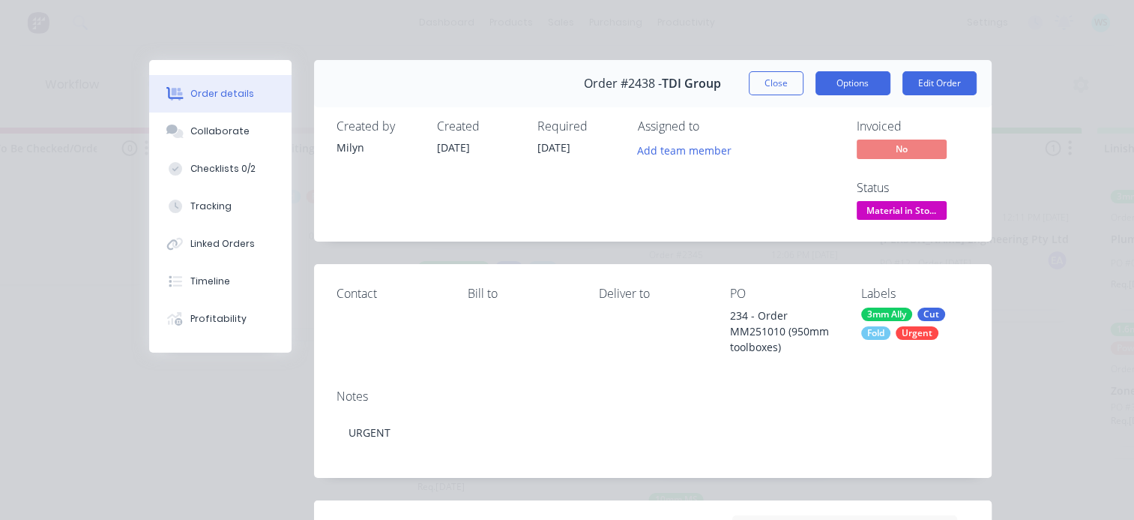
click at [831, 90] on button "Options" at bounding box center [853, 83] width 75 height 24
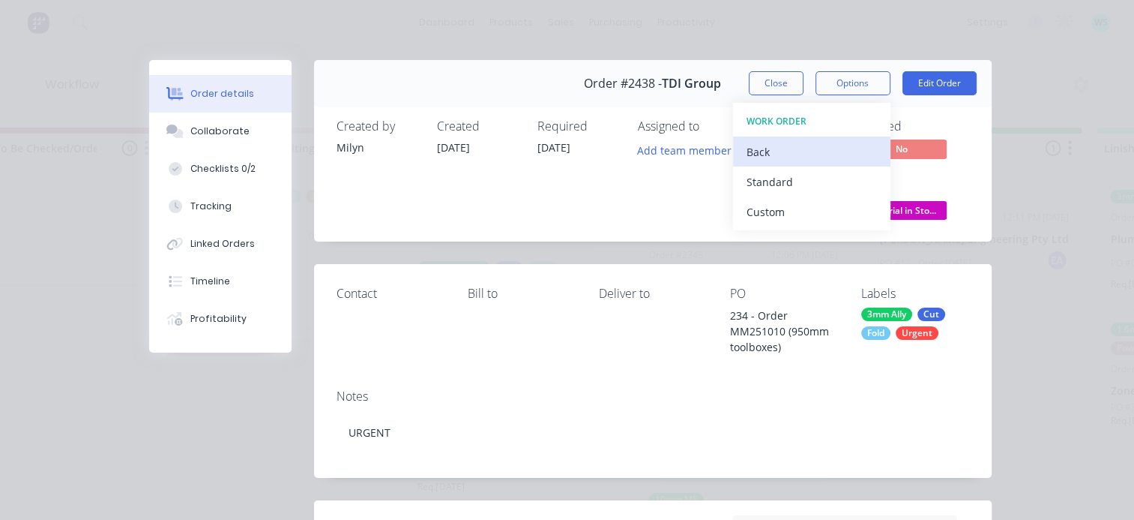
click at [765, 152] on div "Back" at bounding box center [812, 152] width 130 height 22
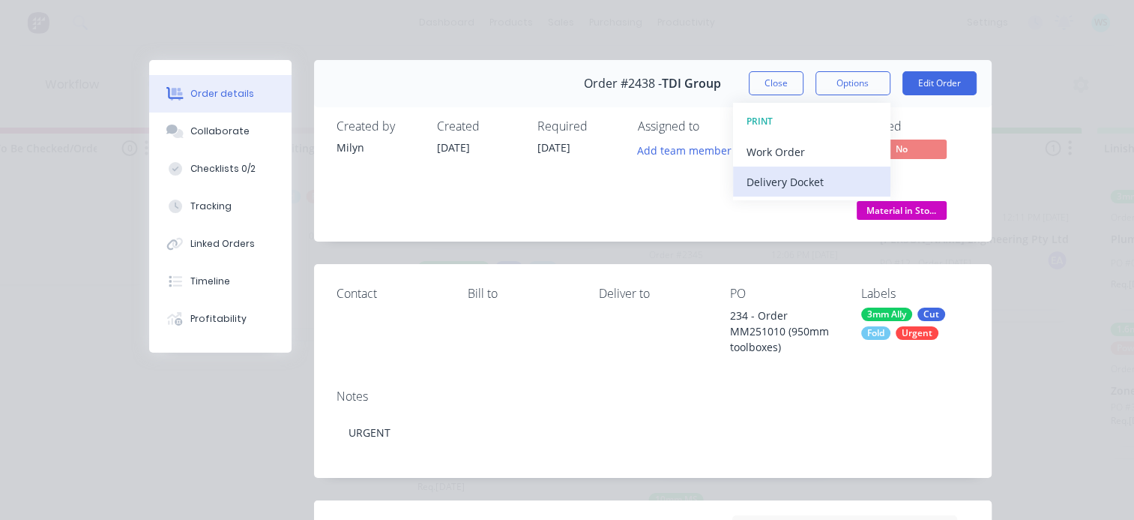
click at [766, 183] on div "Delivery Docket" at bounding box center [812, 182] width 130 height 22
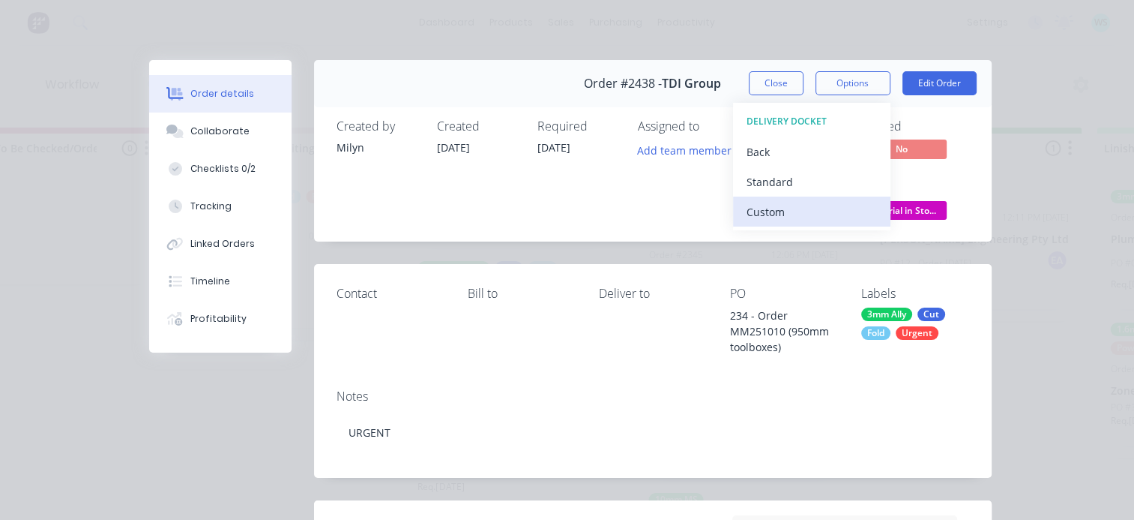
click at [774, 217] on div "Custom" at bounding box center [812, 212] width 130 height 22
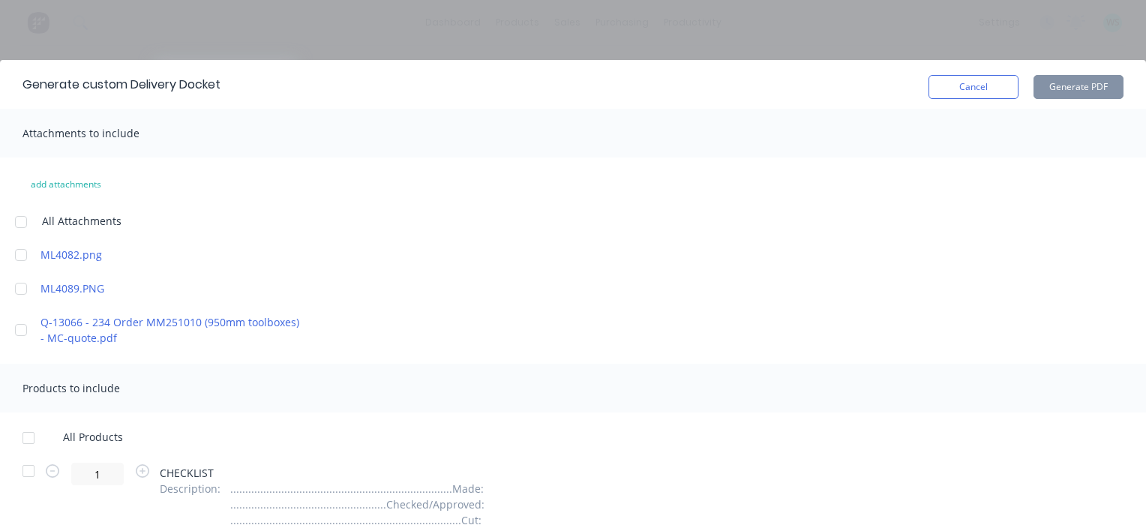
click at [30, 439] on div at bounding box center [28, 438] width 30 height 30
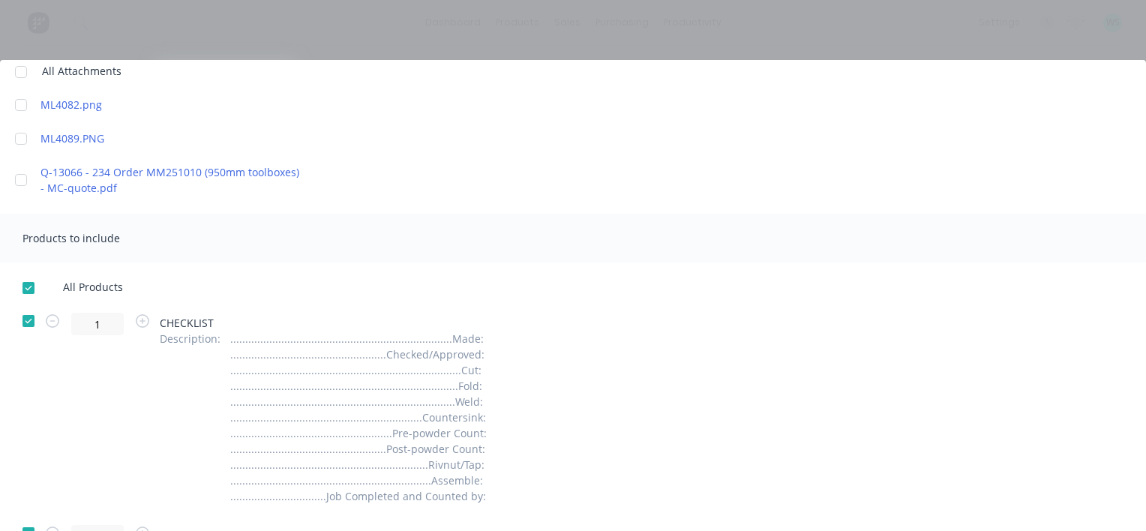
click at [28, 321] on div at bounding box center [28, 321] width 30 height 30
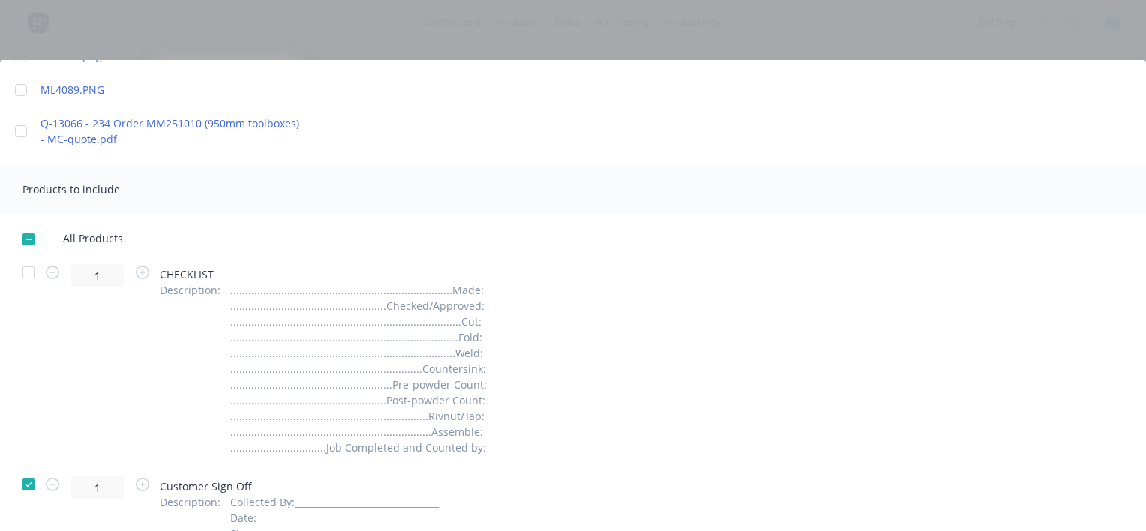
scroll to position [225, 0]
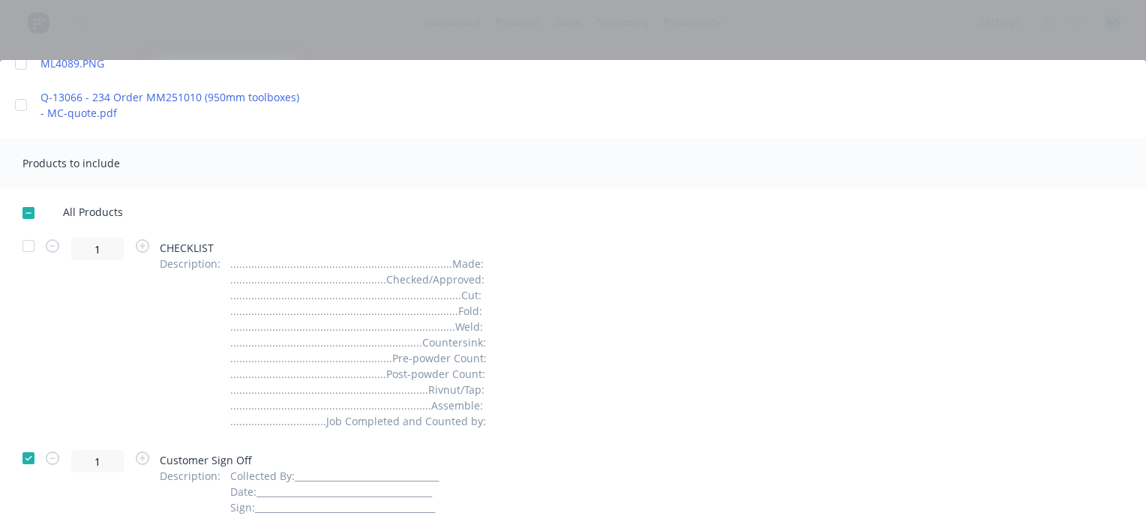
click at [29, 459] on div at bounding box center [28, 458] width 30 height 30
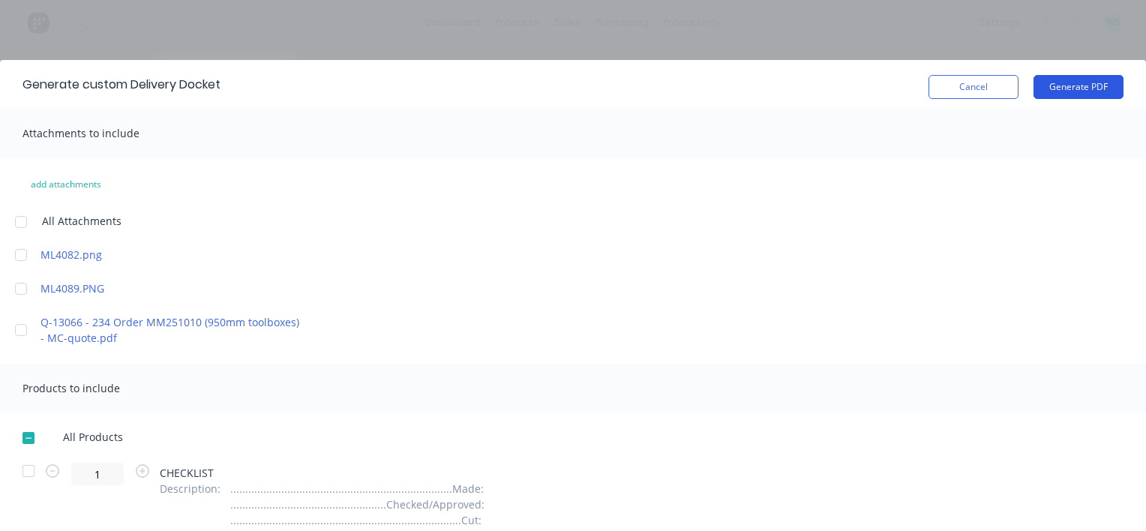
click at [1077, 82] on button "Generate PDF" at bounding box center [1078, 87] width 90 height 24
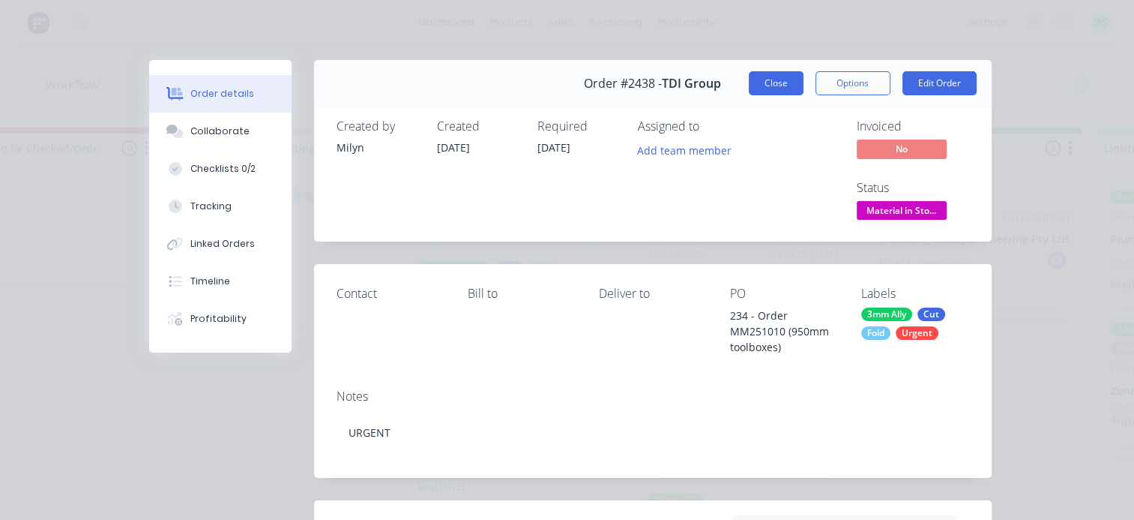
click at [765, 84] on button "Close" at bounding box center [776, 83] width 55 height 24
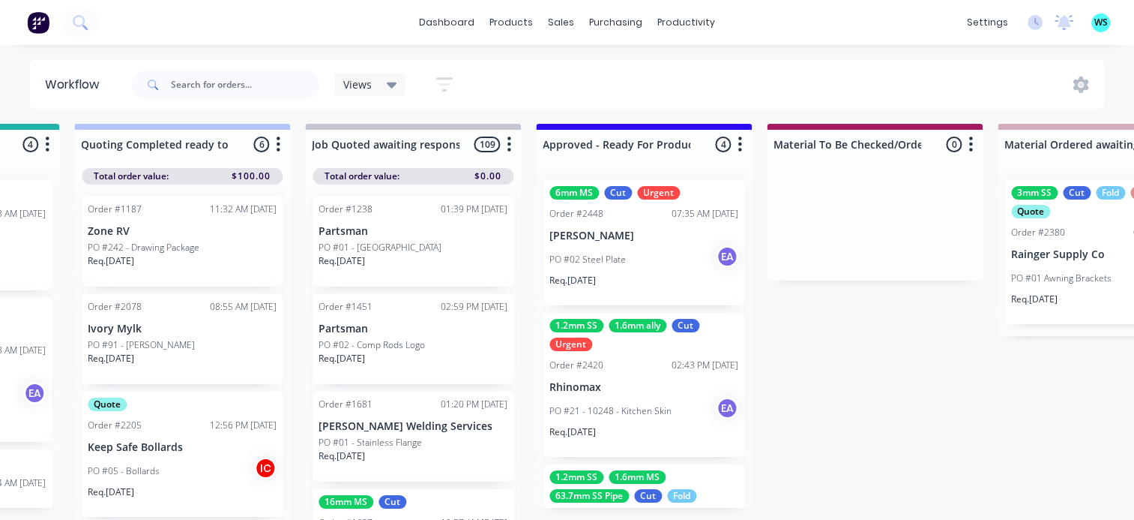
scroll to position [0, 1574]
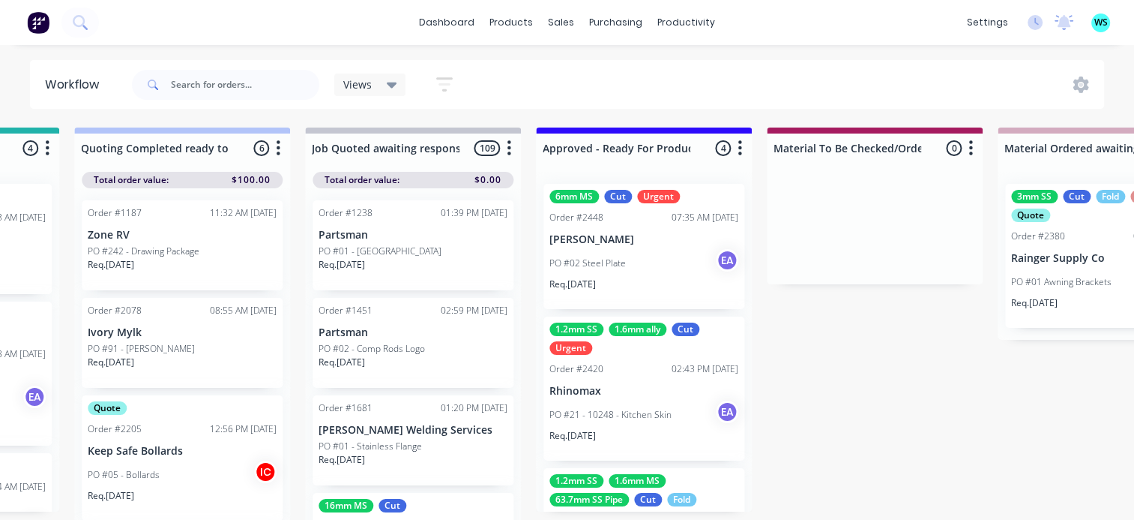
click at [663, 277] on div "Req. [DATE]" at bounding box center [644, 289] width 189 height 25
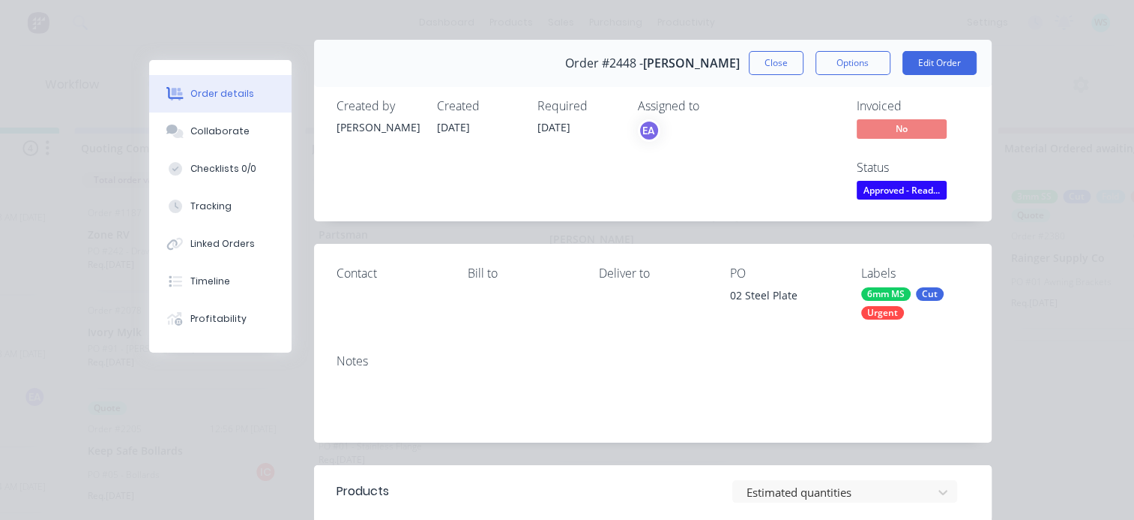
scroll to position [0, 0]
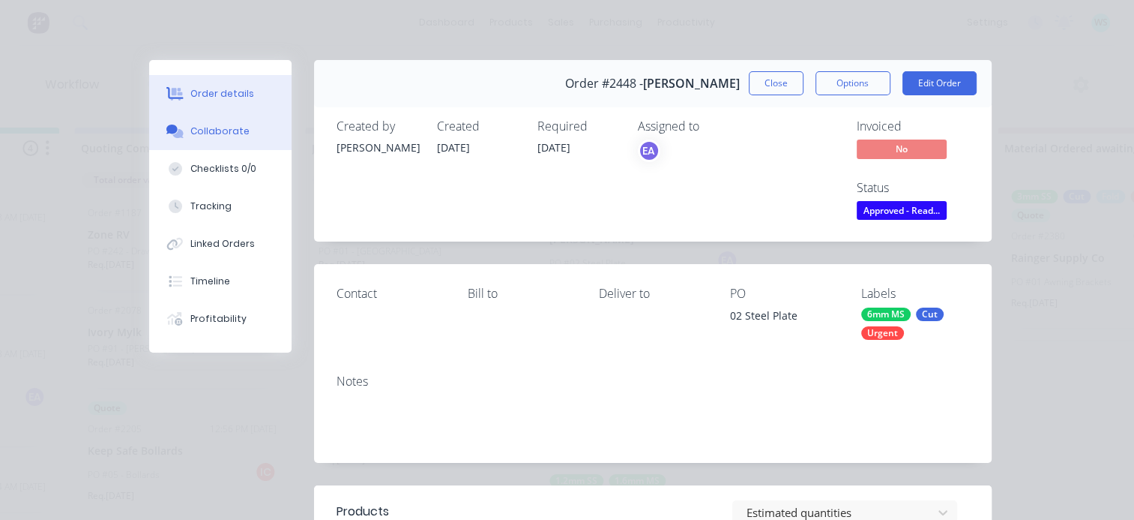
click at [210, 136] on div "Collaborate" at bounding box center [219, 130] width 59 height 13
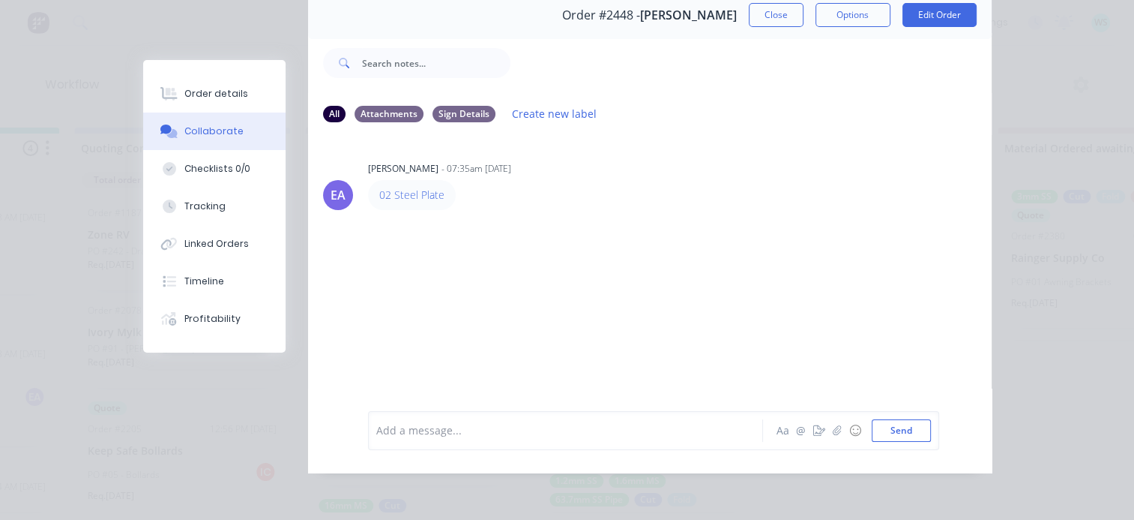
scroll to position [78, 0]
click at [207, 87] on div "Order details" at bounding box center [216, 93] width 64 height 13
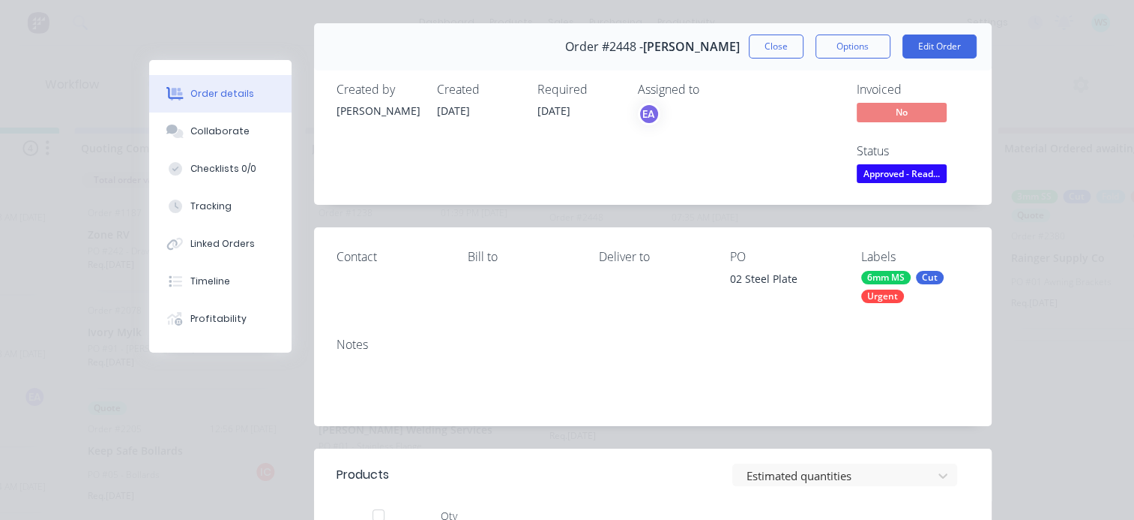
scroll to position [0, 0]
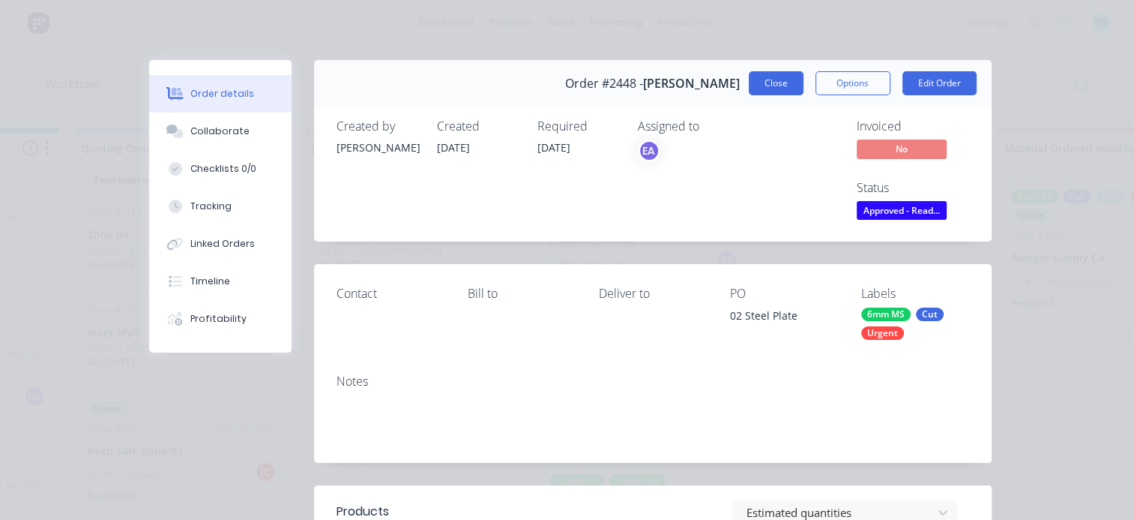
click at [765, 73] on button "Close" at bounding box center [776, 83] width 55 height 24
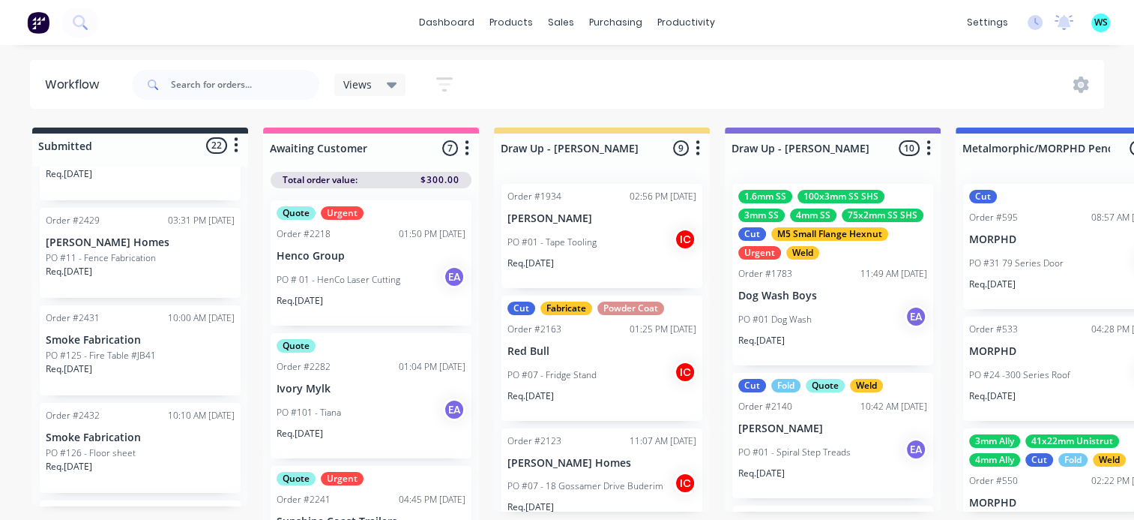
scroll to position [1344, 0]
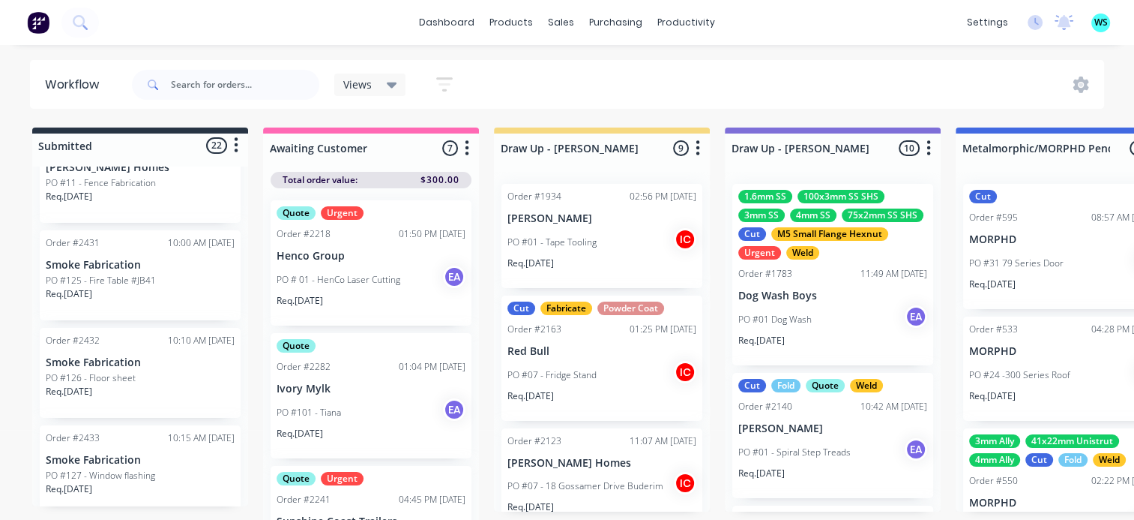
click at [132, 484] on div "Req. [DATE]" at bounding box center [140, 494] width 189 height 25
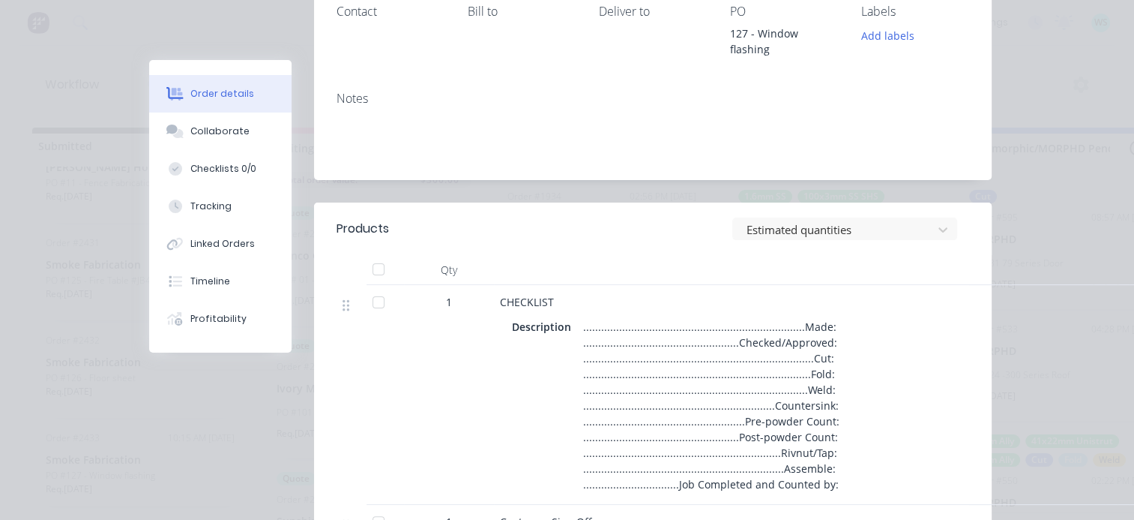
scroll to position [0, 0]
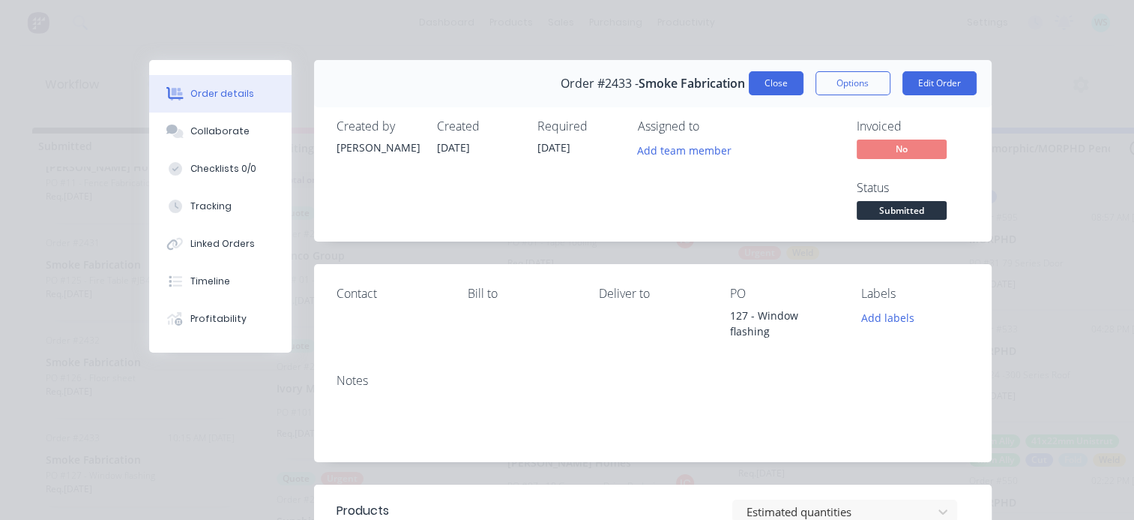
click at [761, 82] on button "Close" at bounding box center [776, 83] width 55 height 24
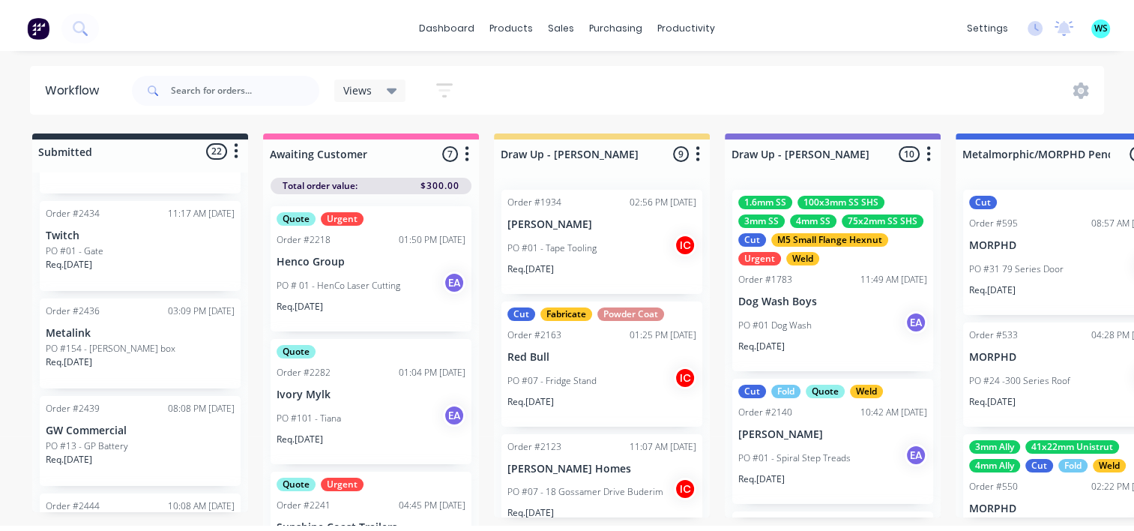
scroll to position [1643, 0]
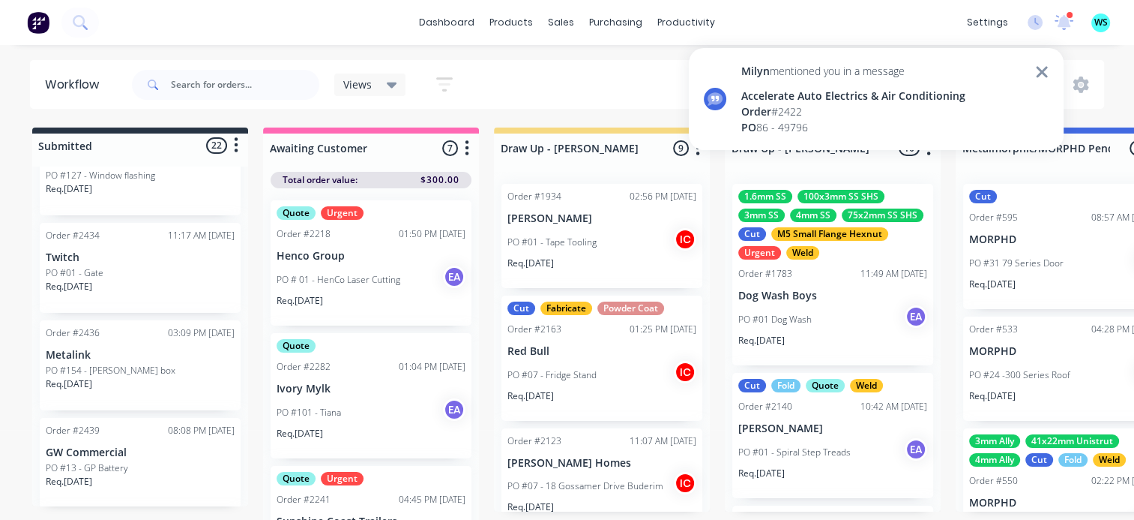
click at [847, 105] on div "Order # 2422" at bounding box center [853, 111] width 224 height 16
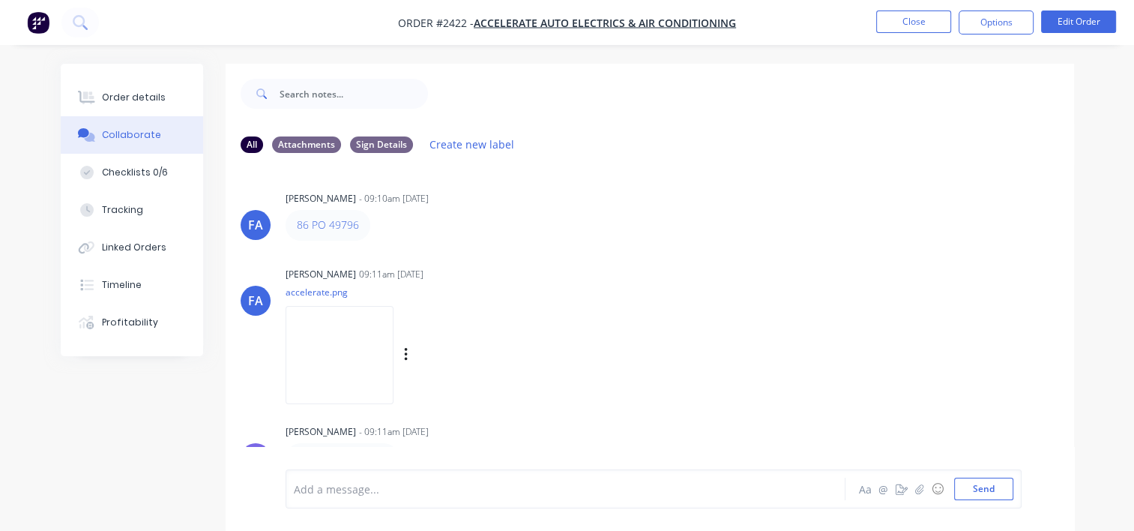
scroll to position [264, 0]
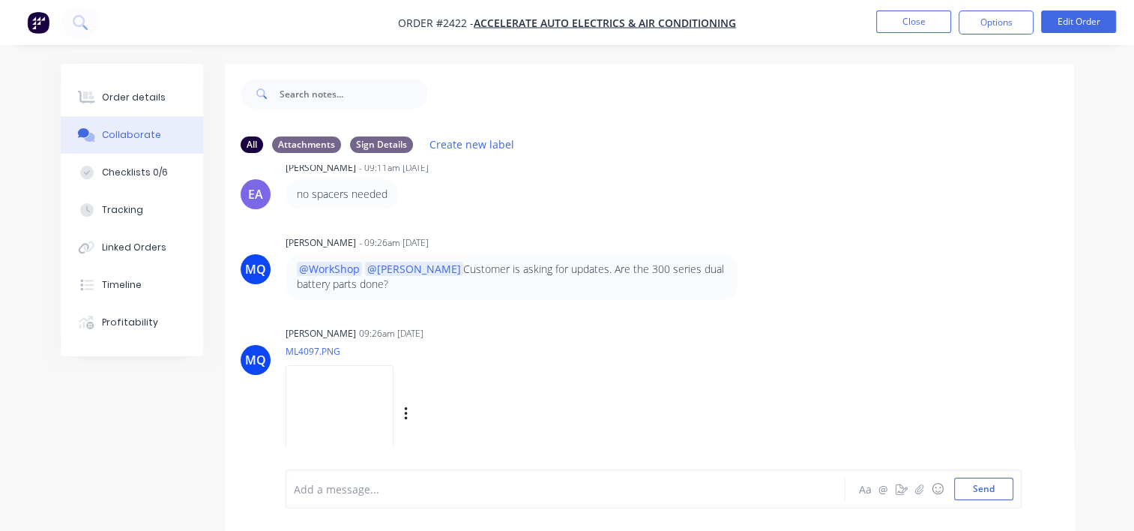
click at [330, 406] on img at bounding box center [340, 414] width 108 height 98
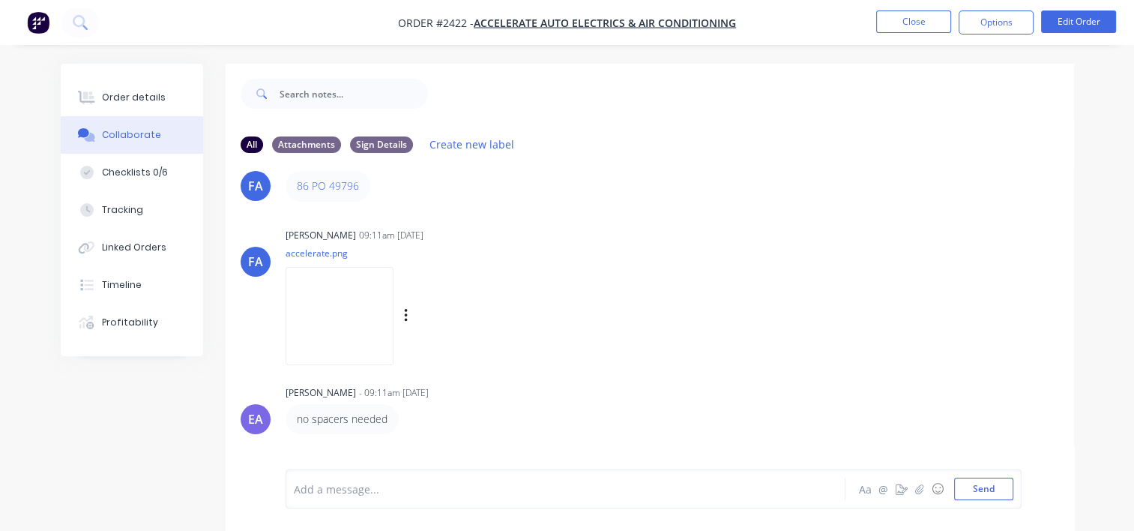
scroll to position [0, 0]
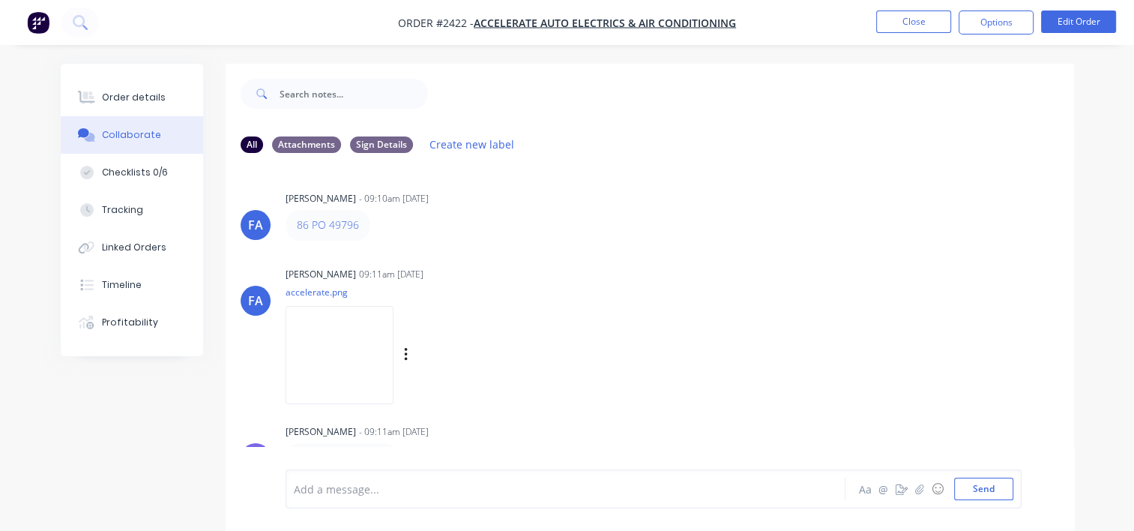
click at [359, 322] on img at bounding box center [340, 355] width 108 height 98
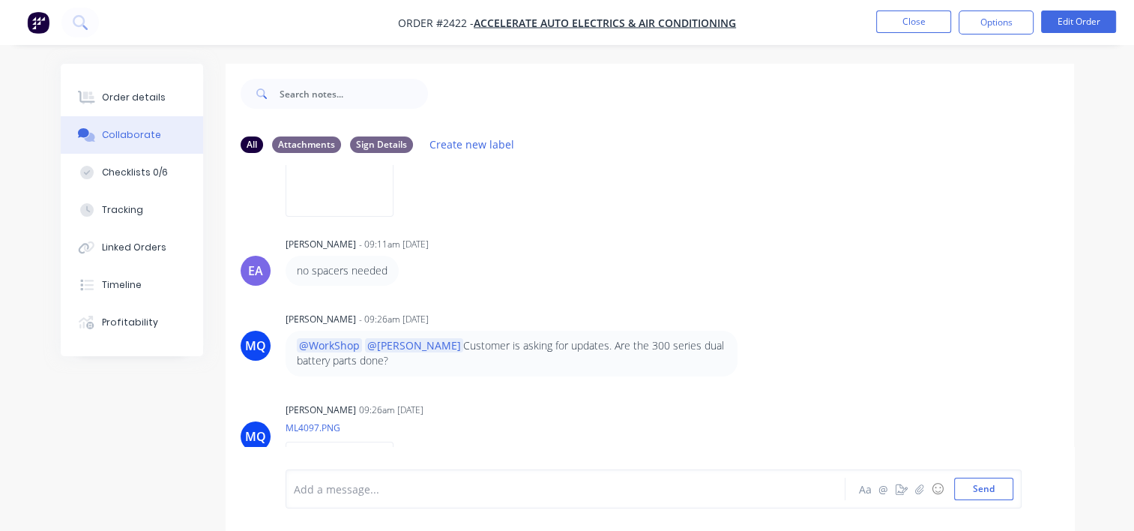
scroll to position [264, 0]
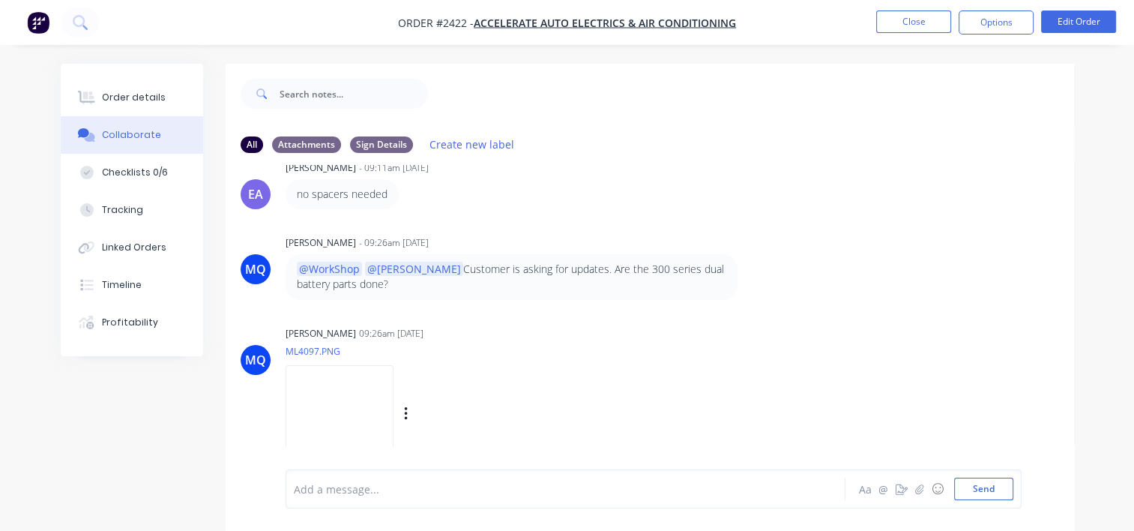
click at [367, 424] on img at bounding box center [340, 414] width 108 height 98
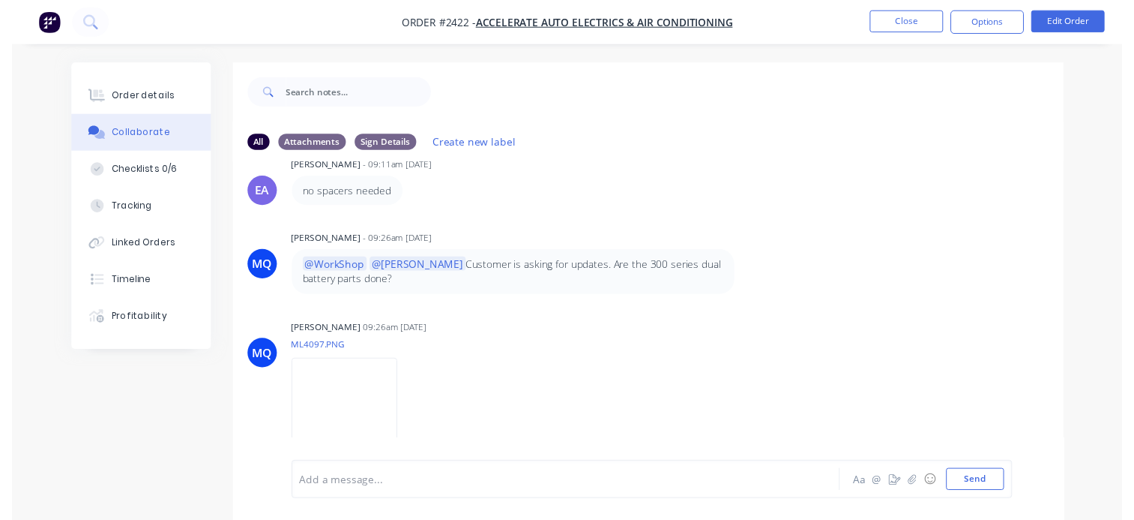
scroll to position [0, 0]
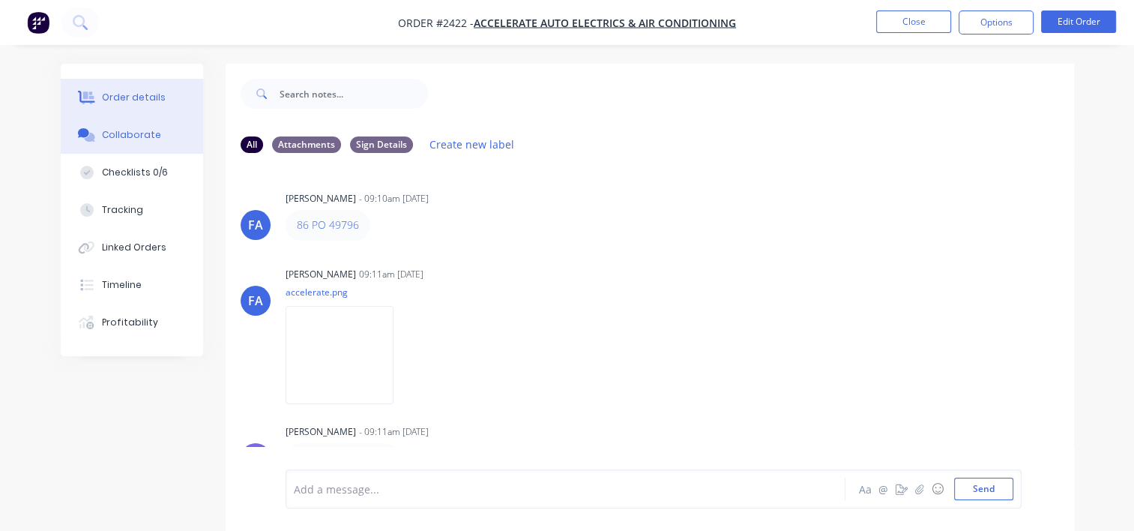
click at [156, 102] on div "Order details" at bounding box center [134, 97] width 64 height 13
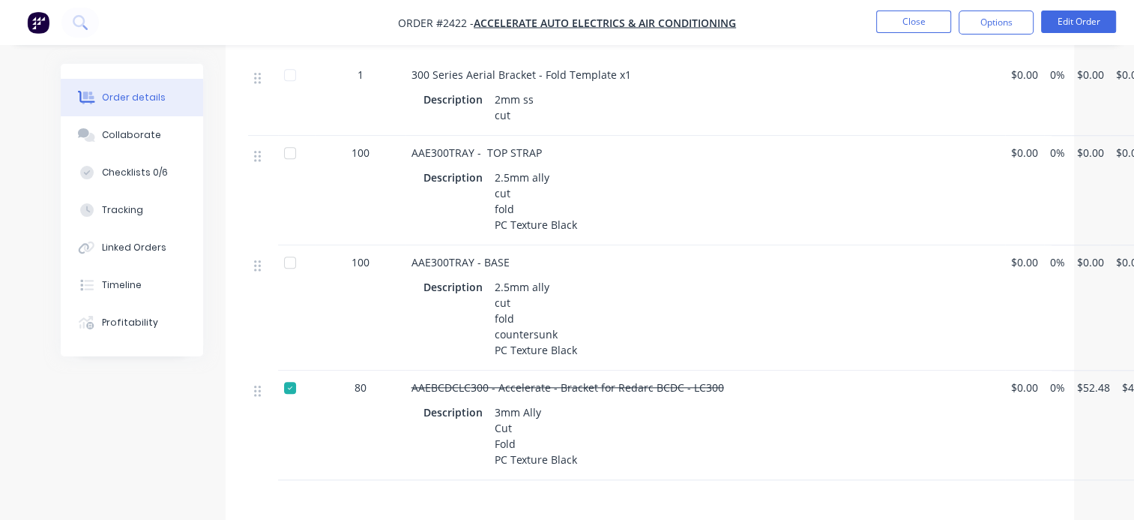
scroll to position [1266, 0]
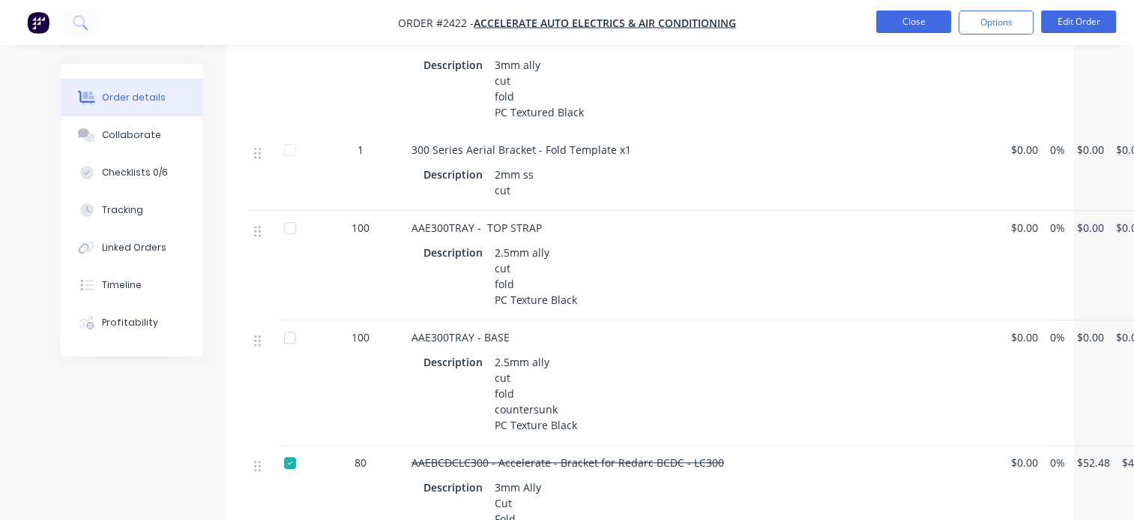
click at [906, 26] on button "Close" at bounding box center [913, 21] width 75 height 22
